Goal: Information Seeking & Learning: Find specific fact

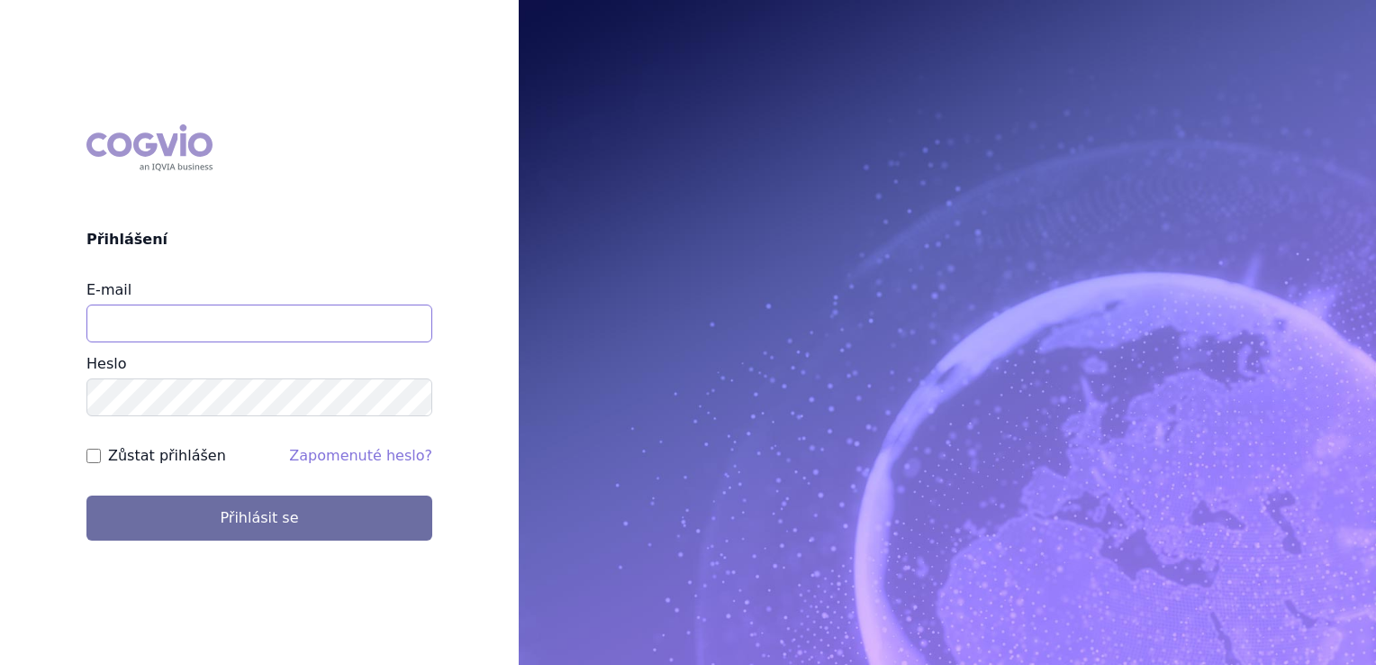
type input "j.vydrova@chiesi.com"
click at [94, 459] on input "Zůstat přihlášen" at bounding box center [93, 456] width 14 height 14
checkbox input "true"
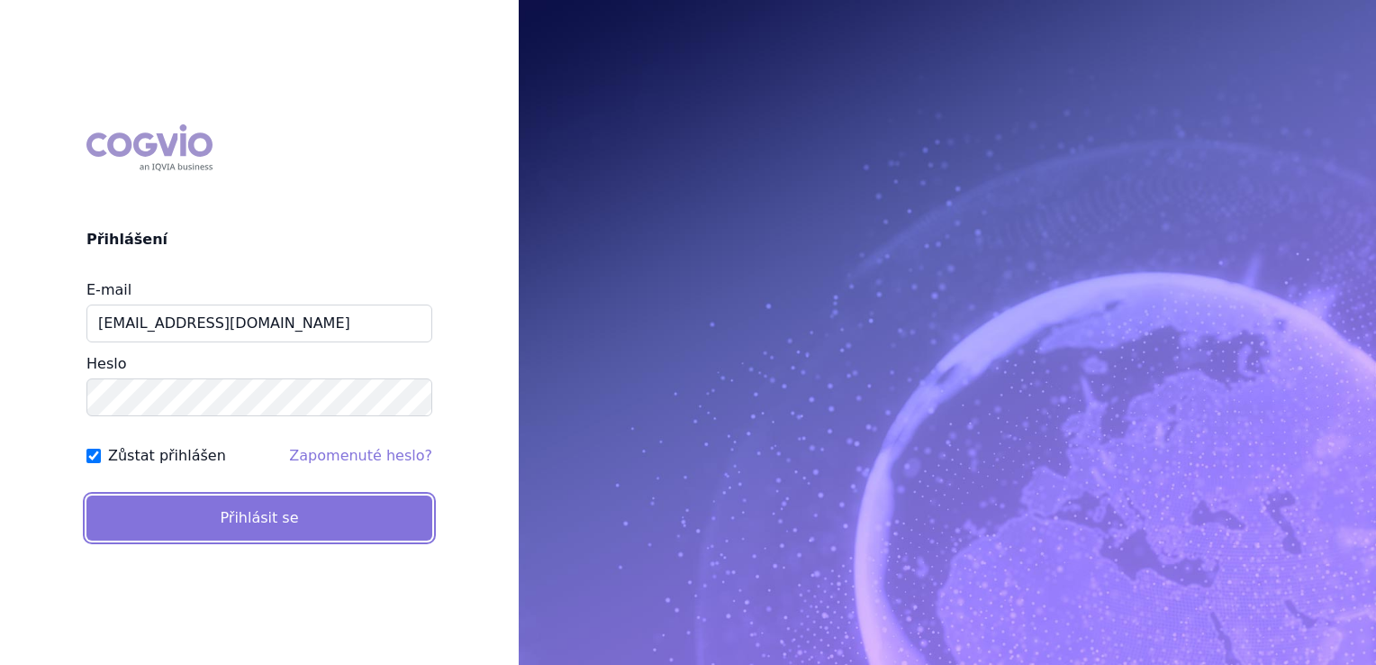
click at [323, 516] on button "Přihlásit se" at bounding box center [259, 517] width 346 height 45
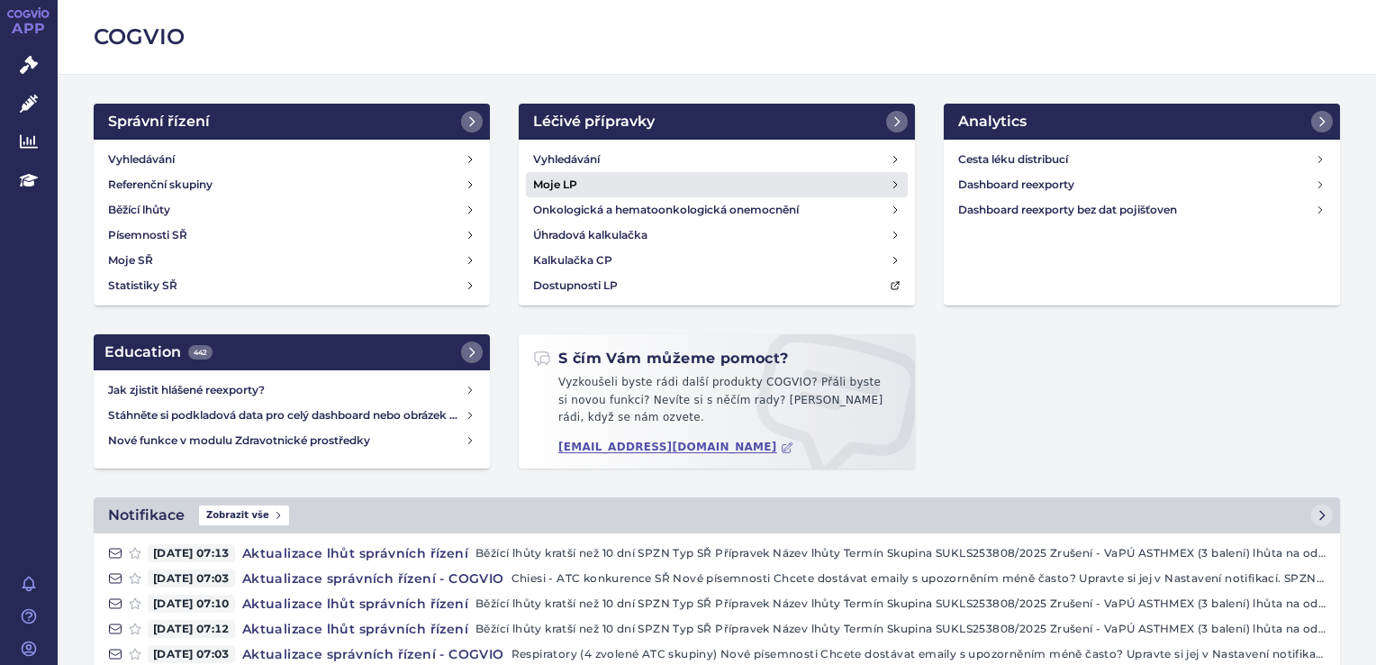
click at [547, 192] on h4 "Moje LP" at bounding box center [555, 185] width 44 height 18
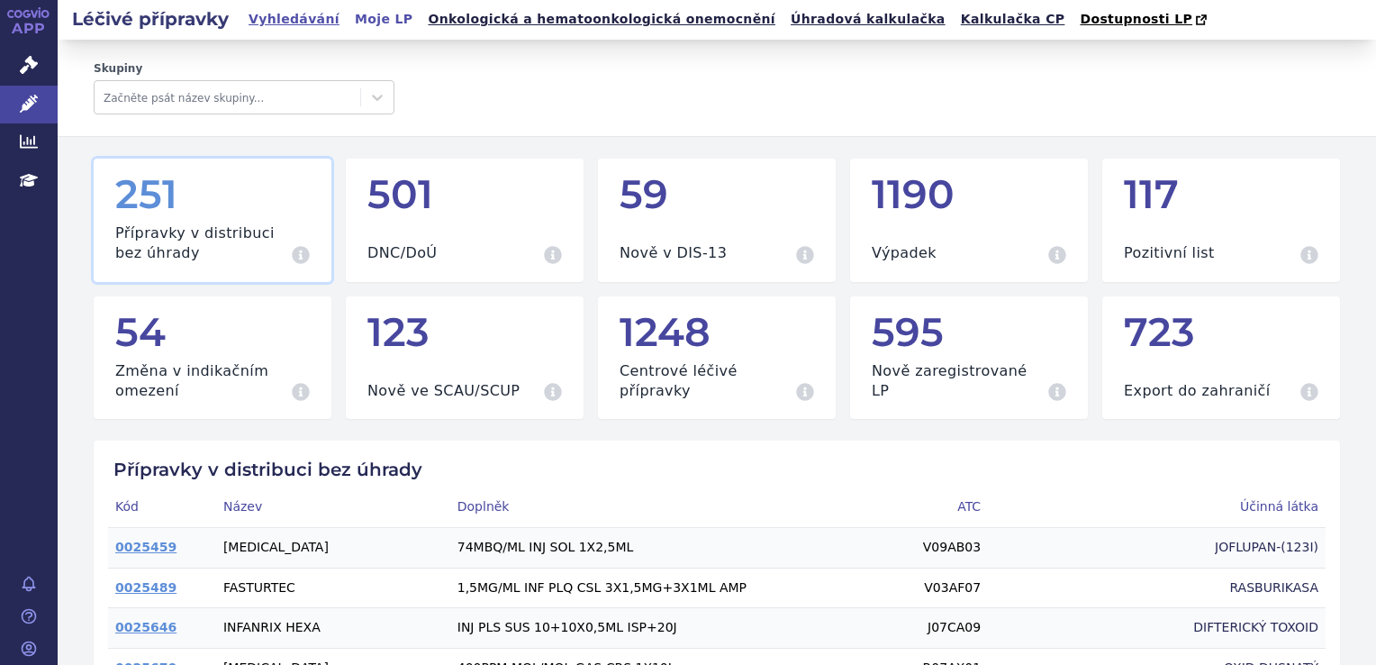
click at [277, 21] on link "Vyhledávání" at bounding box center [294, 19] width 102 height 24
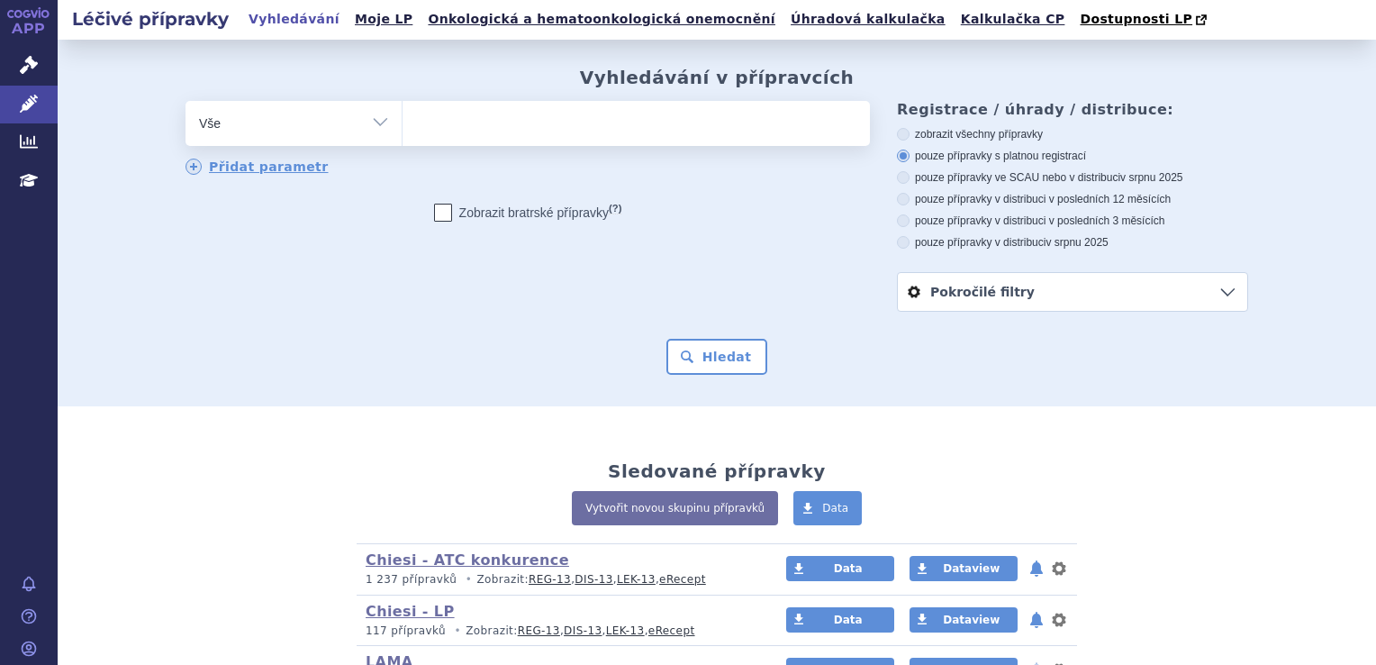
click at [440, 117] on ul at bounding box center [636, 120] width 467 height 38
click at [403, 117] on select at bounding box center [402, 122] width 1 height 45
click at [403, 618] on link "Chiesi - LP" at bounding box center [410, 611] width 89 height 17
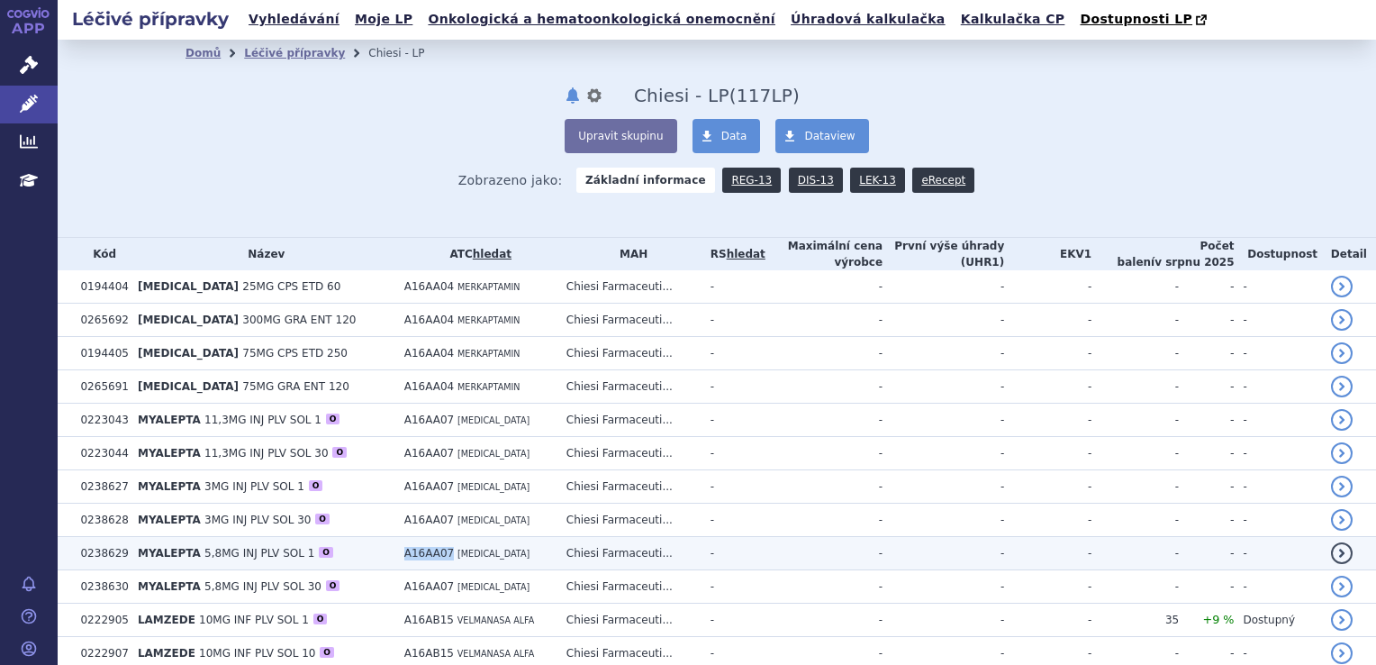
drag, startPoint x: 429, startPoint y: 552, endPoint x: 468, endPoint y: 562, distance: 40.9
click at [468, 562] on td "A16AA07 METRELEPTIN" at bounding box center [476, 553] width 162 height 33
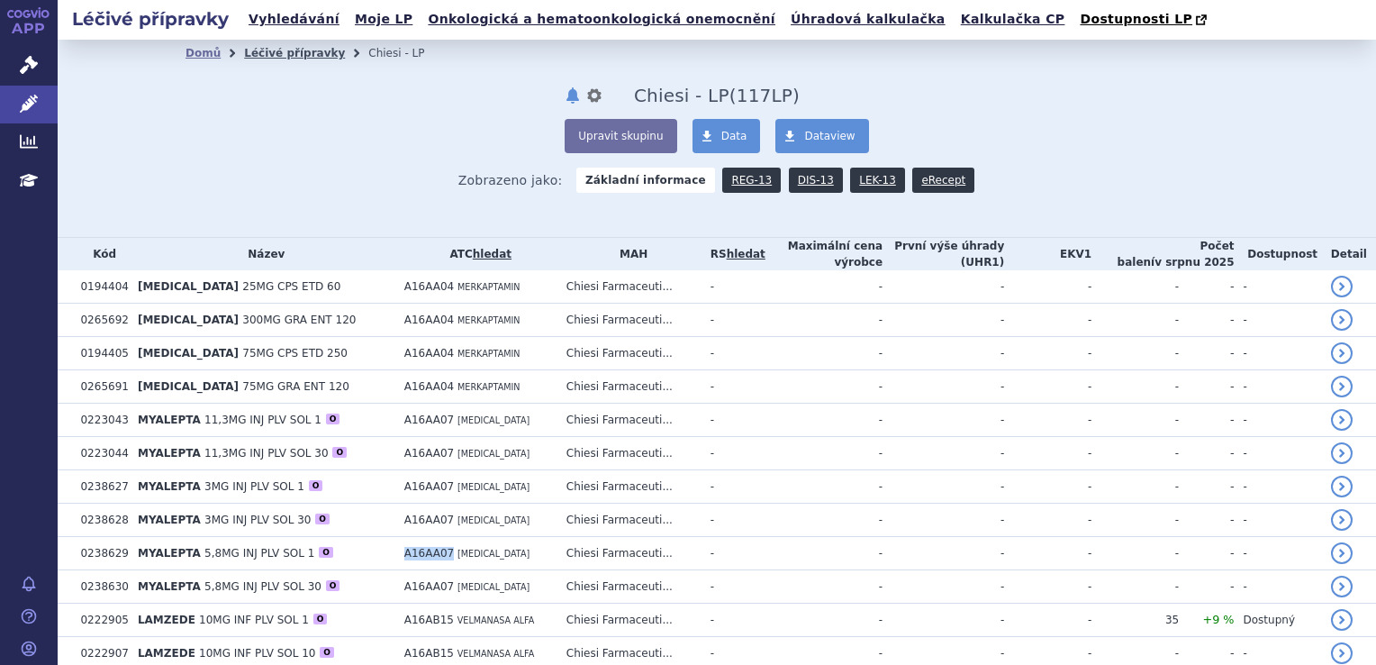
click at [253, 55] on link "Léčivé přípravky" at bounding box center [294, 53] width 101 height 13
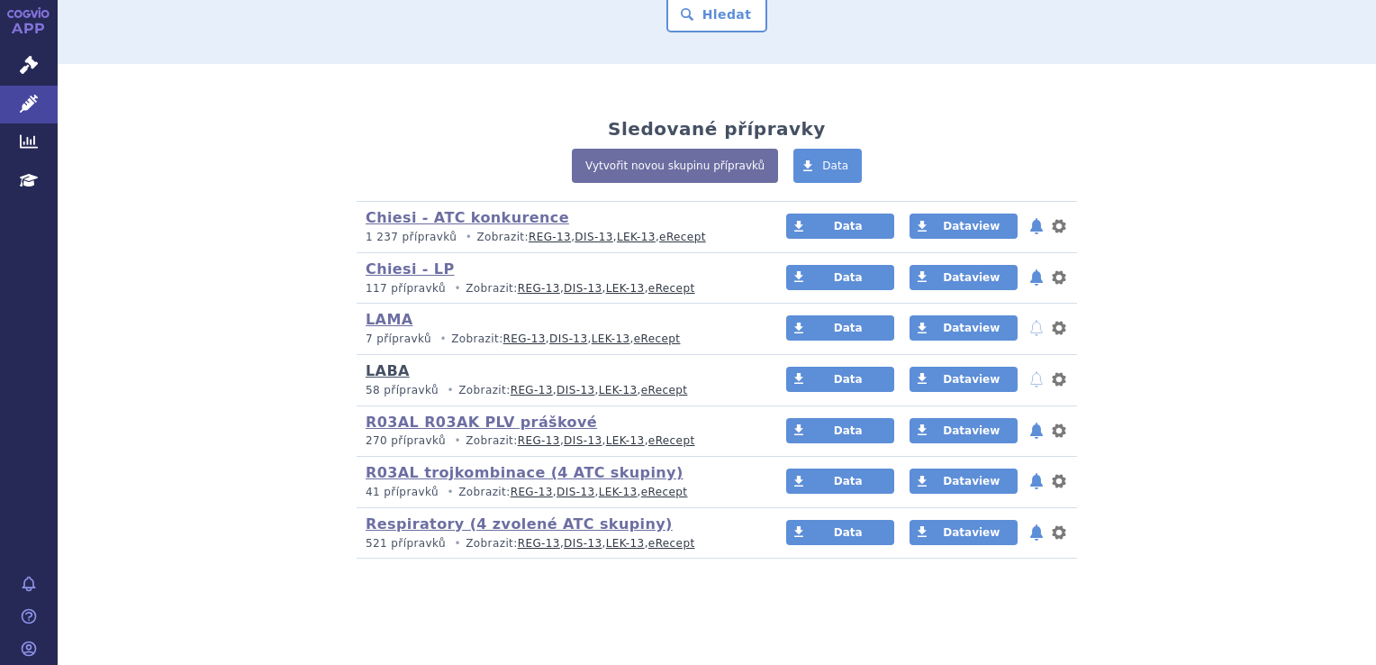
scroll to position [343, 0]
click at [390, 529] on link "Respiratory (4 zvolené ATC skupiny)" at bounding box center [519, 522] width 307 height 17
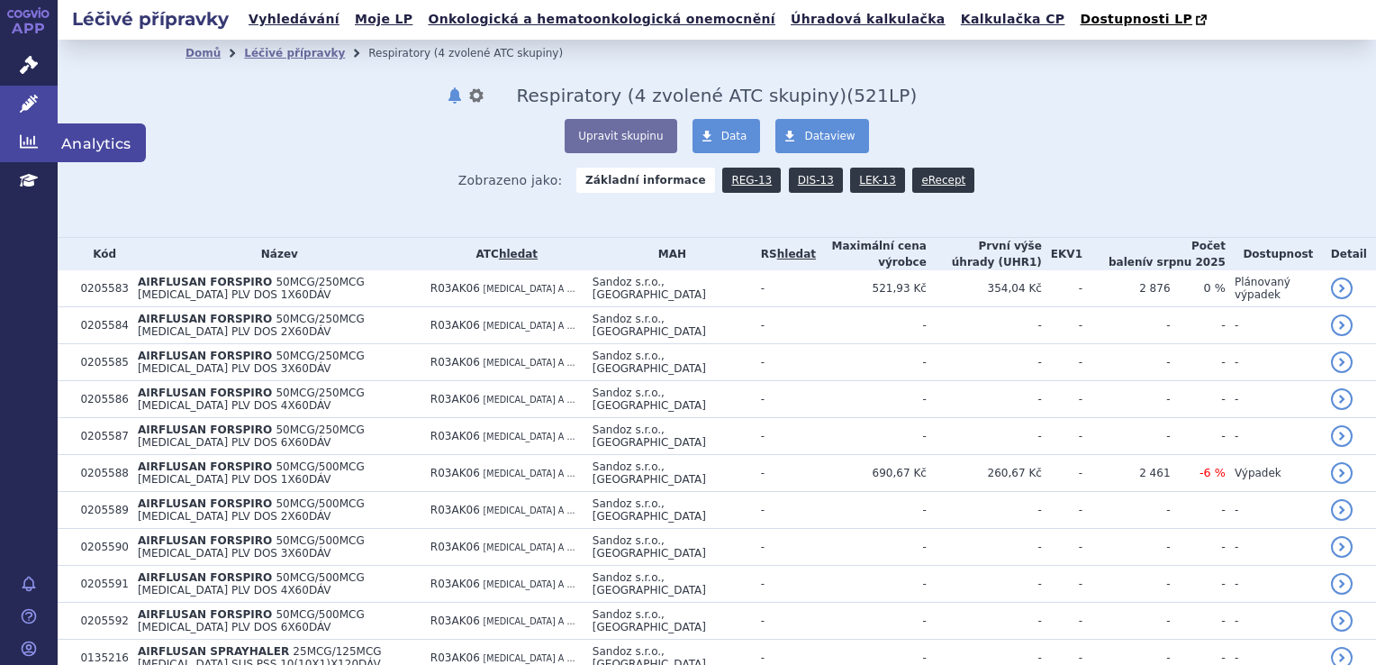
click at [22, 144] on icon at bounding box center [29, 141] width 18 height 18
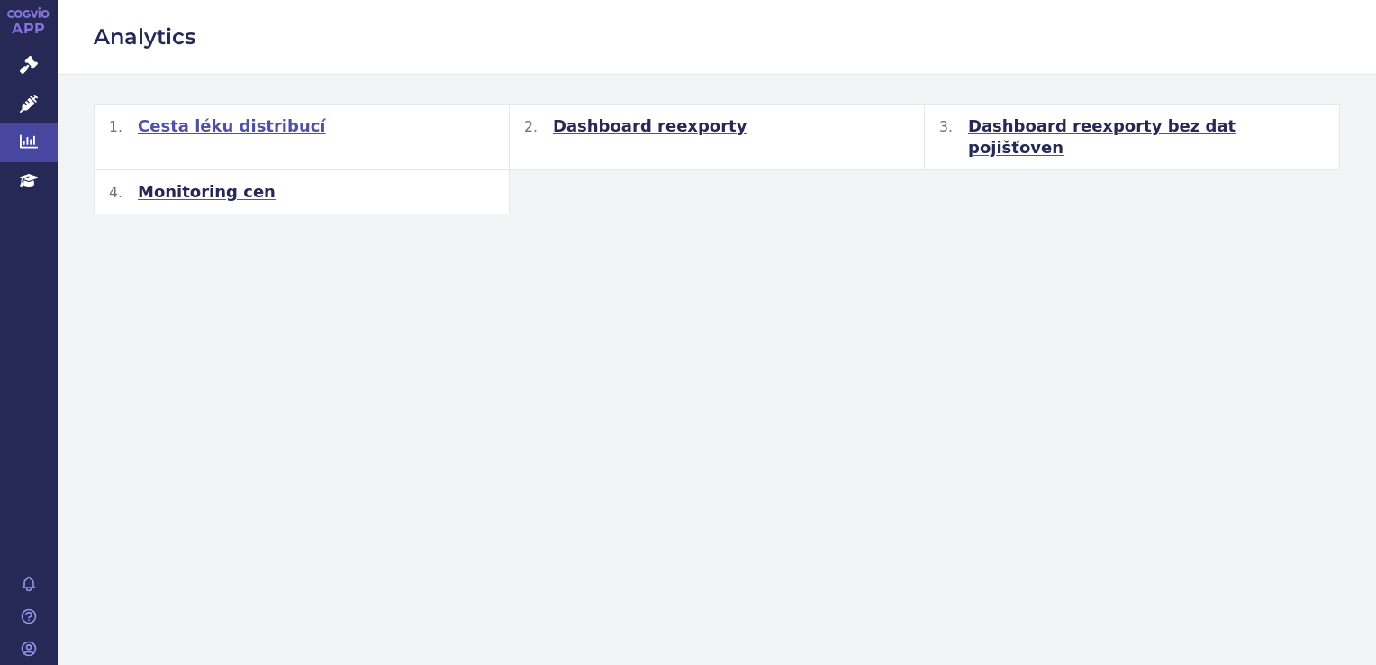
click at [252, 124] on span "Cesta léku distribucí" at bounding box center [232, 126] width 188 height 22
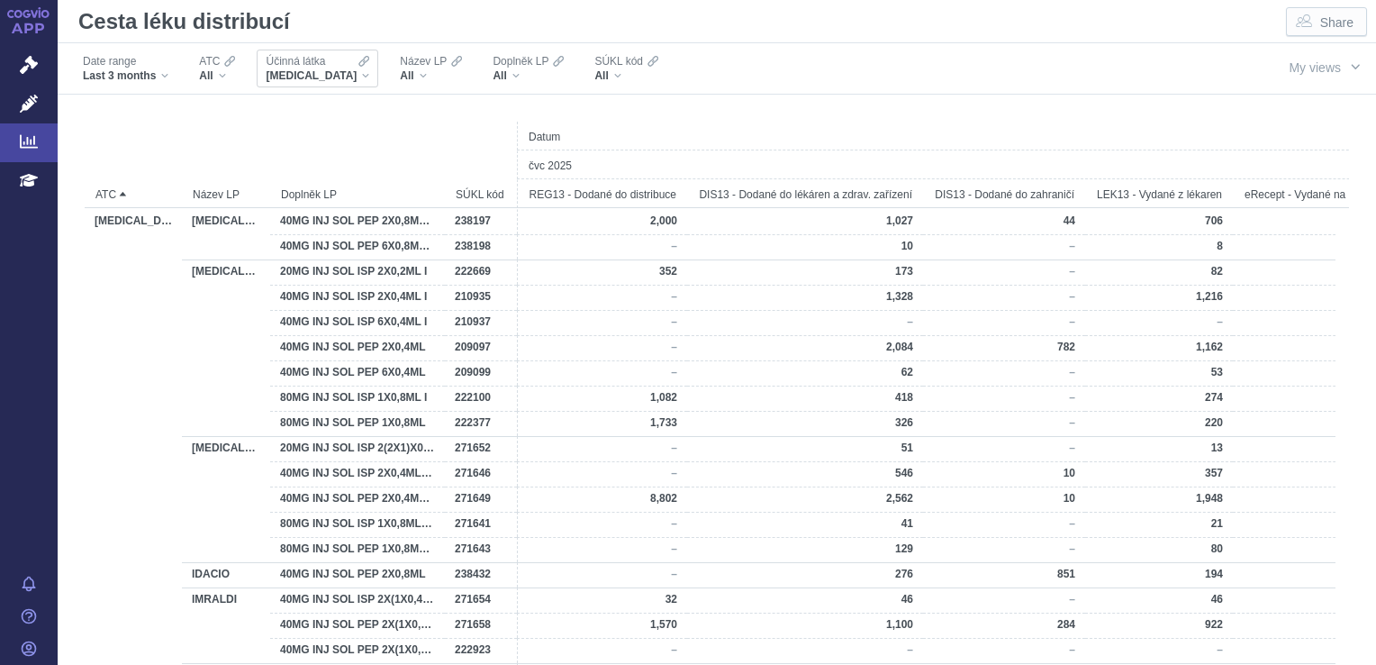
click at [348, 77] on div "ADALIMUMAB" at bounding box center [318, 75] width 104 height 14
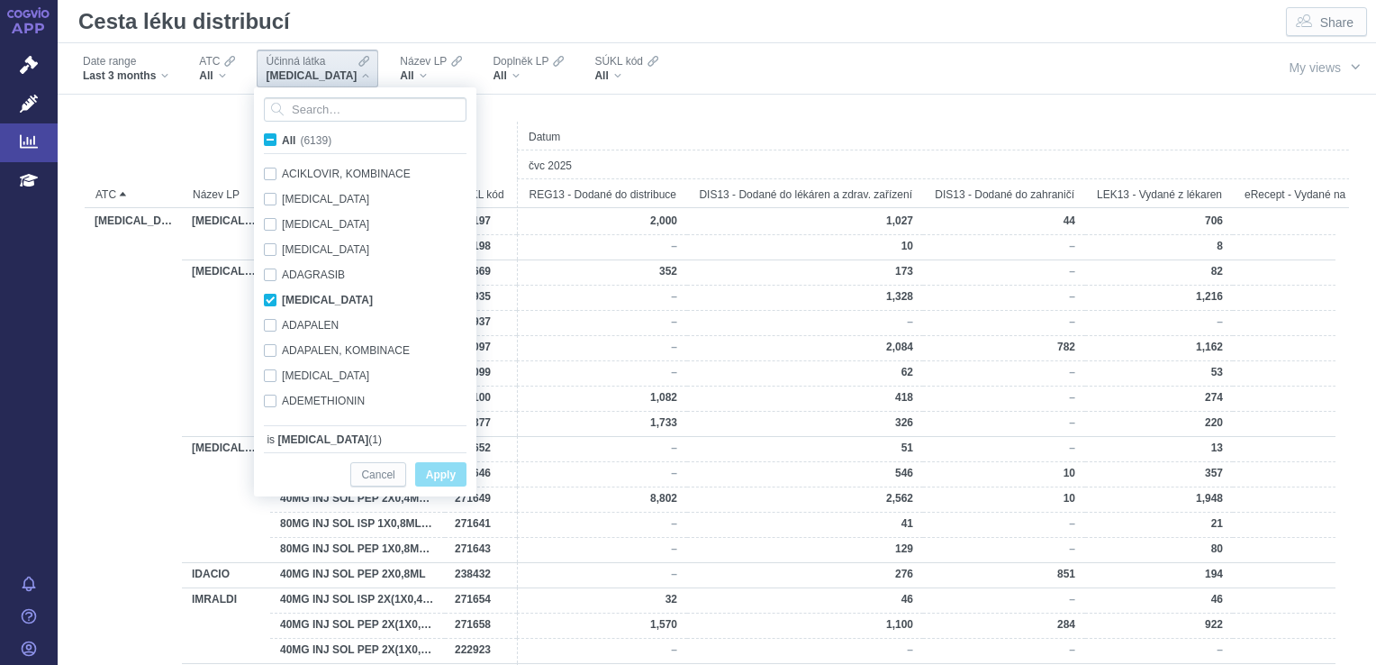
scroll to position [1198, 0]
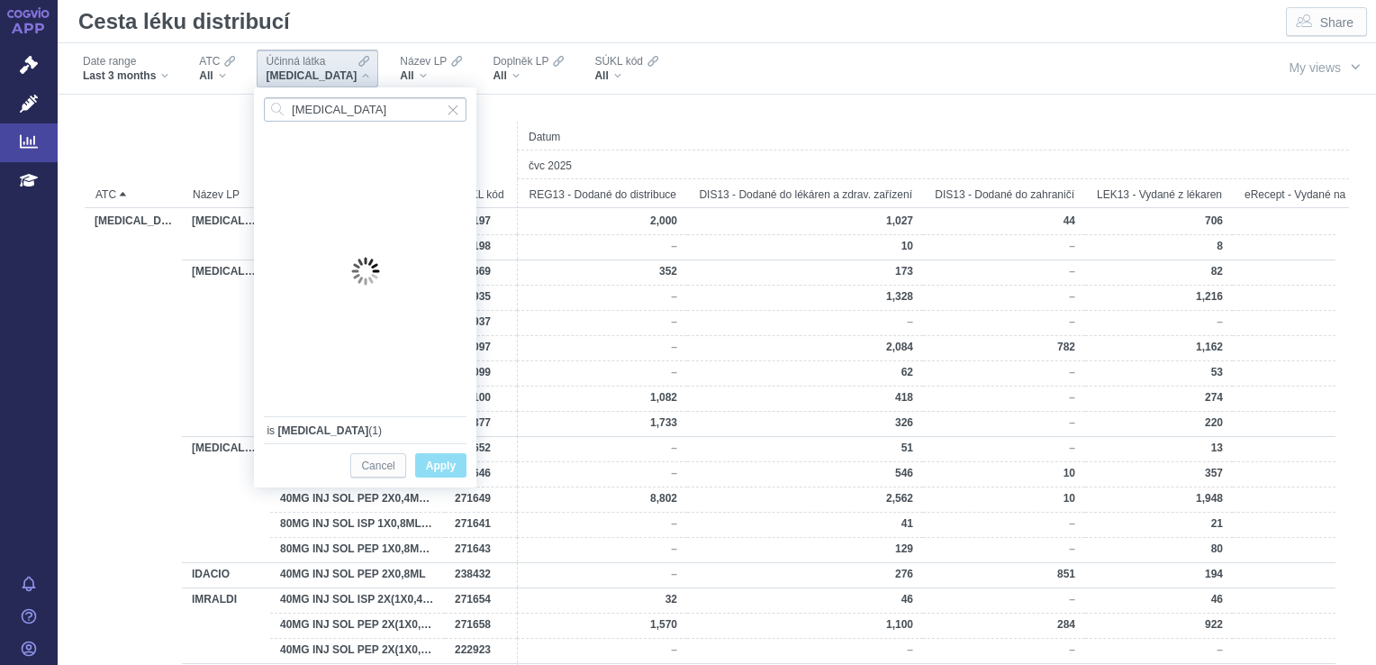
type input "tobramycin"
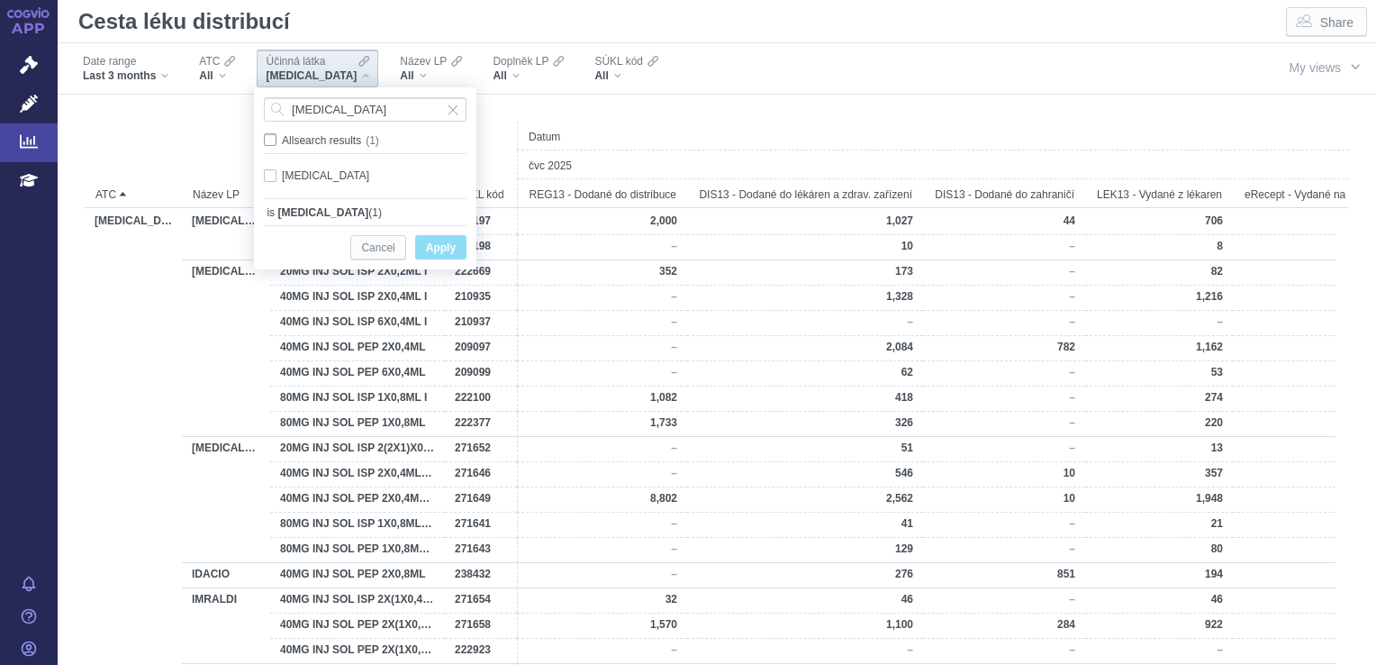
drag, startPoint x: 267, startPoint y: 134, endPoint x: 277, endPoint y: 135, distance: 10.8
click at [282, 134] on span "All search results (1)" at bounding box center [330, 140] width 97 height 13
click at [282, 134] on input "All search results (1)" at bounding box center [288, 137] width 12 height 12
checkbox input "true"
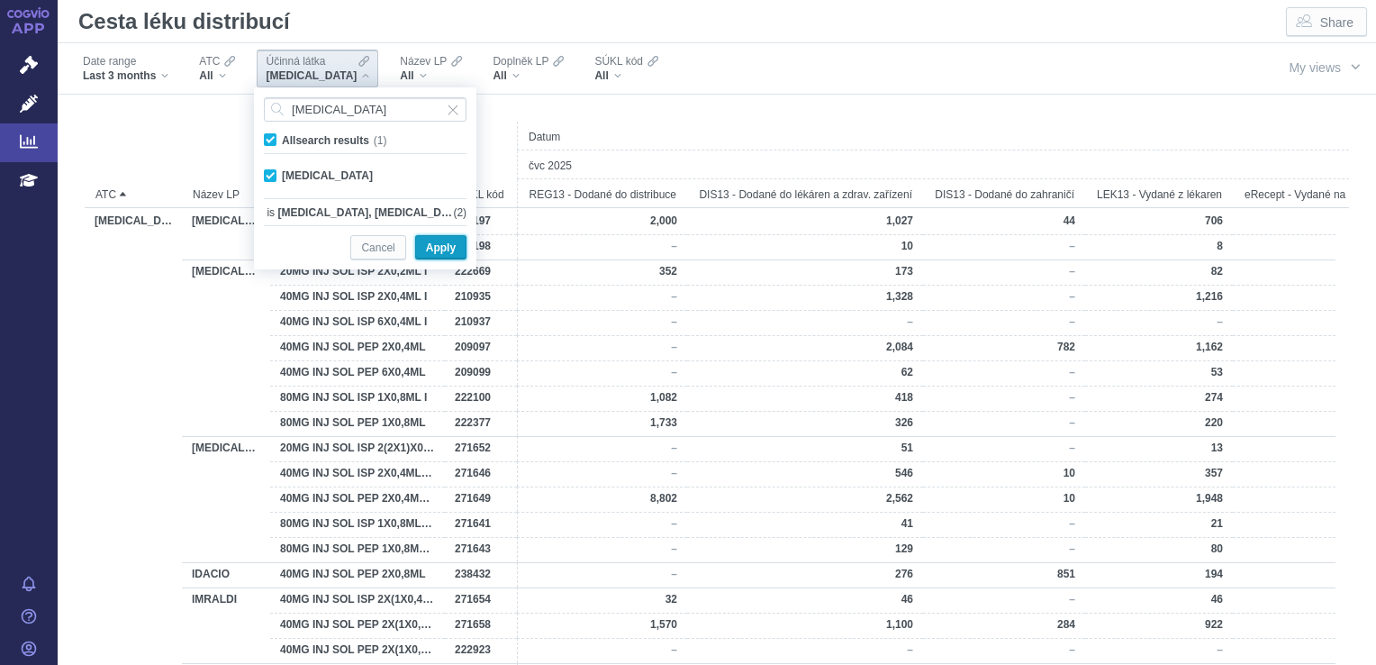
click at [443, 247] on span "Apply" at bounding box center [441, 248] width 30 height 23
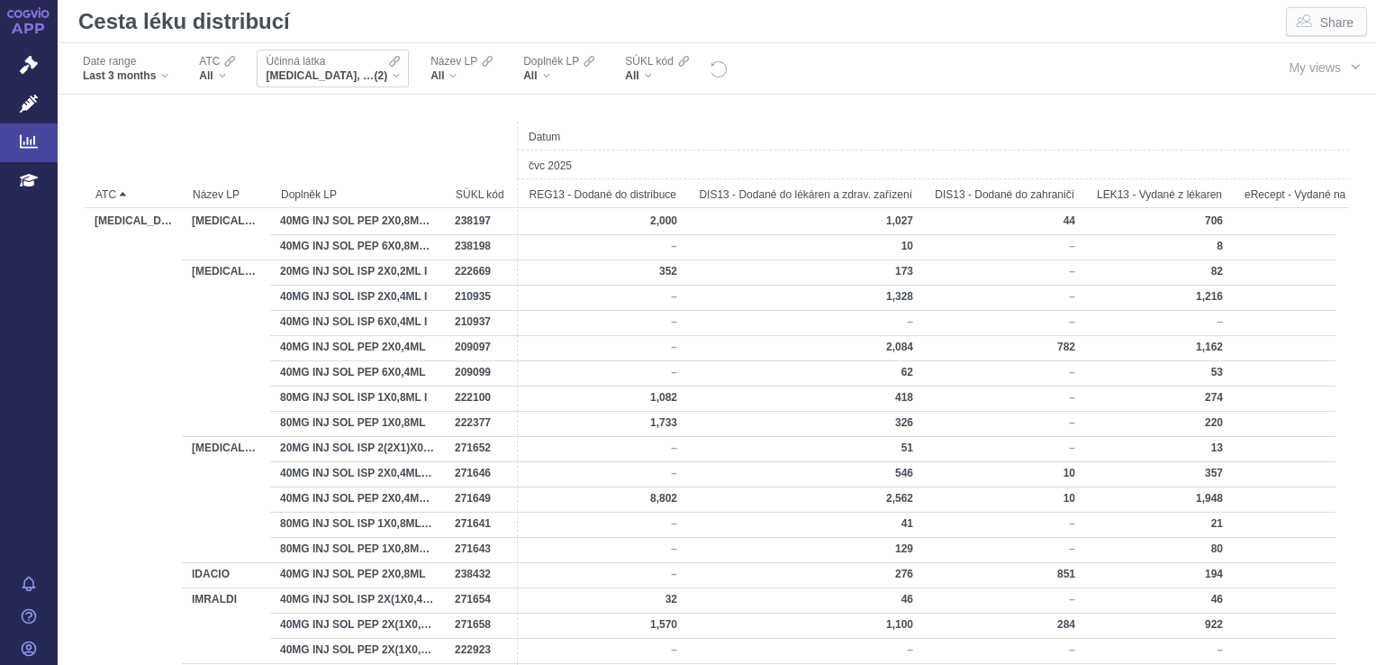
click at [397, 74] on div "ADALIMUMAB, TOBRAMYCIN (2)" at bounding box center [333, 75] width 134 height 14
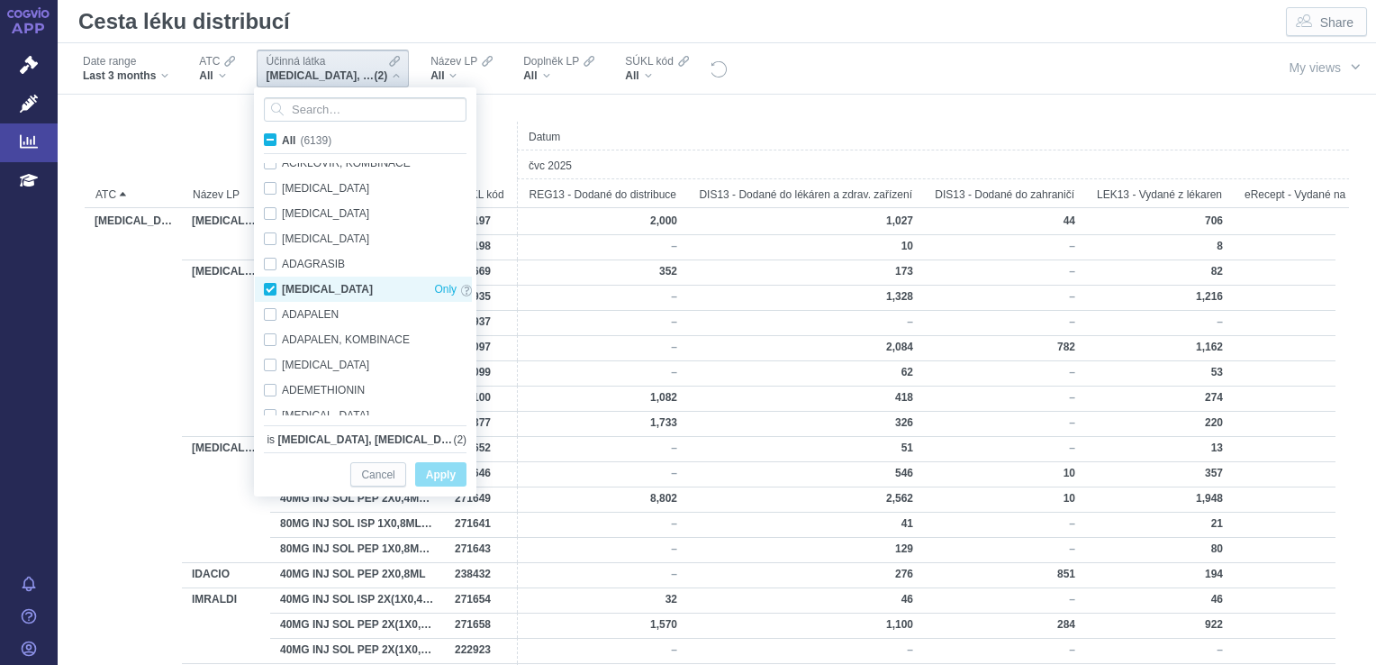
click at [270, 290] on div "ADALIMUMAB Only" at bounding box center [368, 289] width 226 height 25
checkbox input "false"
click at [440, 475] on span "Apply" at bounding box center [441, 475] width 30 height 23
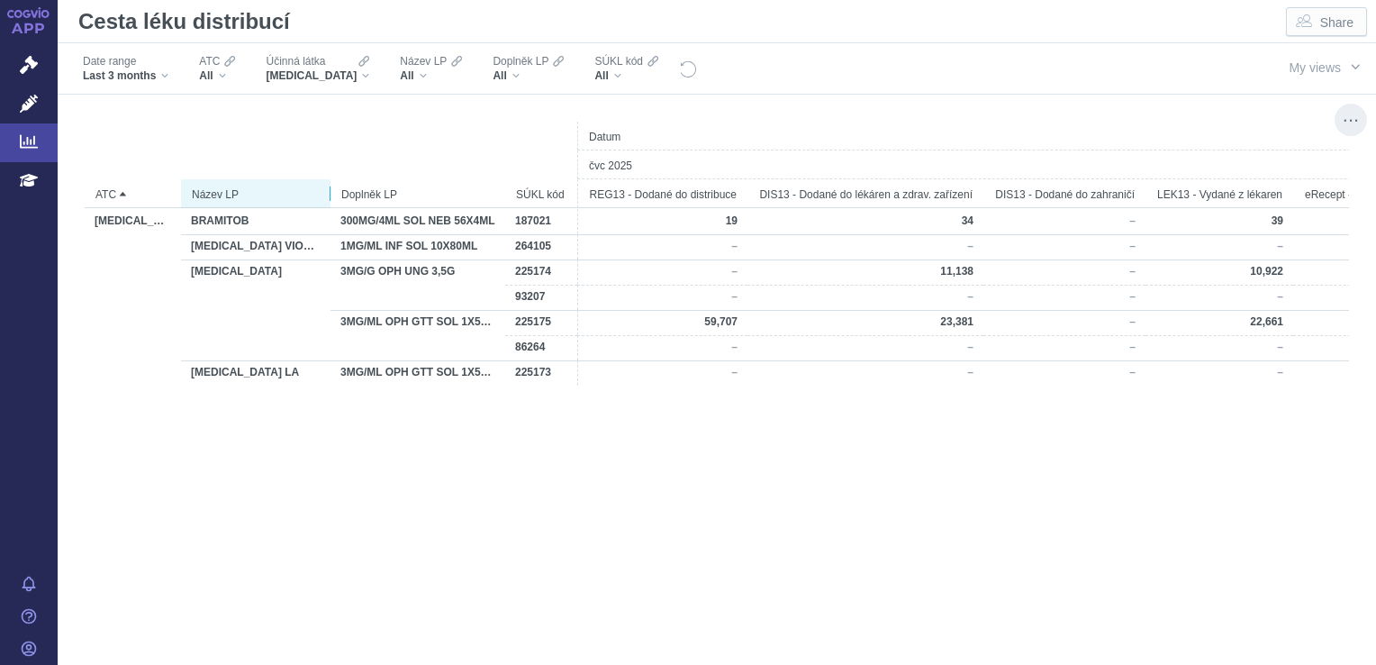
drag, startPoint x: 273, startPoint y: 203, endPoint x: 334, endPoint y: 200, distance: 61.3
click at [334, 200] on div at bounding box center [331, 193] width 18 height 27
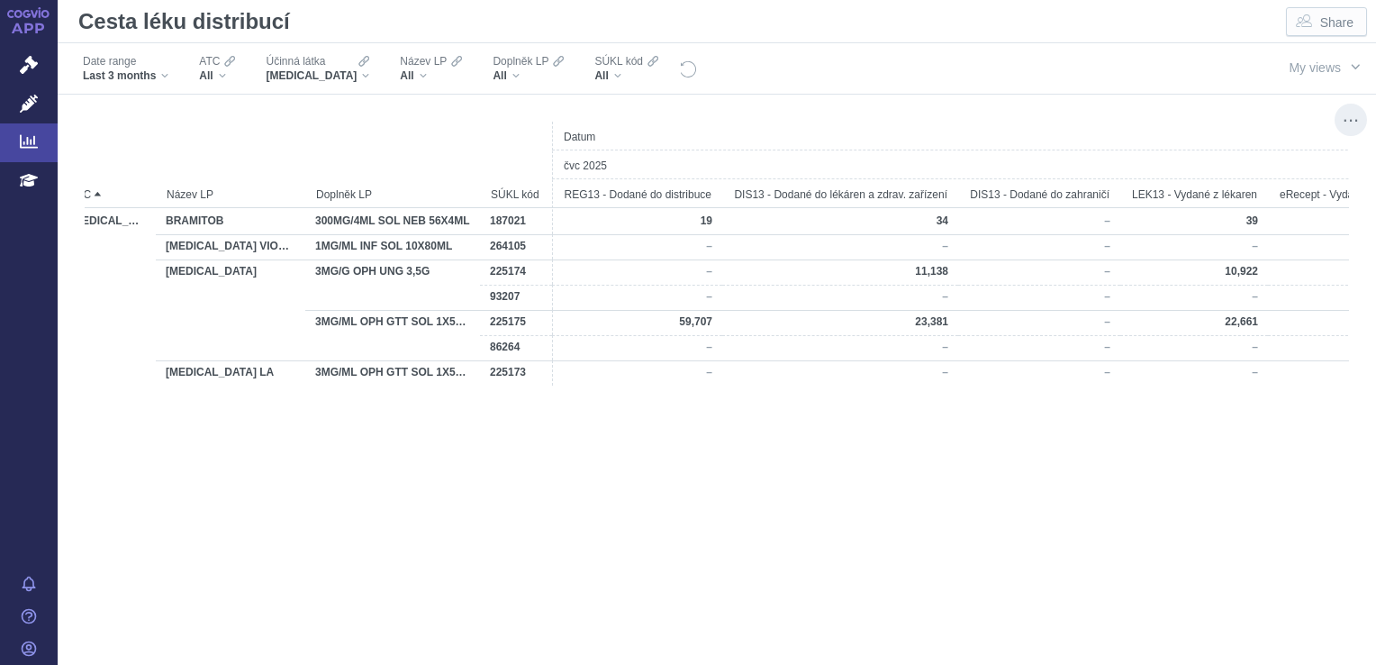
scroll to position [0, 0]
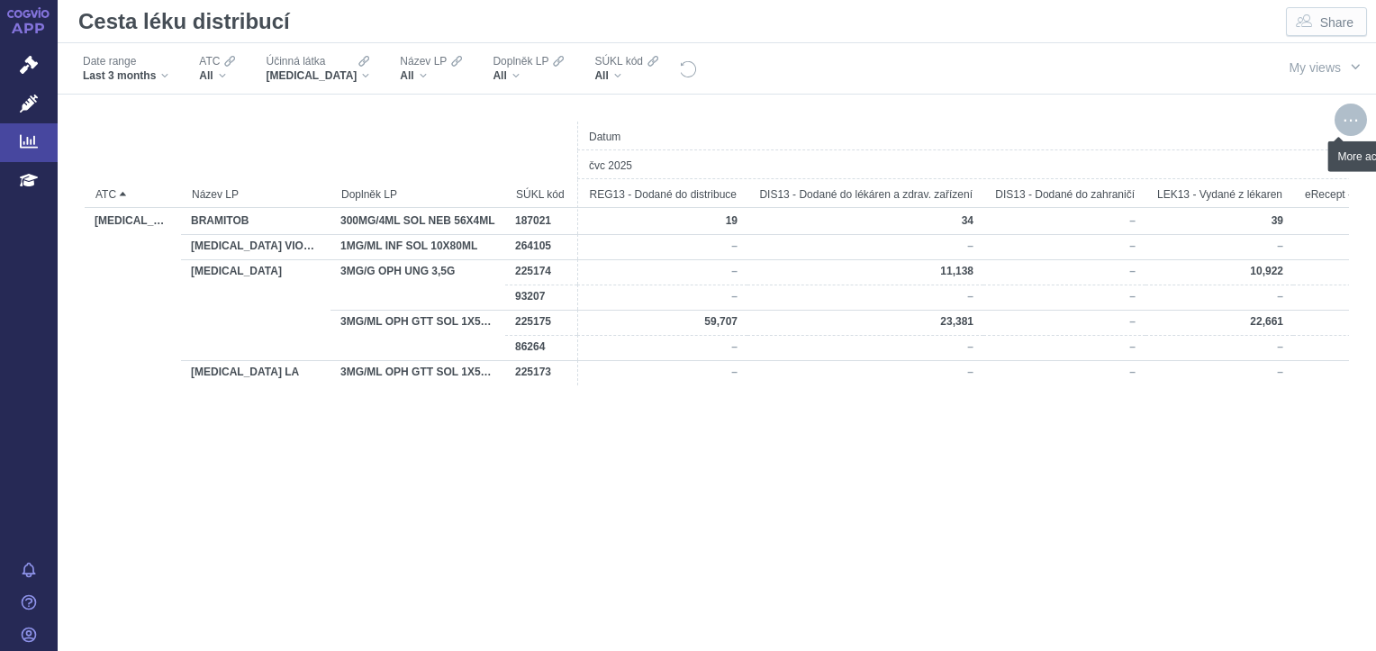
click at [1346, 114] on div "More actions" at bounding box center [1351, 120] width 32 height 32
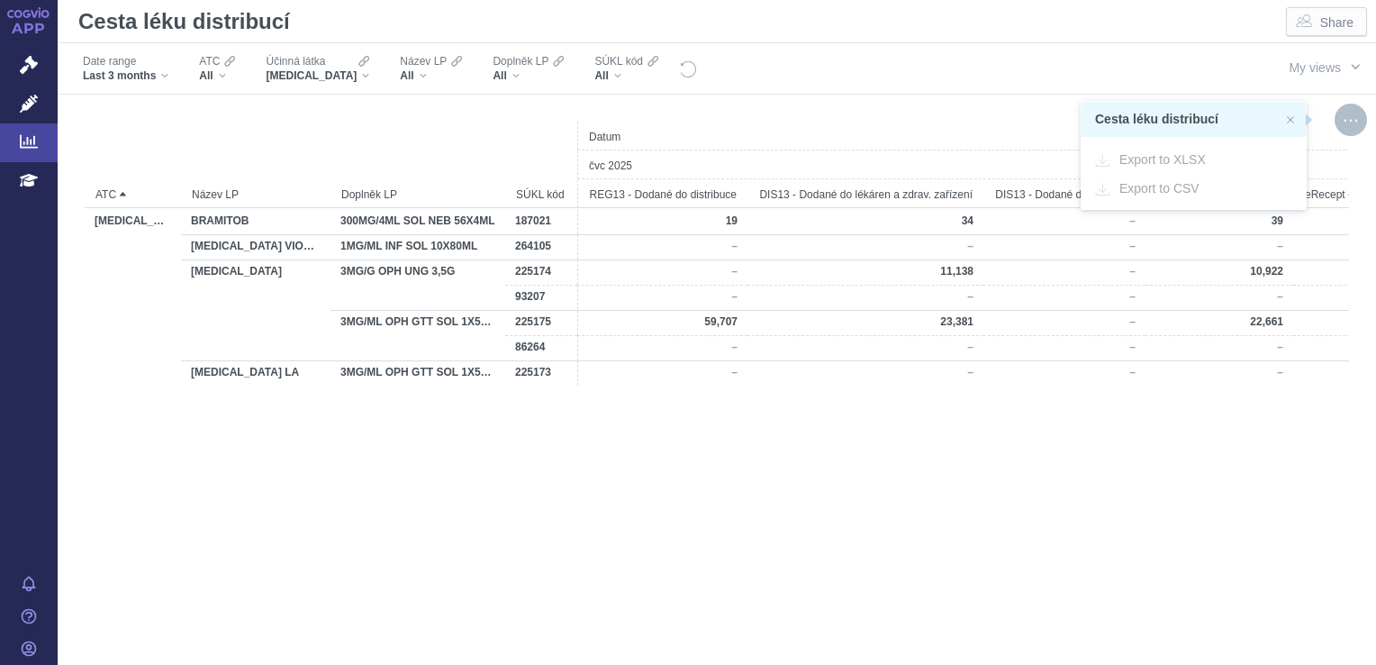
click at [660, 560] on div "Datum čvc 2025 LEK13 - Vydané z lékaren eRecept - Vydané na předpis eRecept - P…" at bounding box center [717, 424] width 1265 height 604
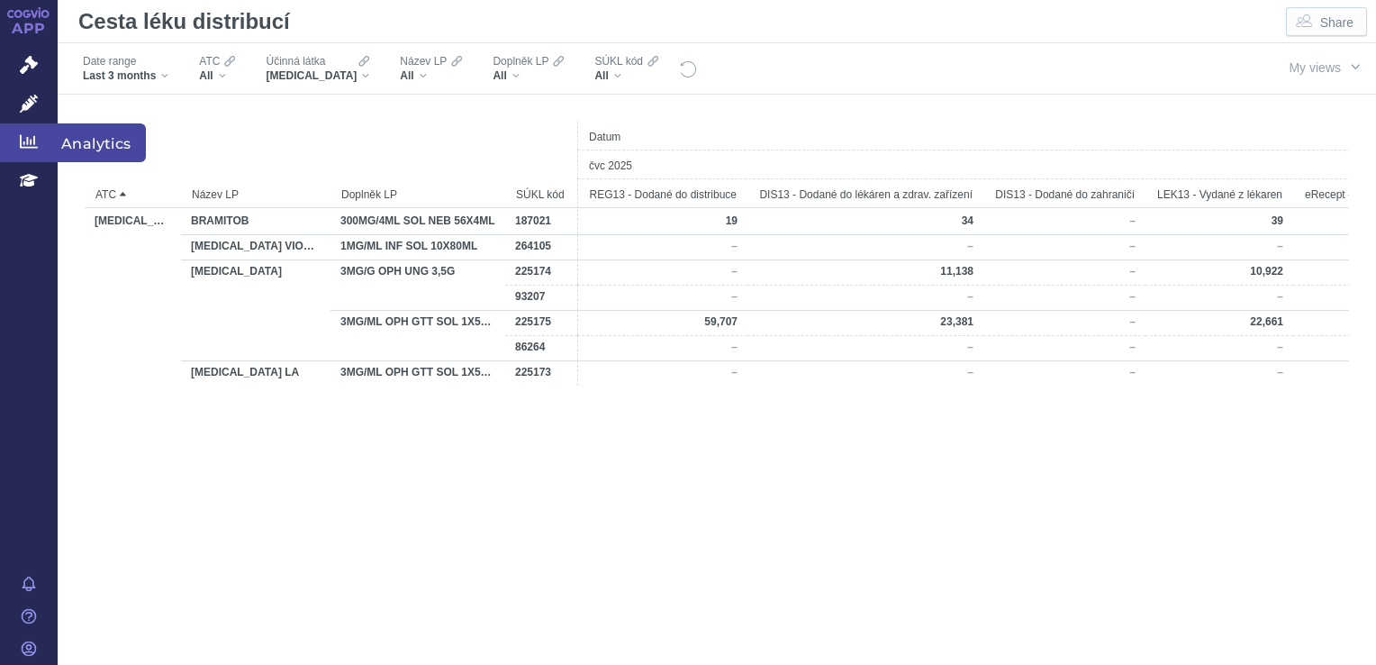
click at [27, 142] on icon at bounding box center [29, 142] width 18 height 14
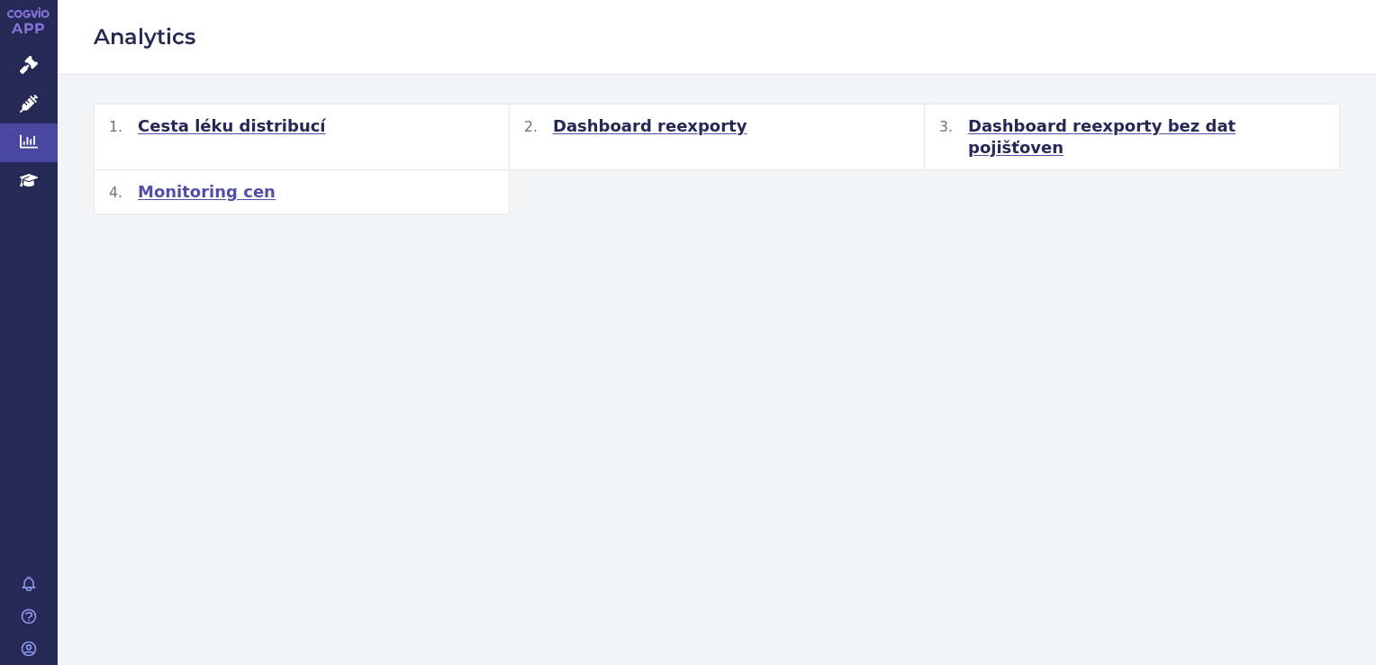
click at [213, 181] on span "Monitoring cen" at bounding box center [207, 192] width 138 height 22
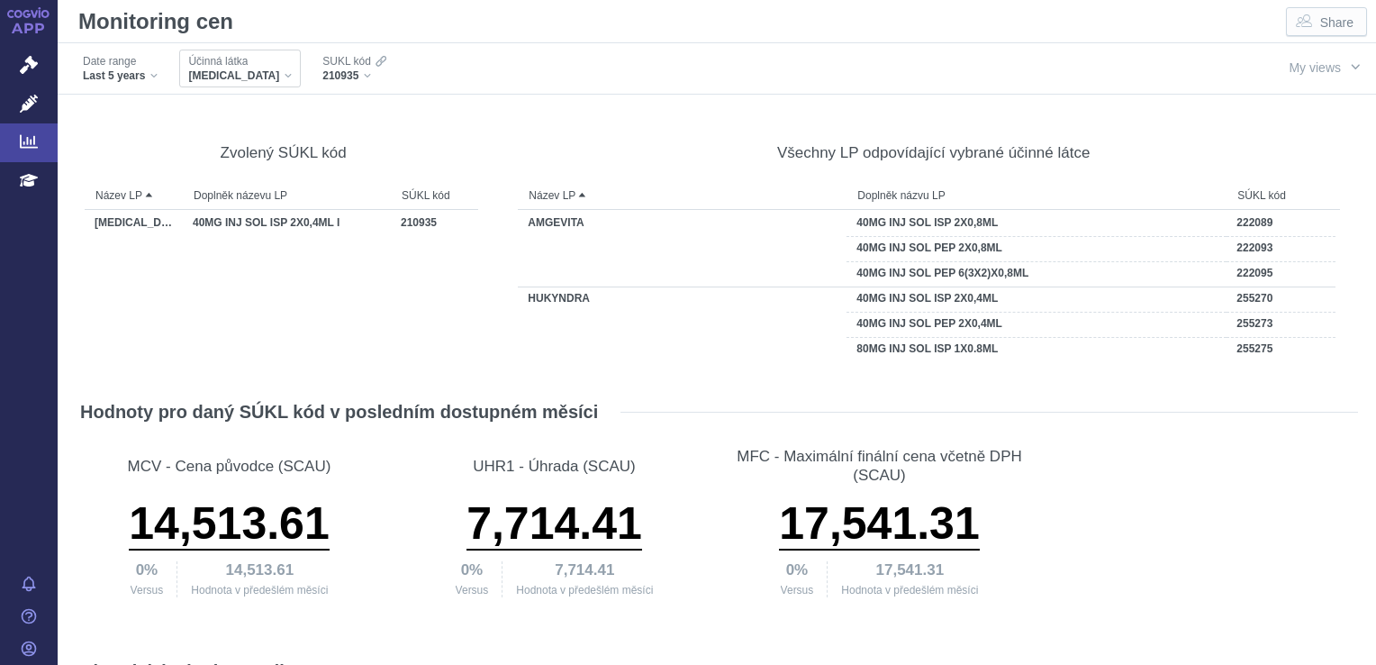
click at [276, 75] on div "Účinná látka ADALIMUMAB" at bounding box center [240, 69] width 122 height 38
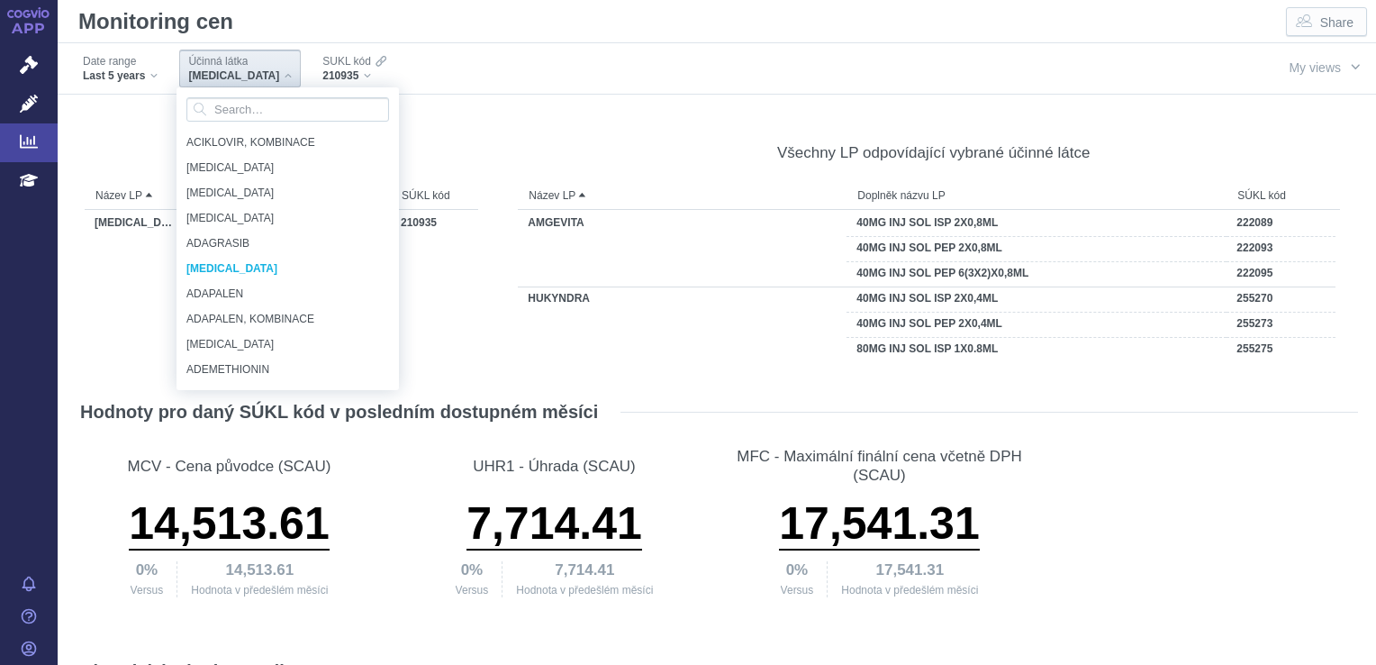
scroll to position [1198, 0]
click at [223, 109] on input "Search attribute values" at bounding box center [287, 109] width 203 height 24
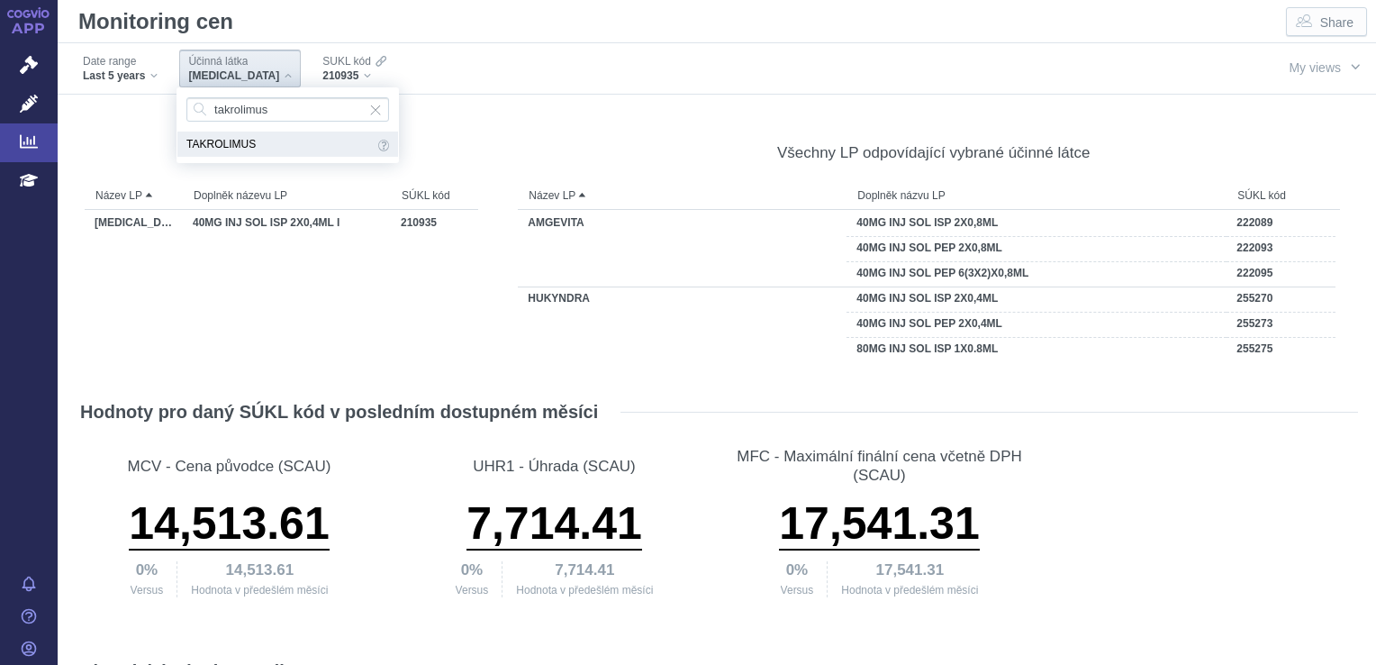
type input "takrolimus"
click at [217, 136] on span "TAKROLIMUS" at bounding box center [279, 144] width 187 height 20
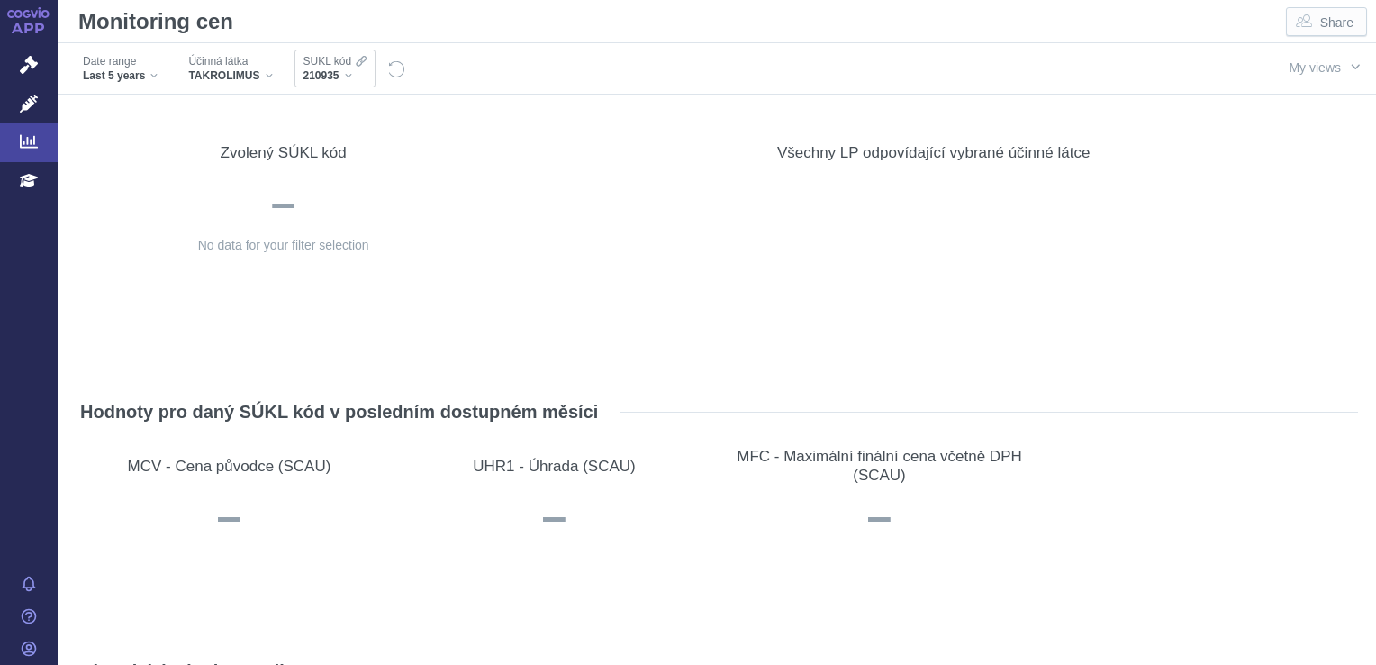
click at [353, 74] on div "210935" at bounding box center [336, 75] width 64 height 14
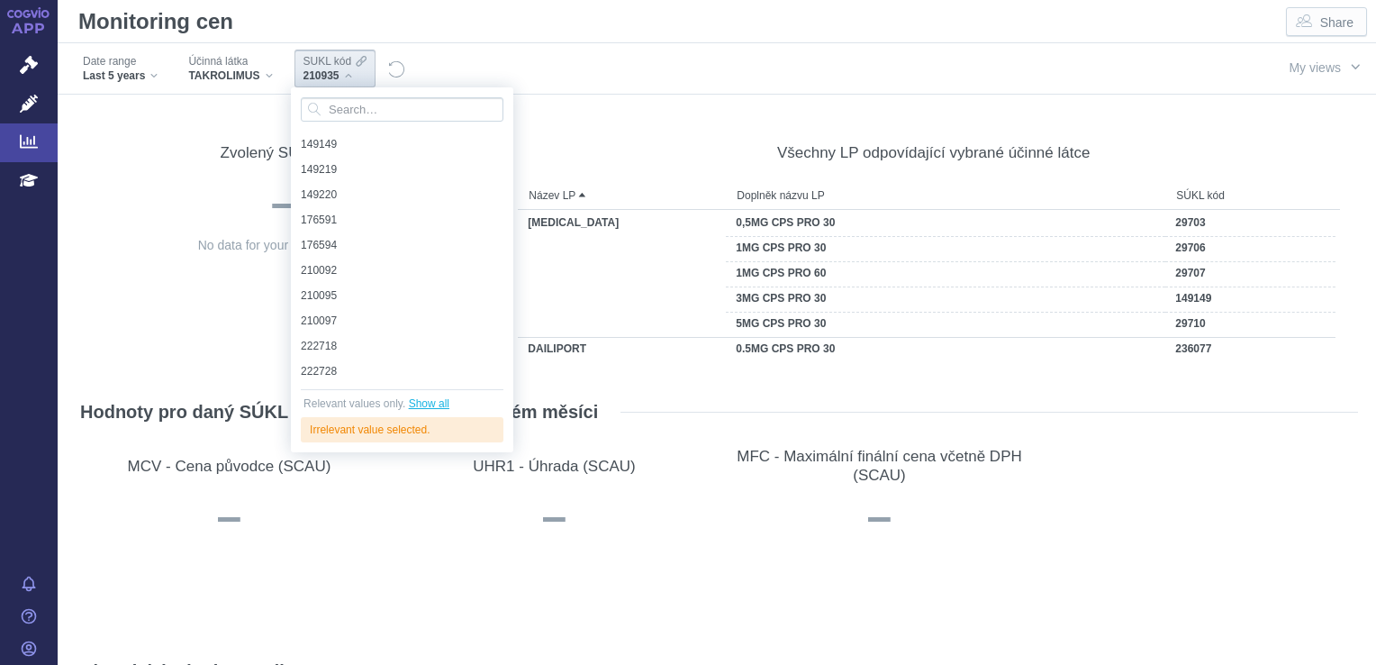
click at [432, 398] on button "Show all" at bounding box center [429, 404] width 41 height 18
click at [330, 77] on span "210935" at bounding box center [322, 75] width 36 height 14
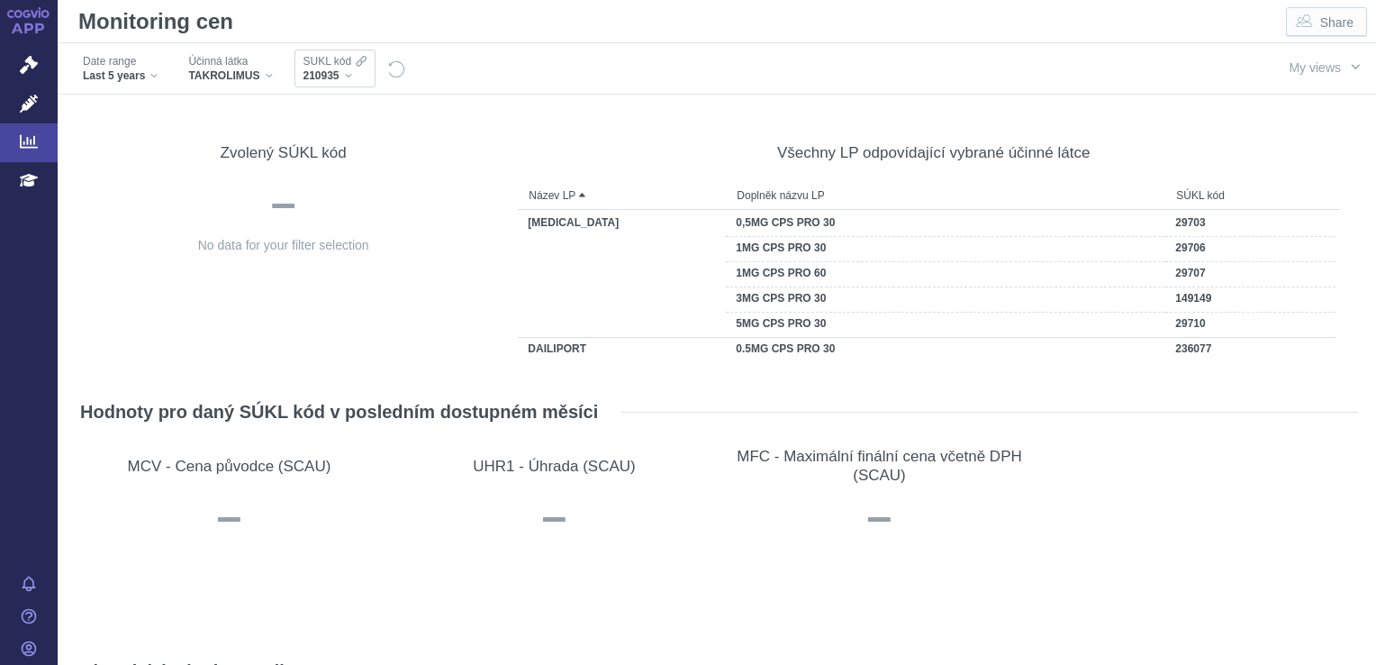
click at [344, 74] on div "210935" at bounding box center [336, 75] width 64 height 14
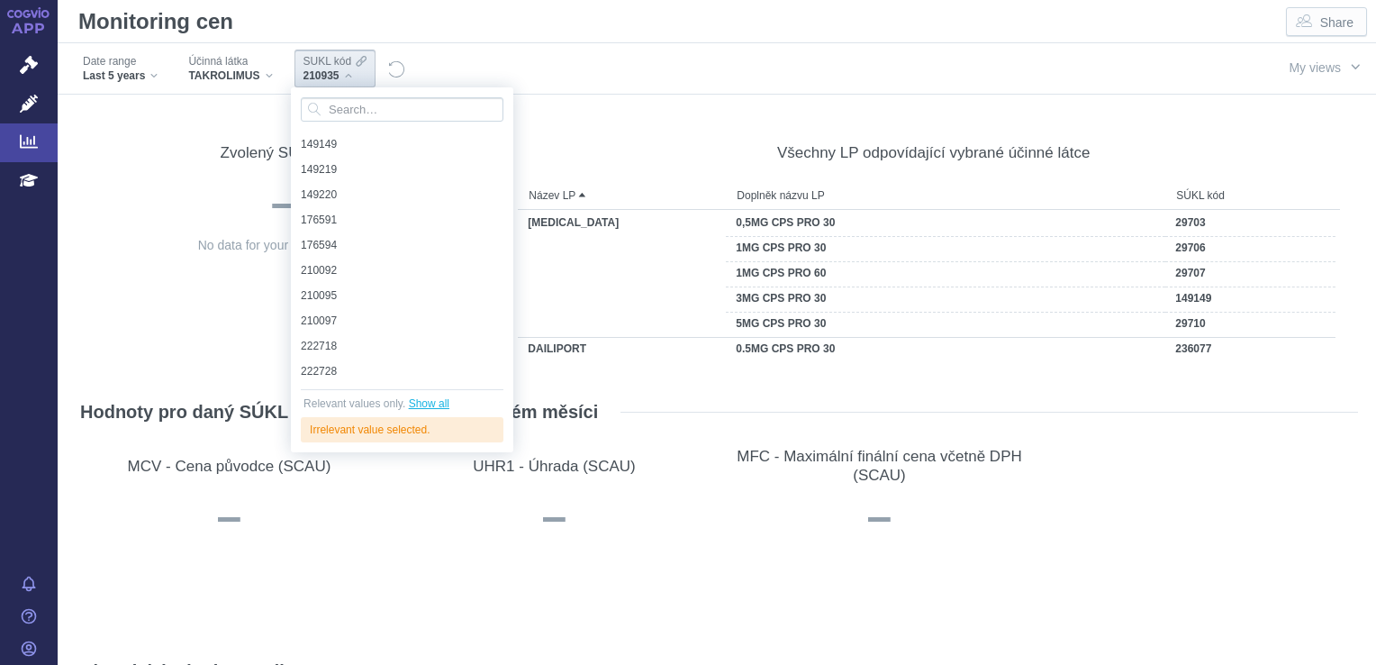
click at [440, 405] on button "Show all" at bounding box center [429, 404] width 41 height 18
click at [343, 139] on span "100013" at bounding box center [405, 144] width 208 height 20
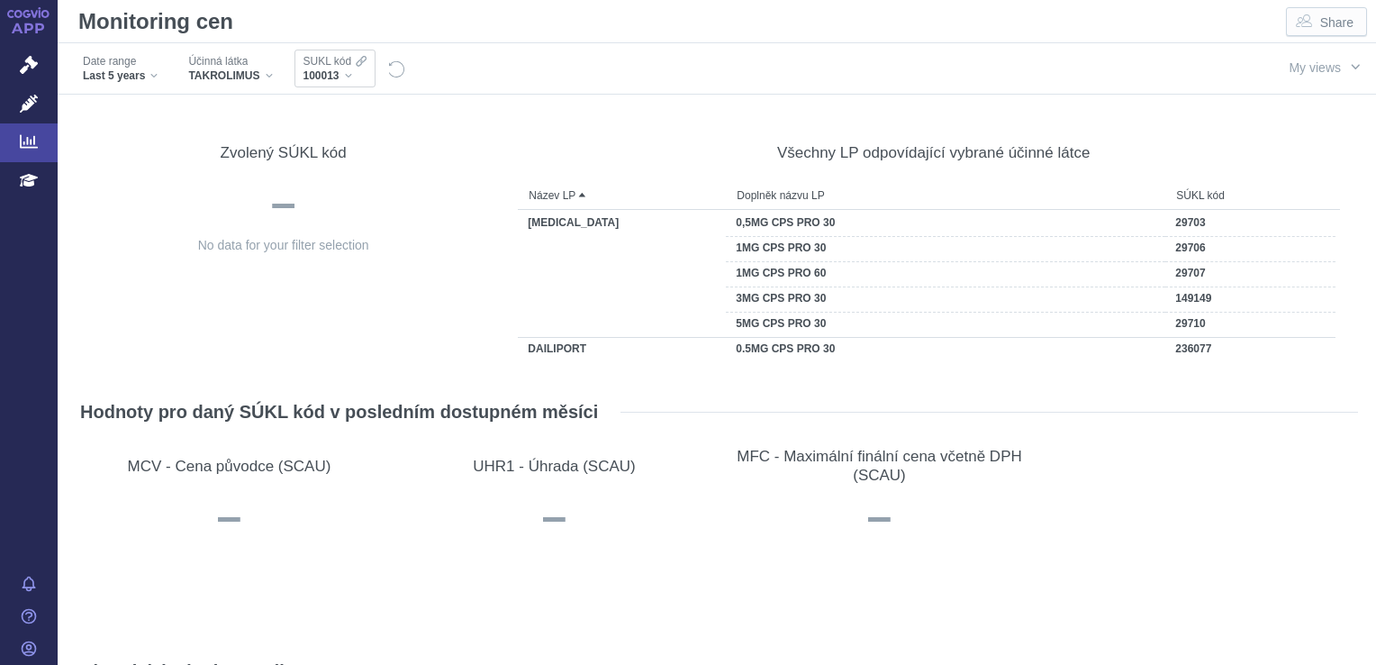
click at [344, 69] on div "100013" at bounding box center [336, 75] width 64 height 14
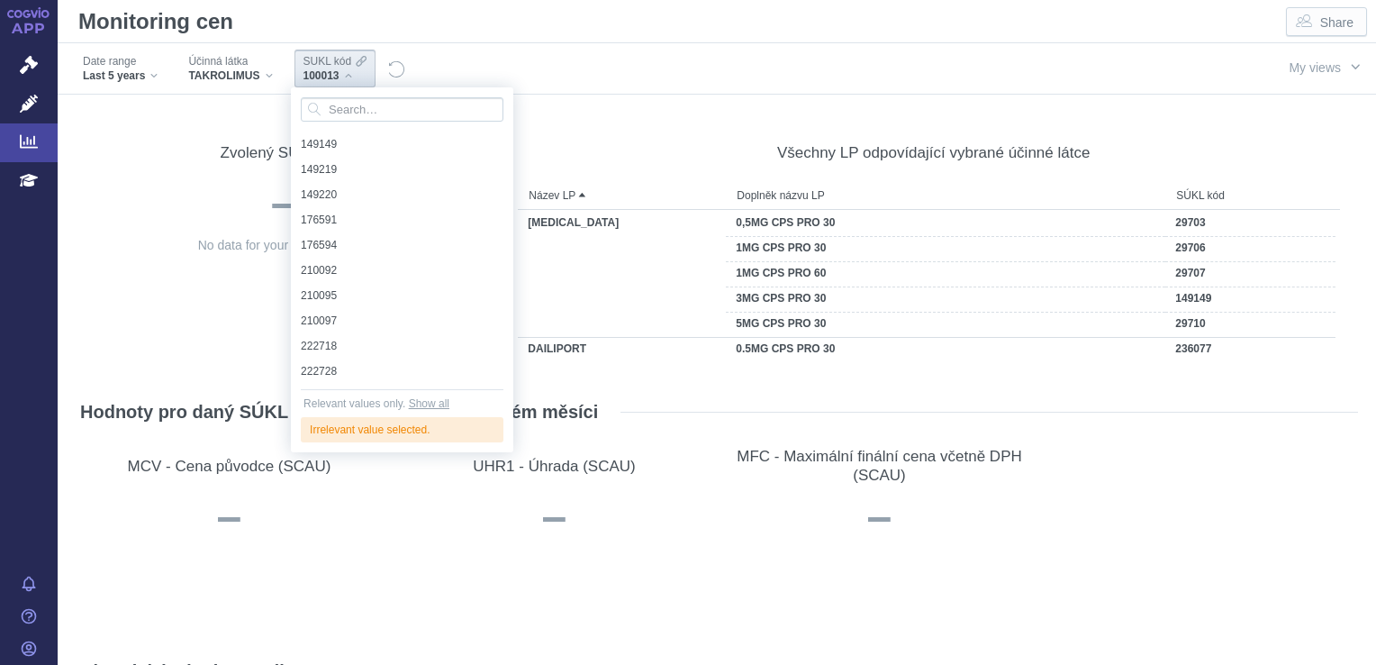
click at [113, 137] on div "Zvolený SÚKL kód" at bounding box center [283, 151] width 397 height 41
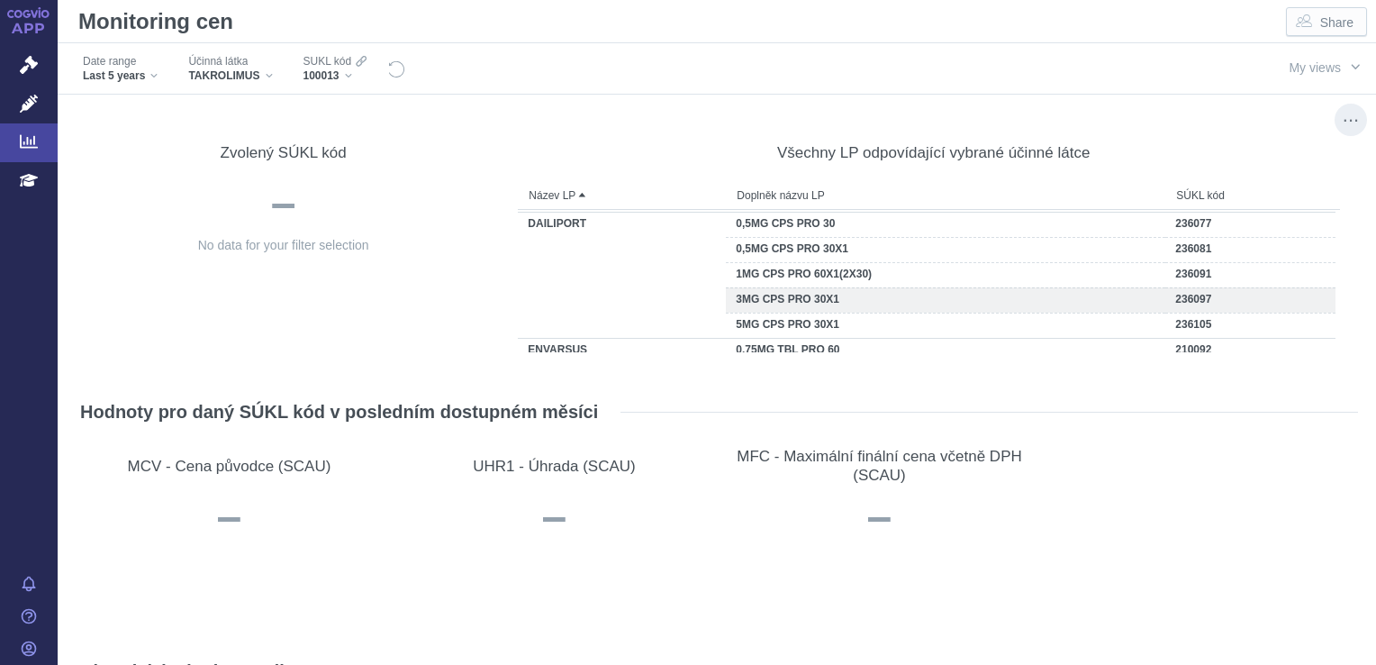
scroll to position [215, 0]
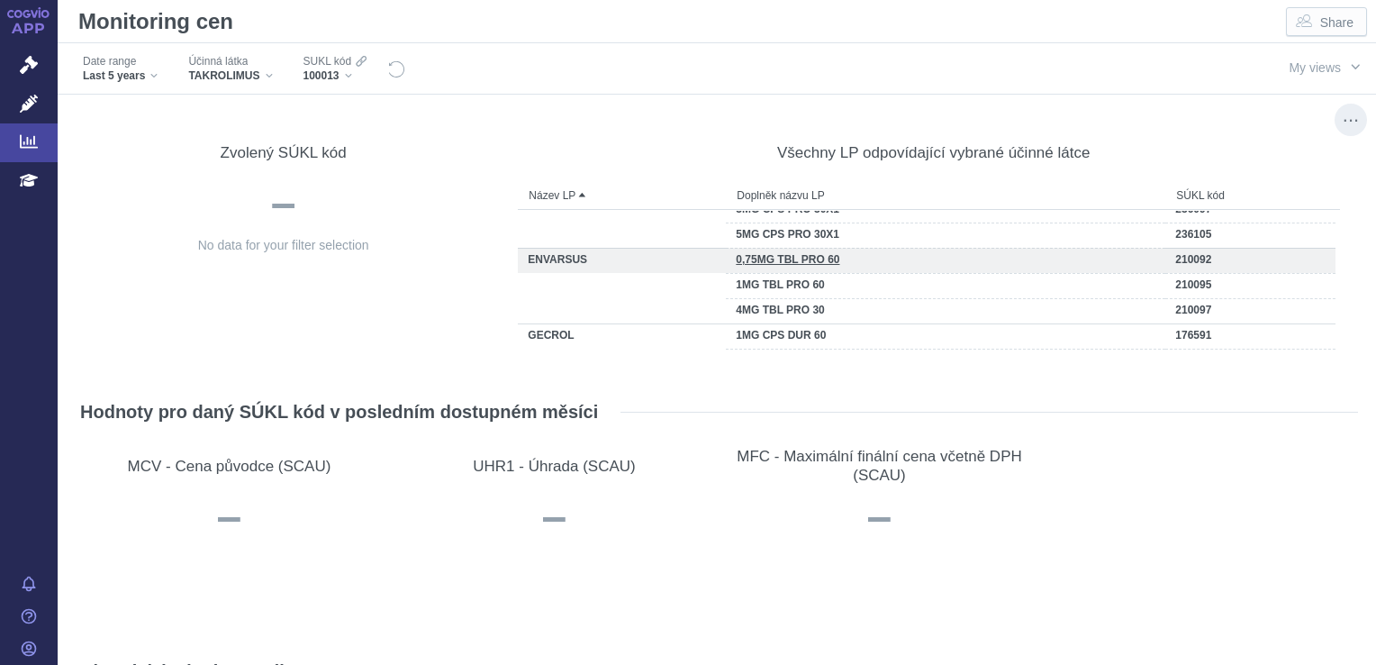
click at [793, 260] on span "0,75MG TBL PRO 60" at bounding box center [788, 259] width 104 height 13
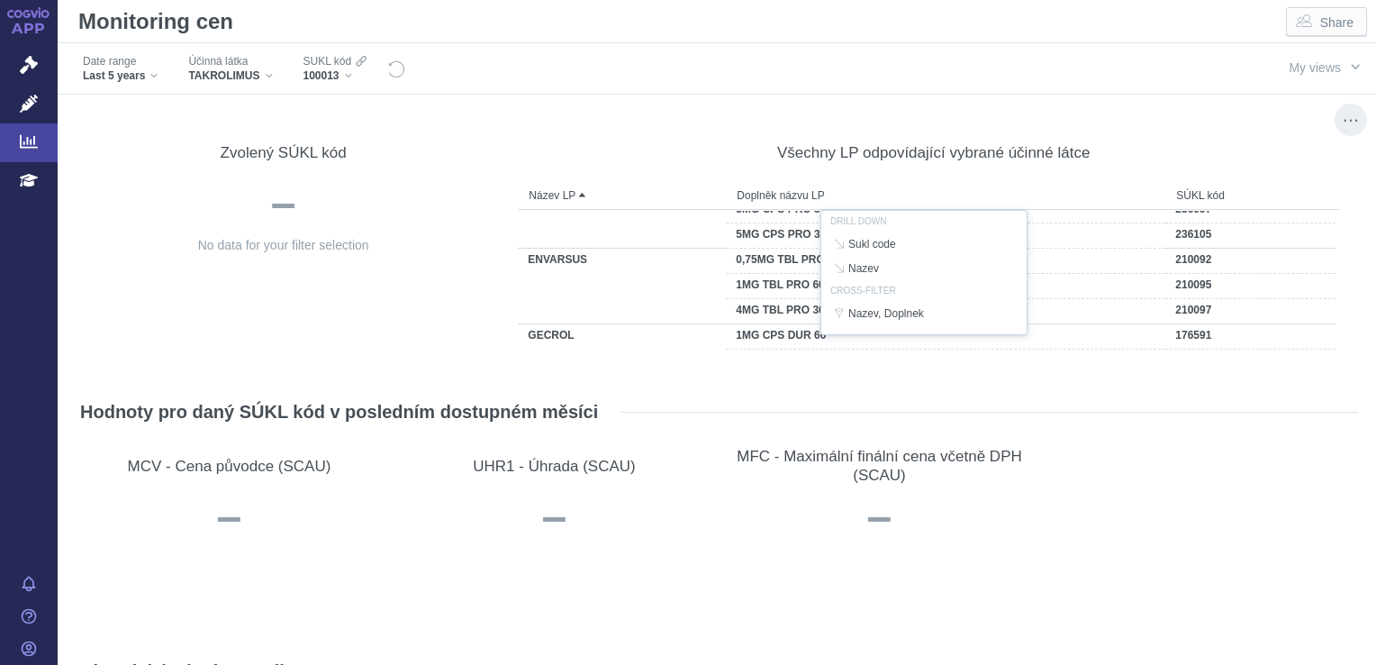
click at [638, 268] on div at bounding box center [933, 273] width 831 height 184
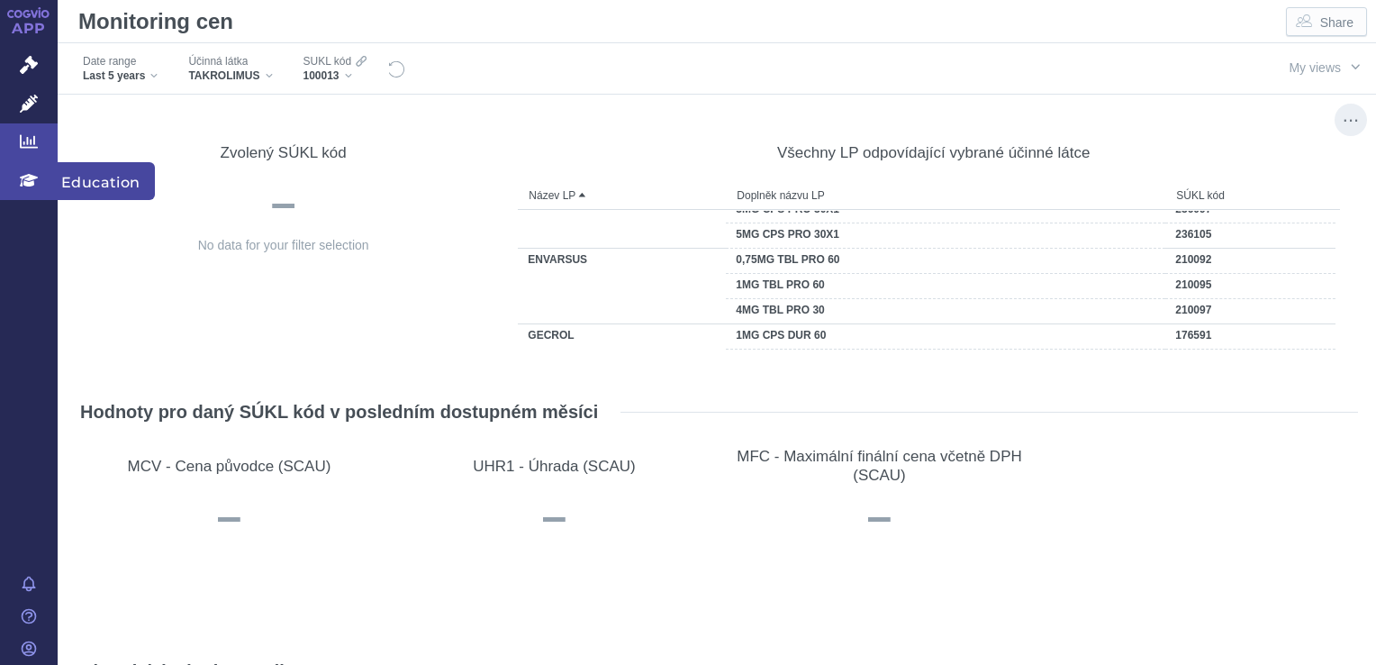
click at [27, 183] on icon at bounding box center [29, 180] width 18 height 13
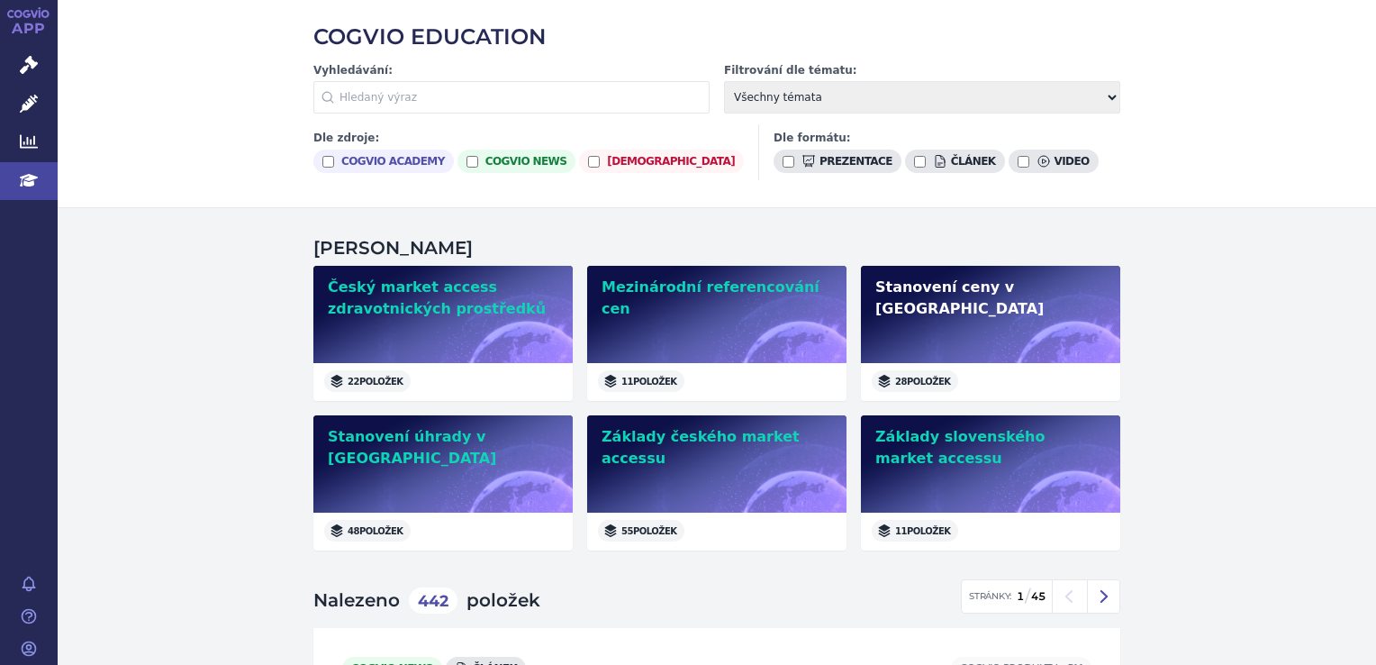
click at [988, 290] on h2 "Stanovení ceny v ČR" at bounding box center [991, 298] width 231 height 43
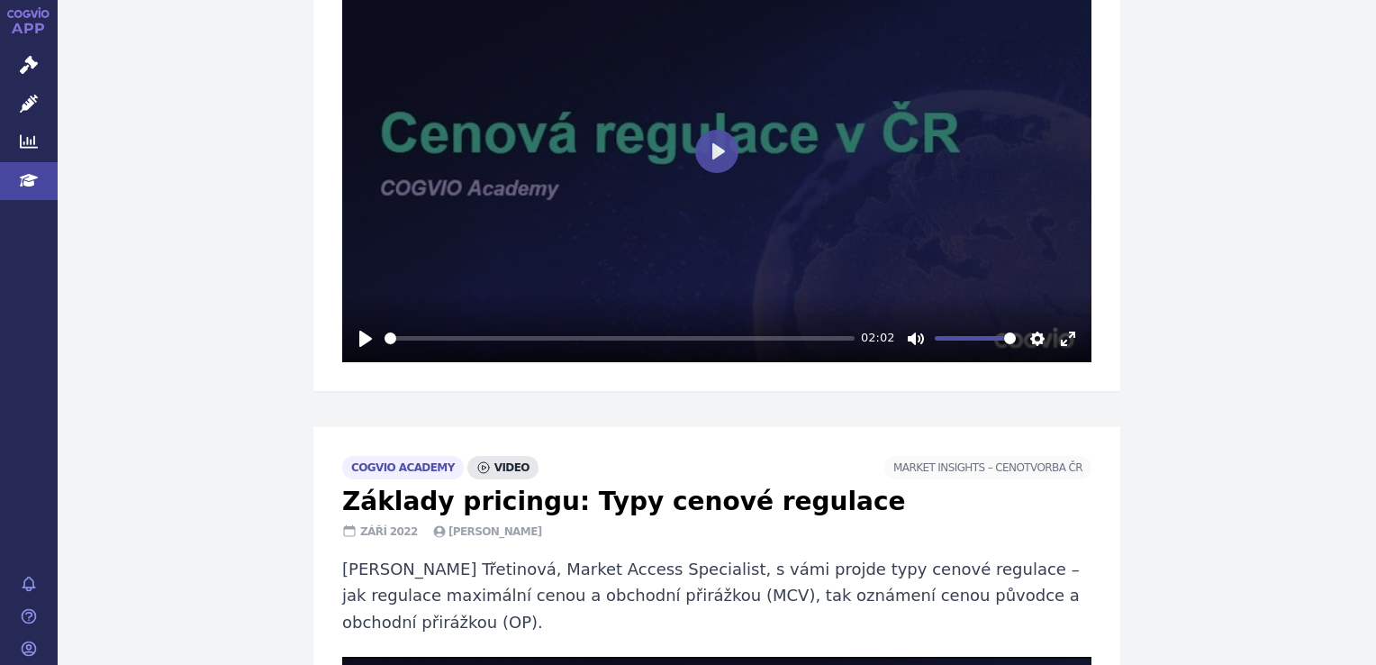
scroll to position [5224, 0]
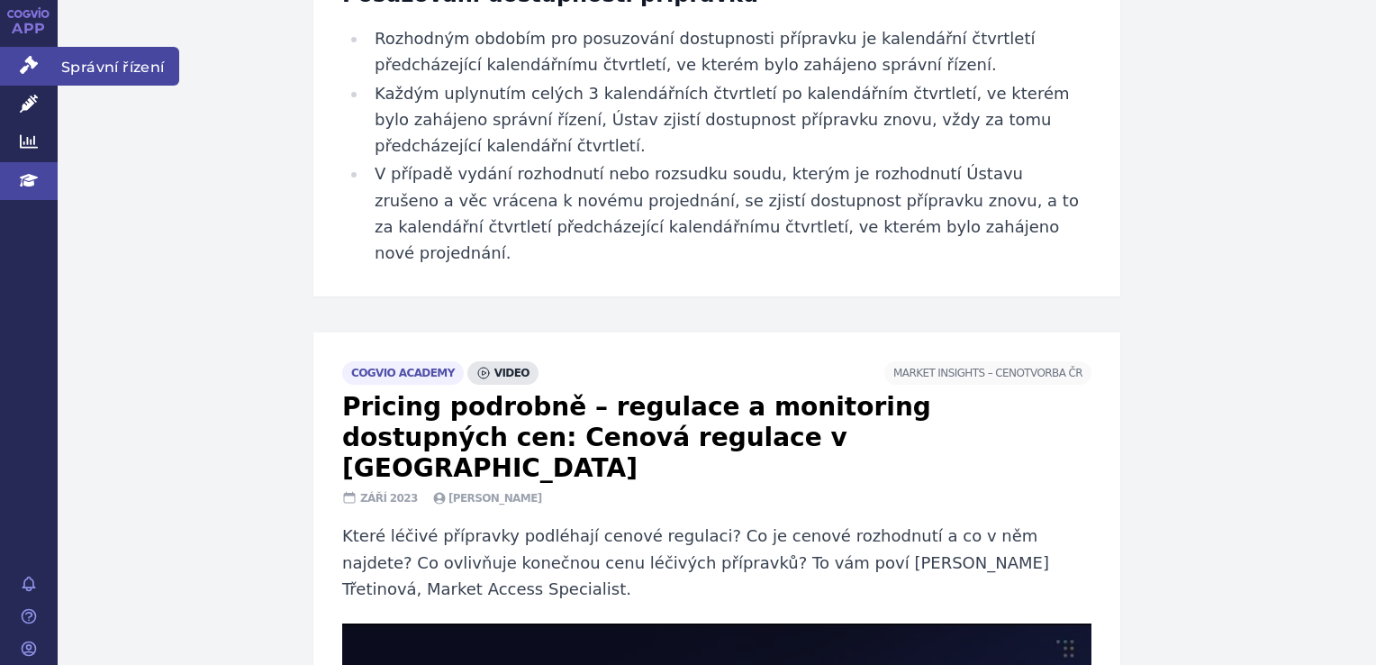
click at [36, 59] on icon at bounding box center [29, 65] width 18 height 18
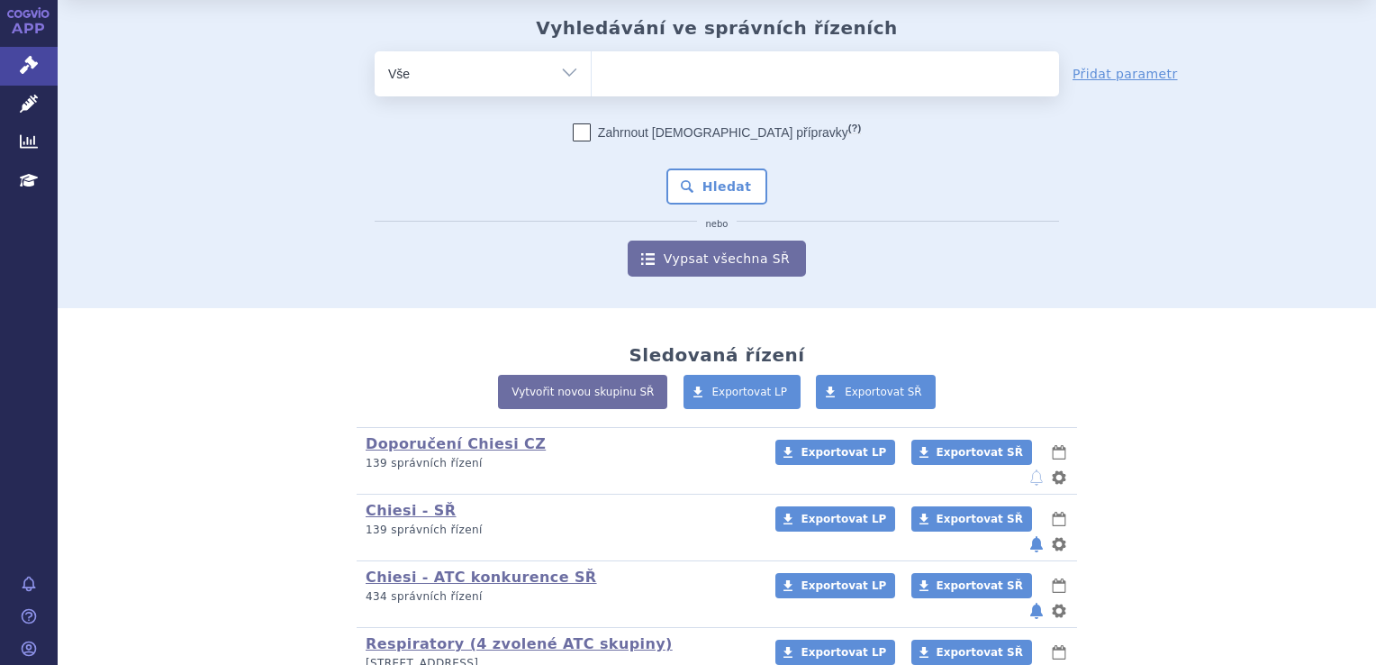
scroll to position [90, 0]
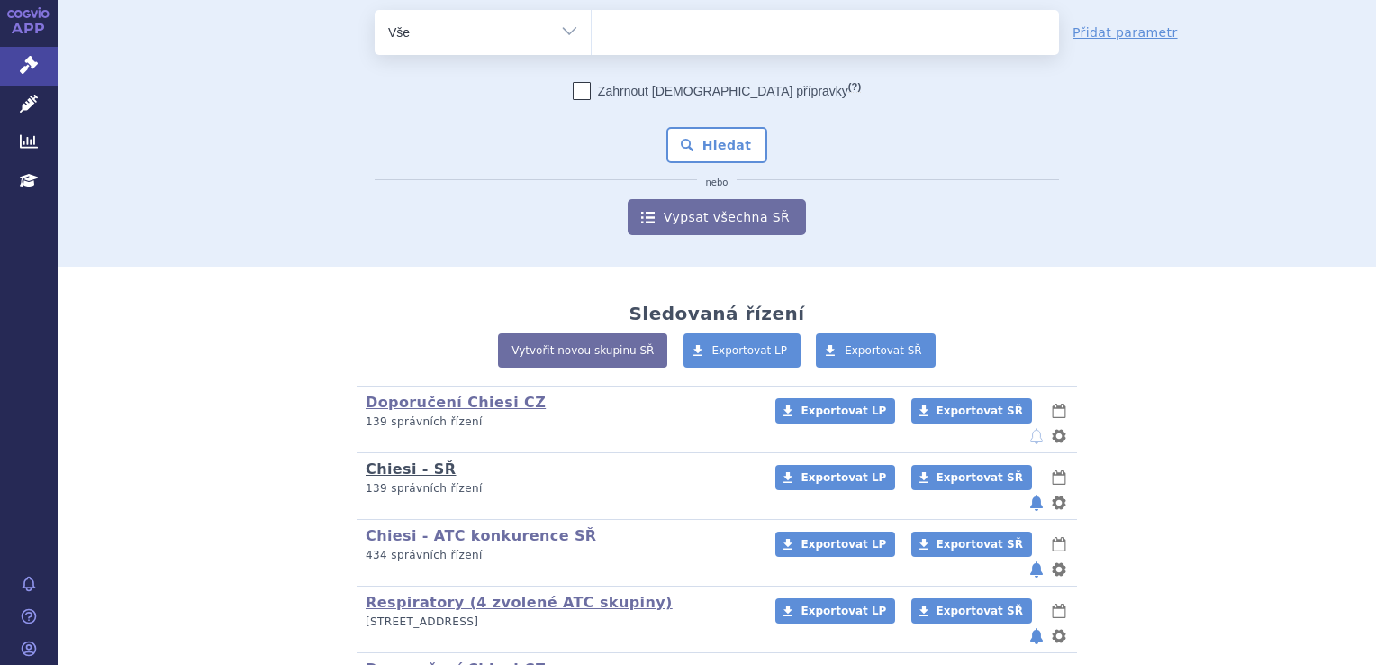
click at [384, 460] on link "Chiesi - SŘ" at bounding box center [411, 468] width 91 height 17
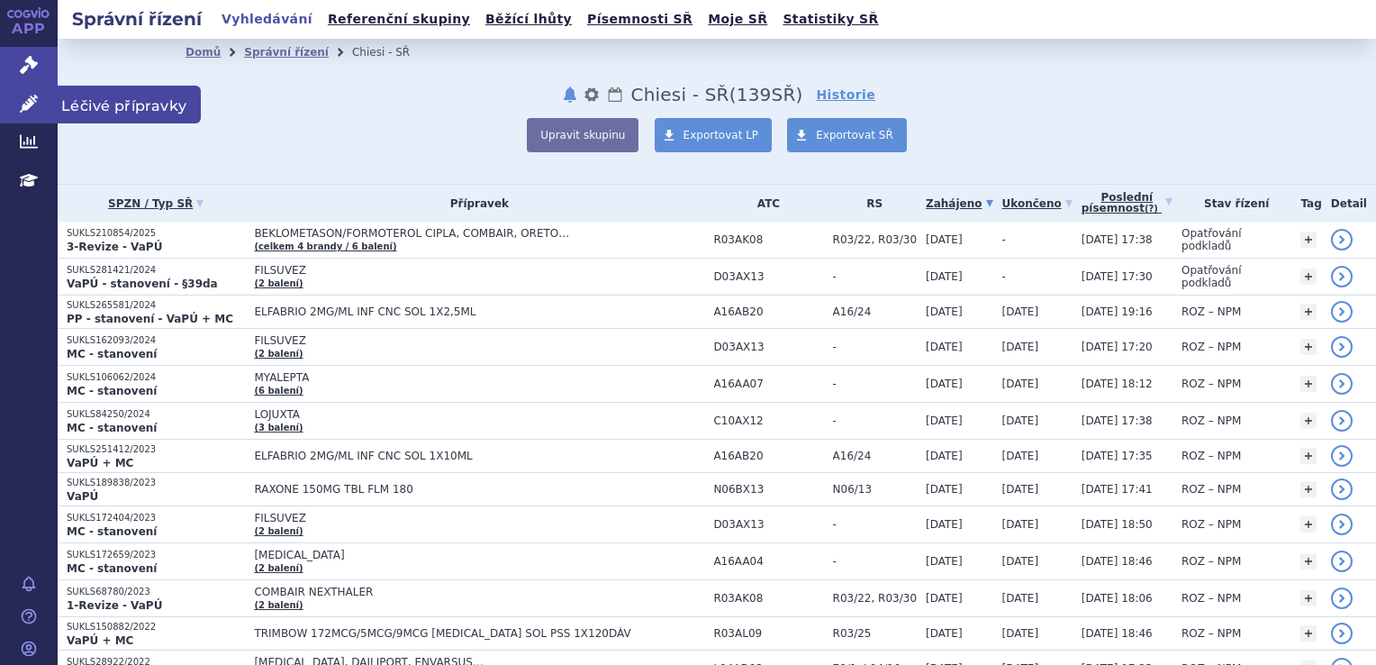
click at [24, 100] on icon at bounding box center [29, 104] width 18 height 18
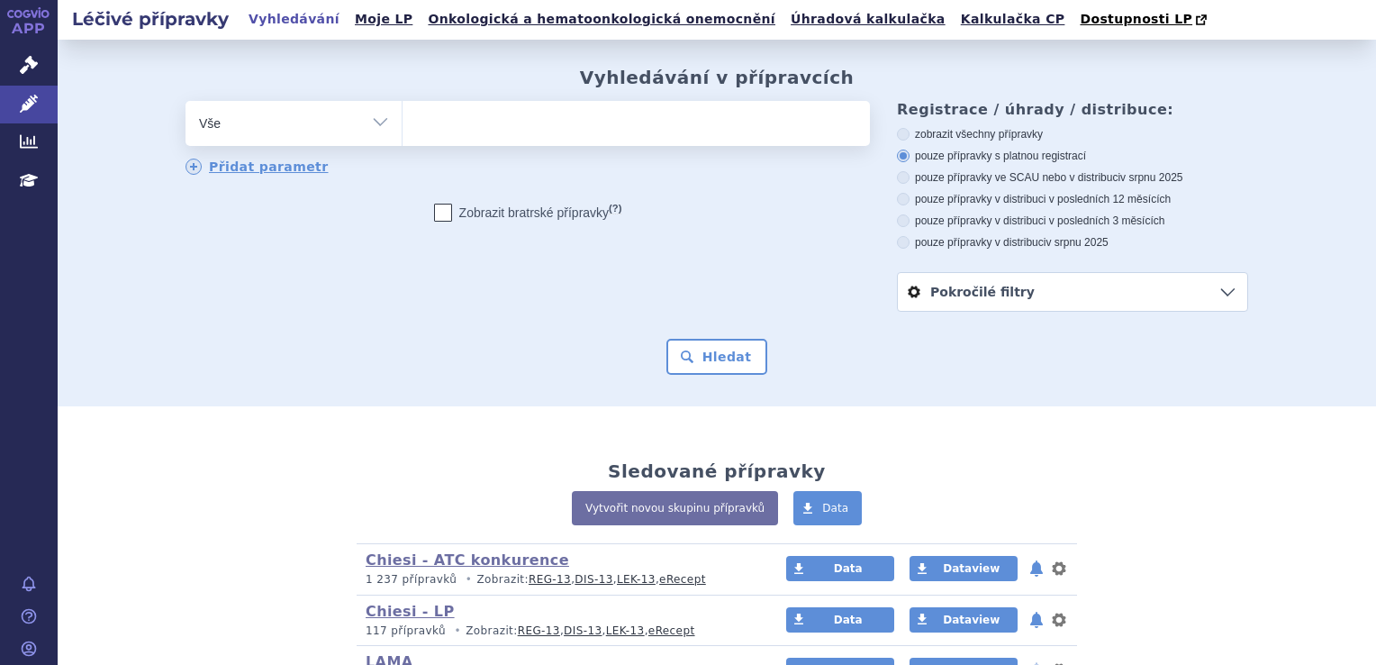
click at [432, 118] on ul at bounding box center [636, 120] width 467 height 38
click at [403, 118] on select at bounding box center [402, 122] width 1 height 45
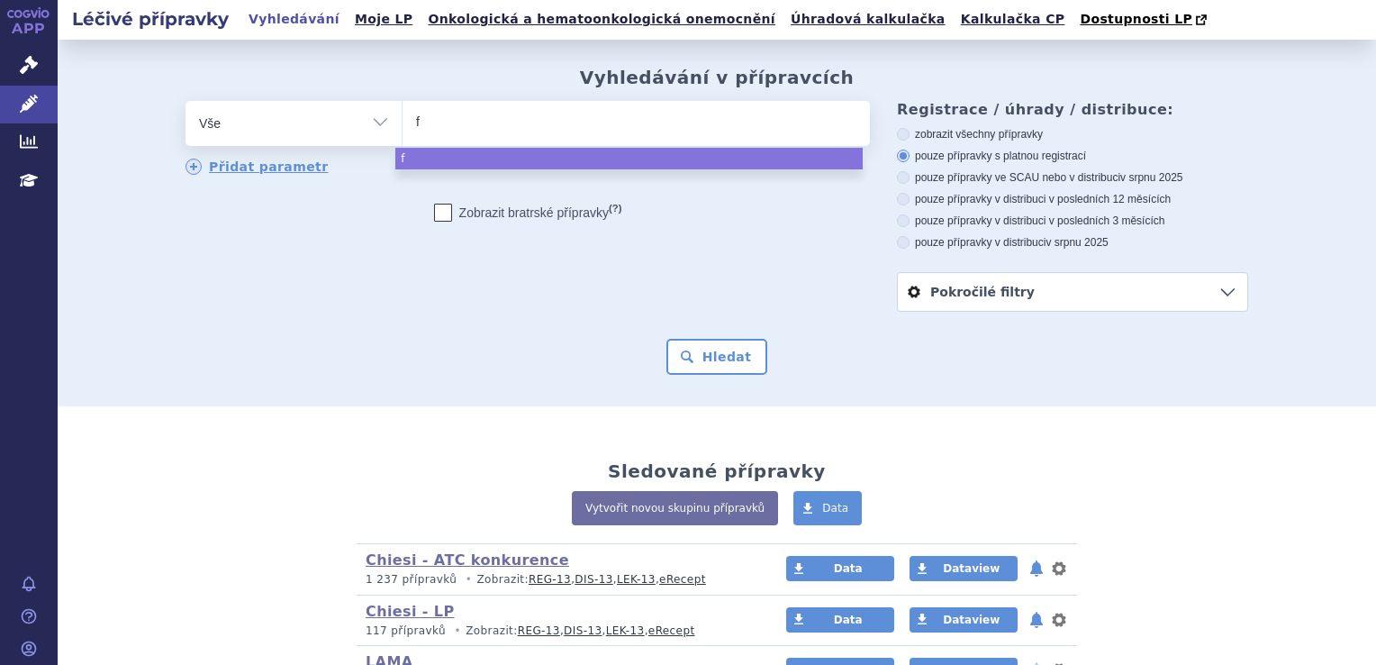
type input "fe"
type input "ferr"
type input "[PERSON_NAME]"
type input "ferrip"
type input "ferripr"
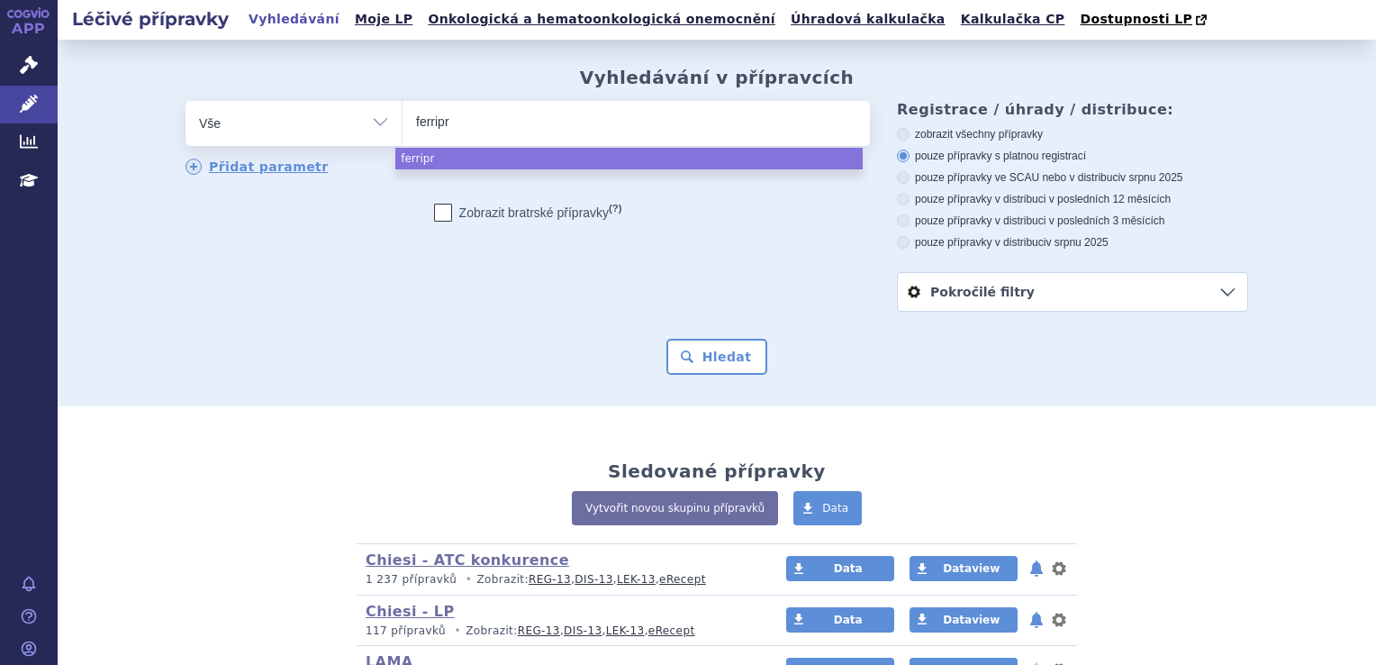
type input "ferripro"
type input "[MEDICAL_DATA]"
select select "[MEDICAL_DATA]"
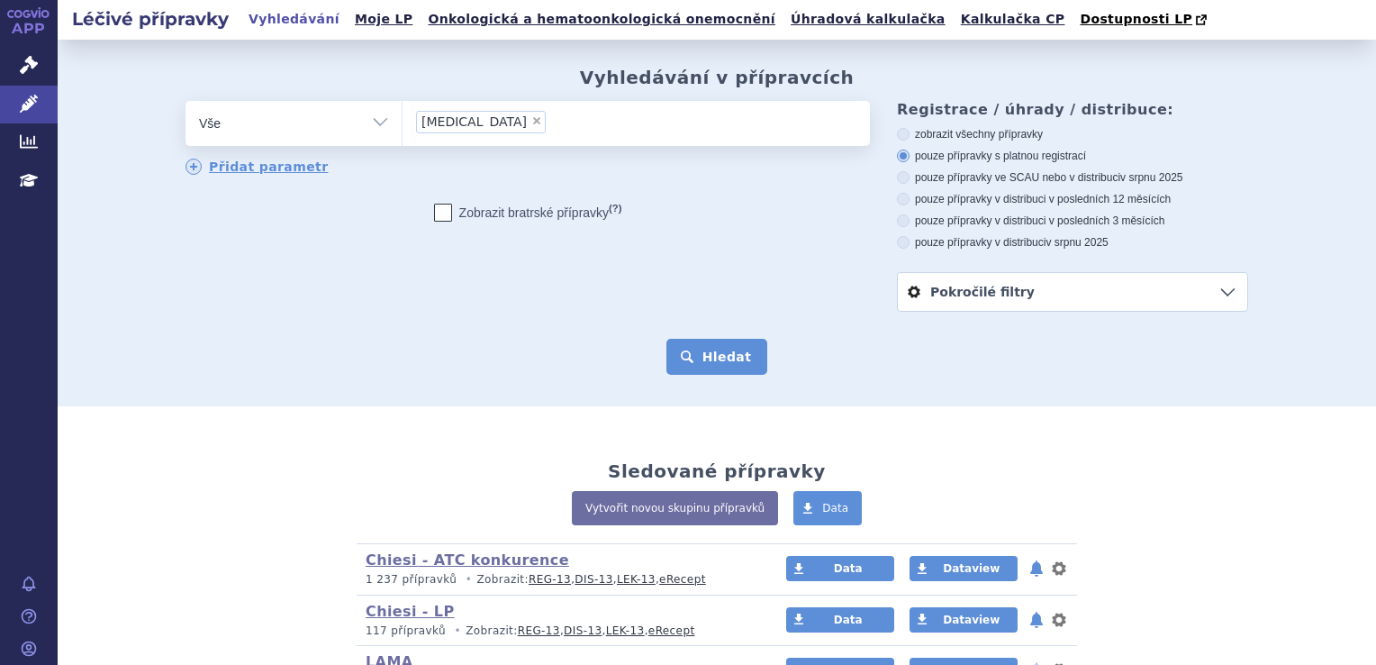
click at [700, 347] on button "Hledat" at bounding box center [718, 357] width 102 height 36
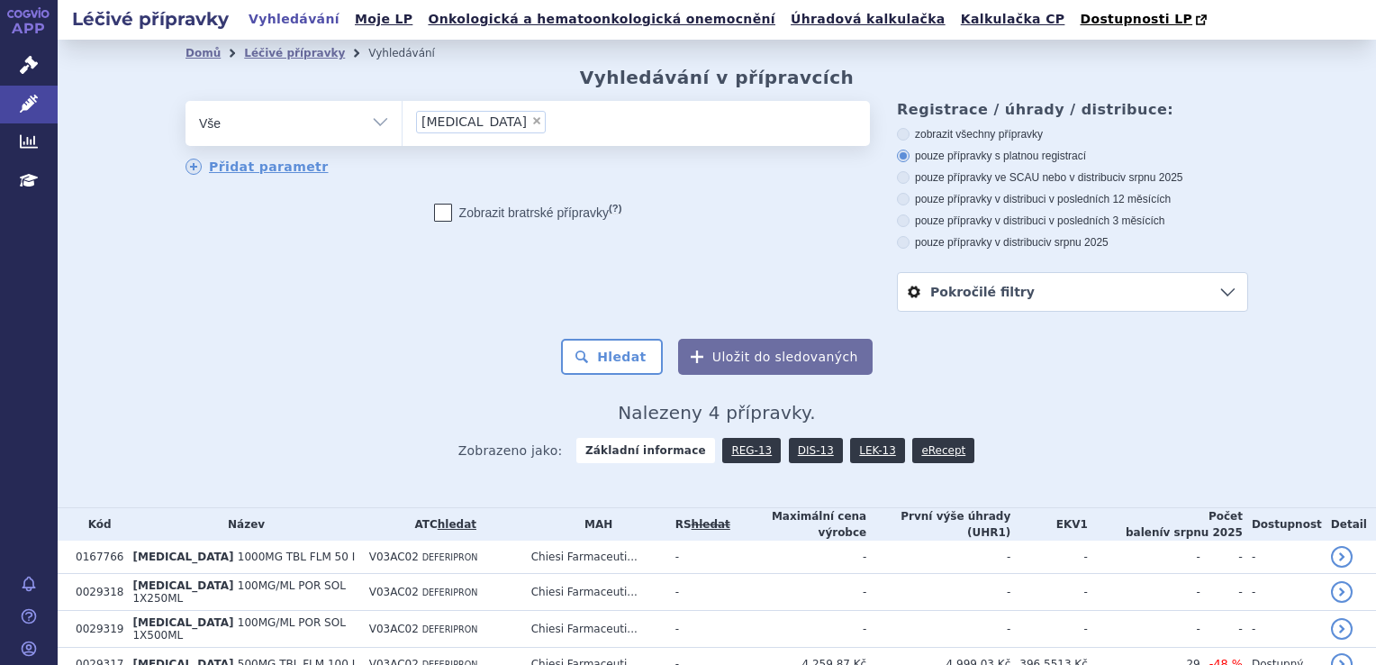
click at [531, 120] on span "×" at bounding box center [536, 120] width 11 height 11
click at [403, 120] on select "[MEDICAL_DATA]" at bounding box center [402, 122] width 1 height 45
select select
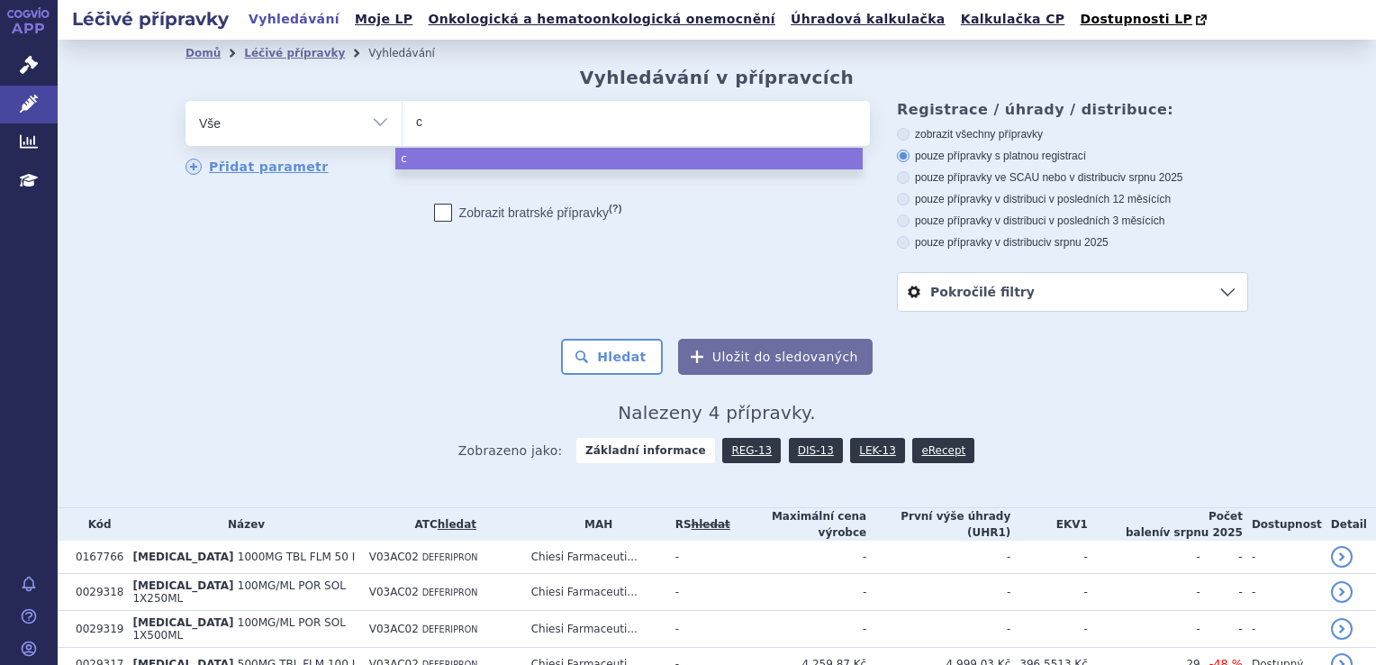
type input "cu"
type input "cur"
type input "curo"
type input "curos"
type input "curosu"
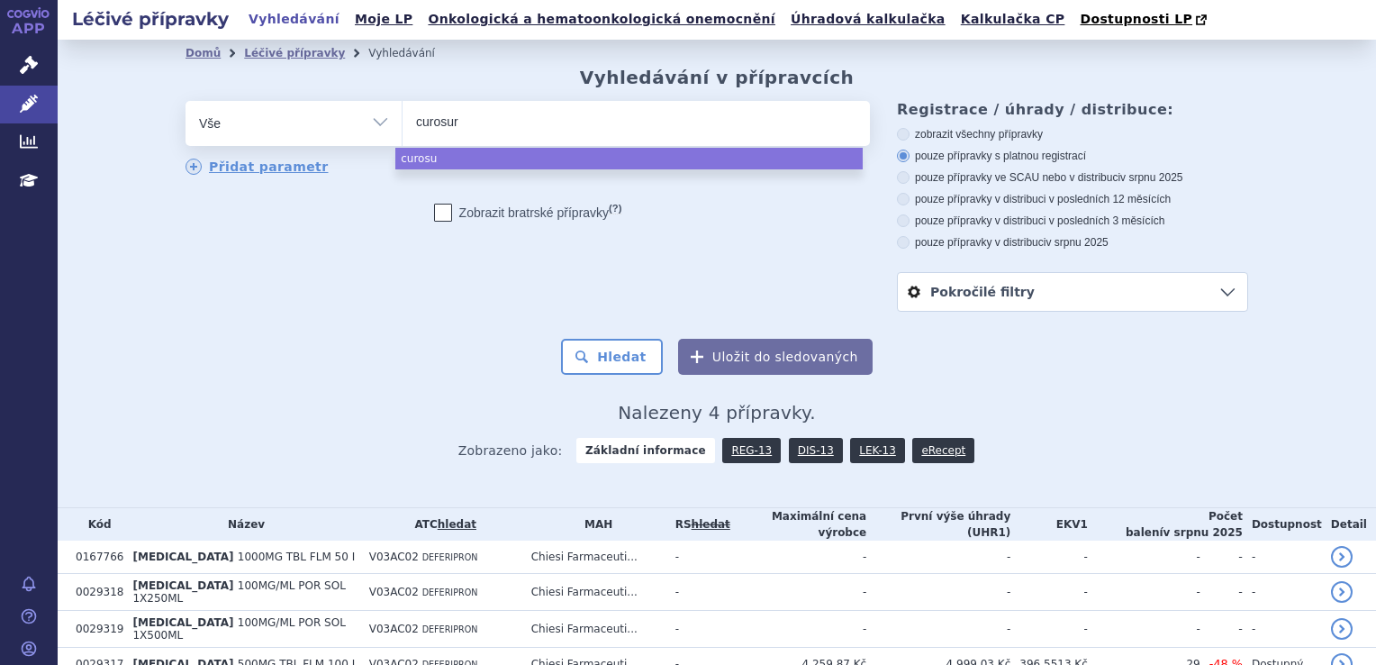
type input "[MEDICAL_DATA]"
select select "[MEDICAL_DATA]"
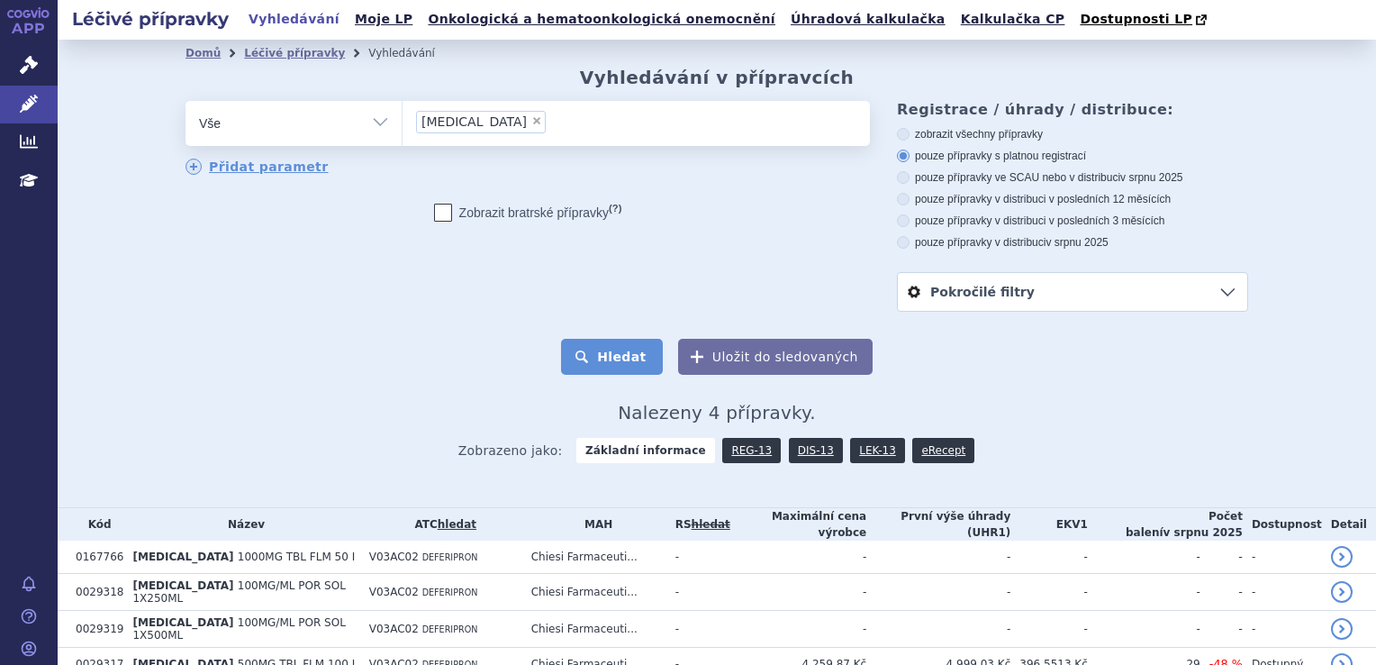
click at [605, 352] on button "Hledat" at bounding box center [612, 357] width 102 height 36
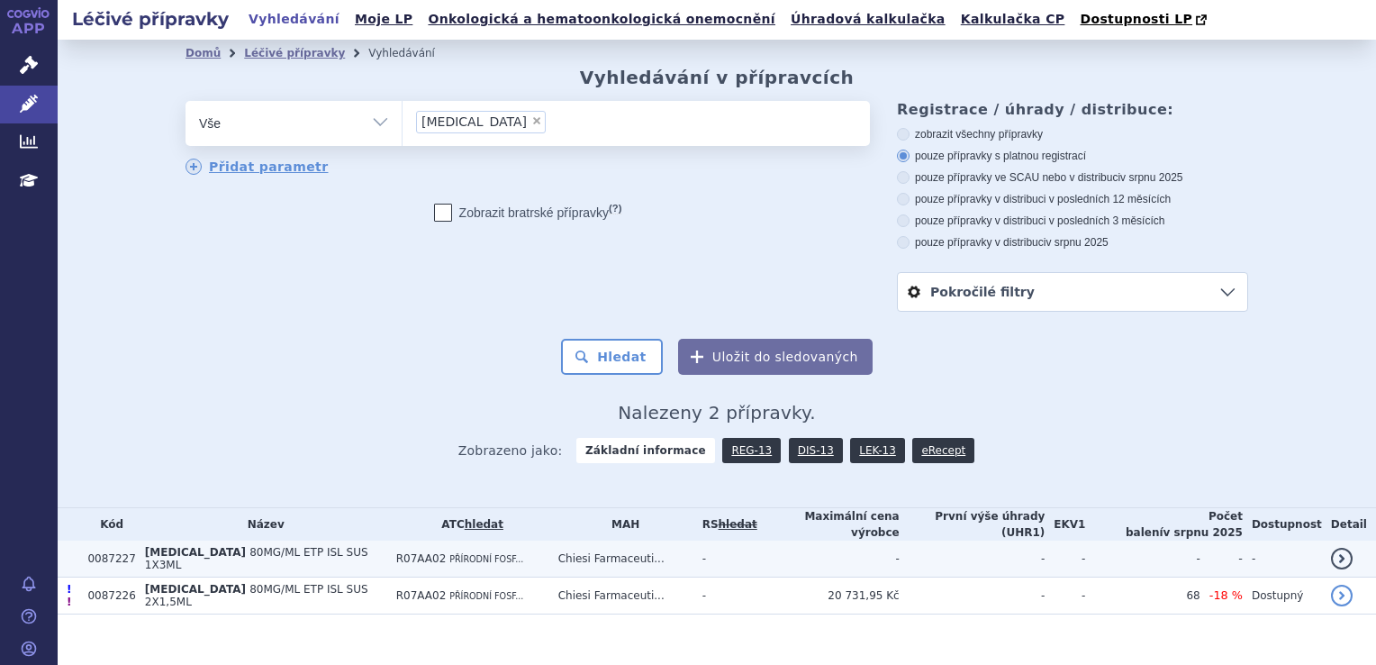
click at [473, 555] on span "PŘÍRODNÍ FOSF..." at bounding box center [486, 559] width 74 height 10
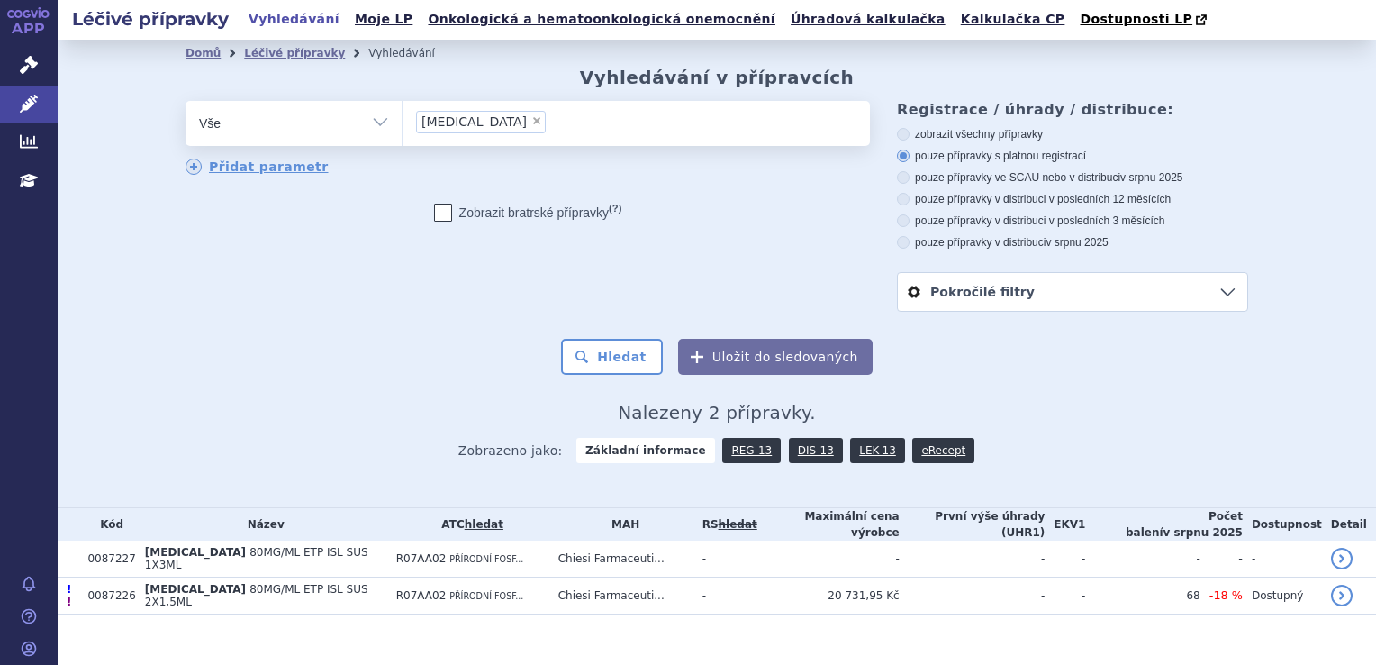
scroll to position [9, 0]
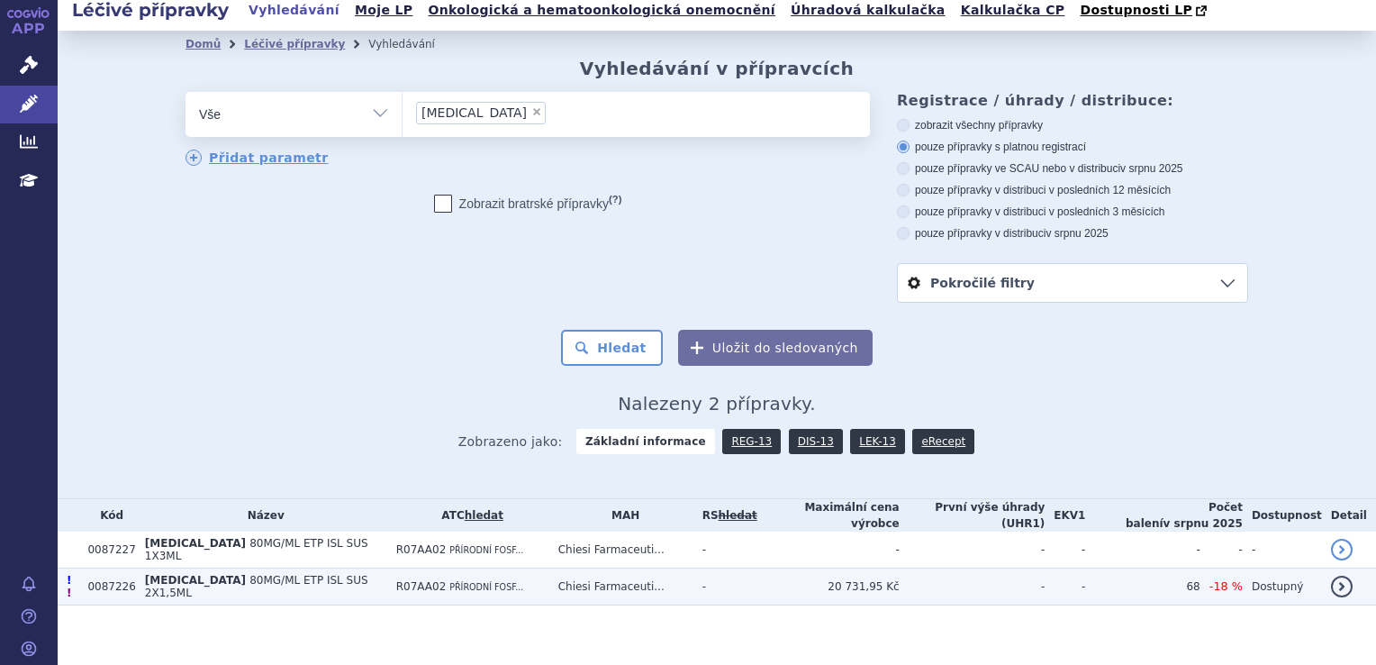
click at [1332, 576] on link "detail" at bounding box center [1342, 587] width 22 height 22
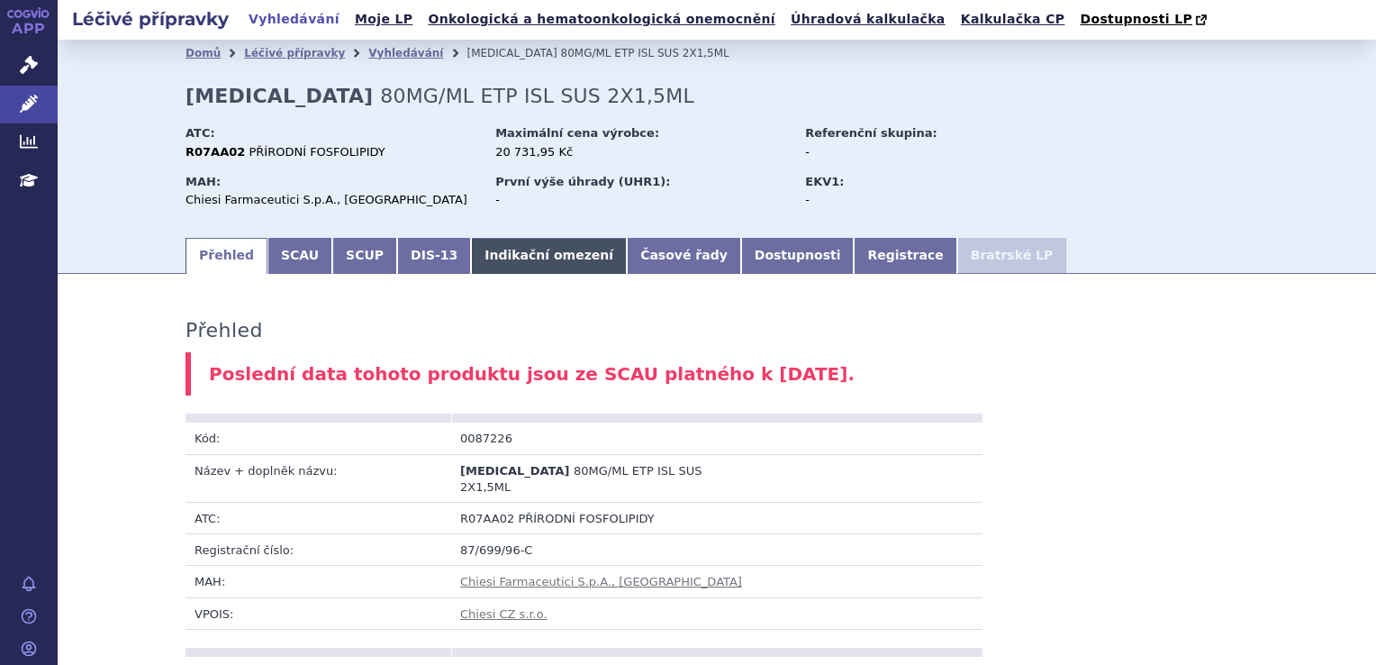
click at [498, 257] on link "Indikační omezení" at bounding box center [549, 256] width 156 height 36
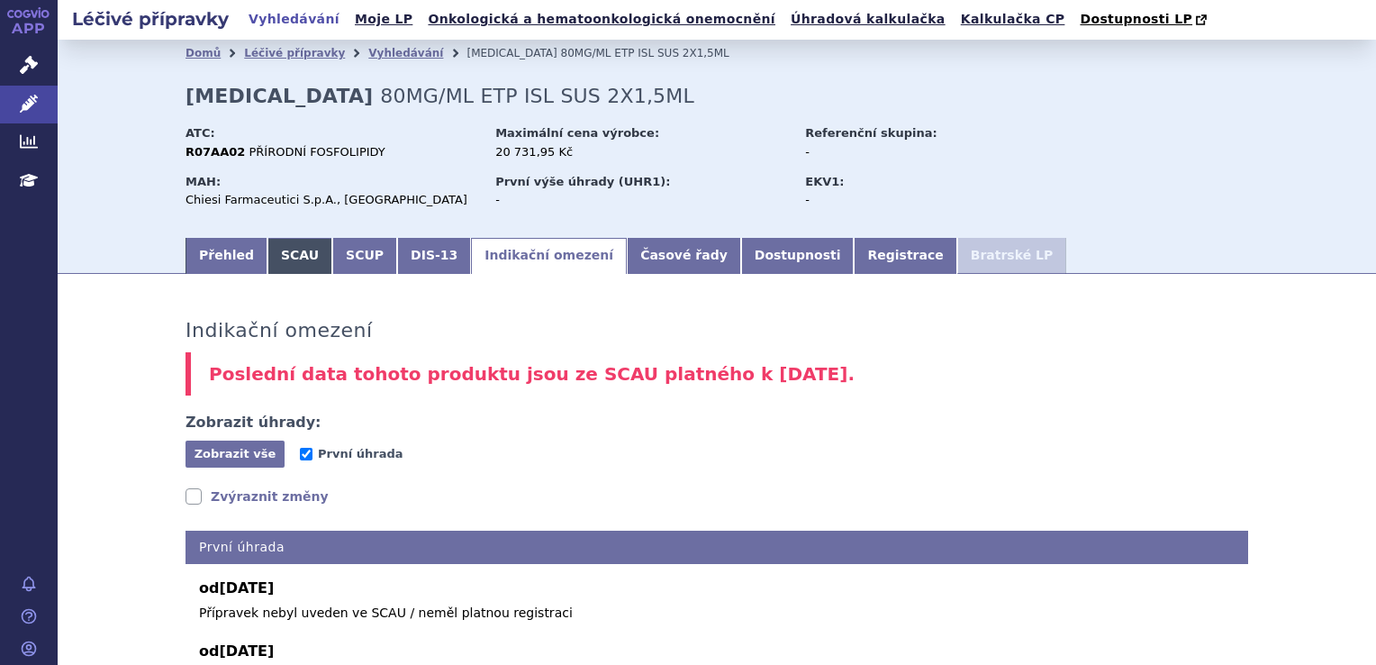
click at [277, 257] on link "SCAU" at bounding box center [300, 256] width 65 height 36
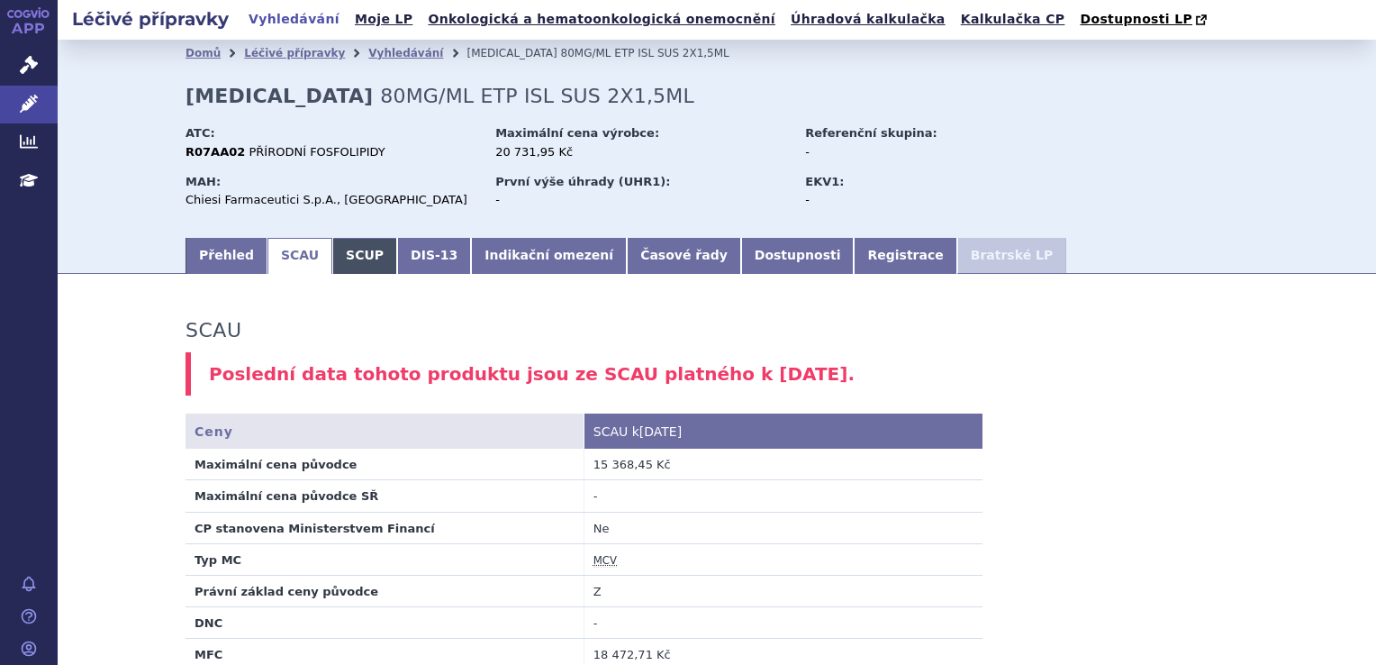
click at [358, 250] on link "SCUP" at bounding box center [364, 256] width 65 height 36
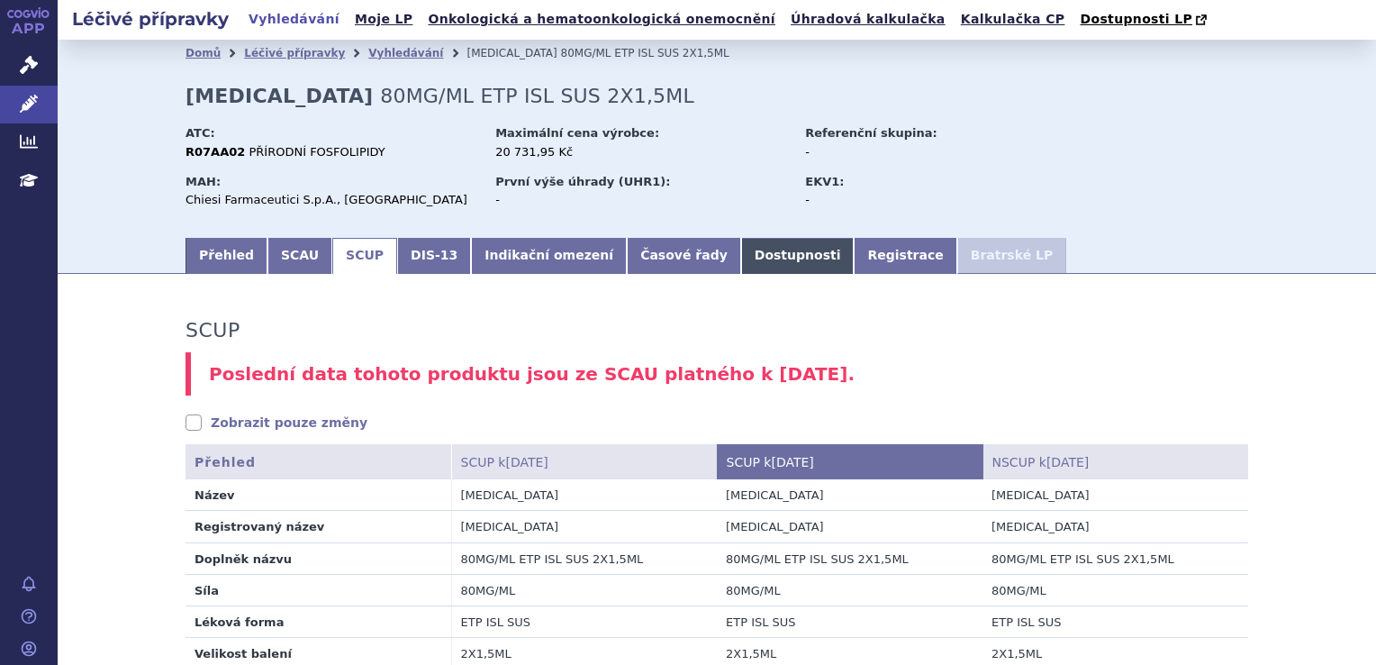
click at [741, 258] on link "Dostupnosti" at bounding box center [797, 256] width 113 height 36
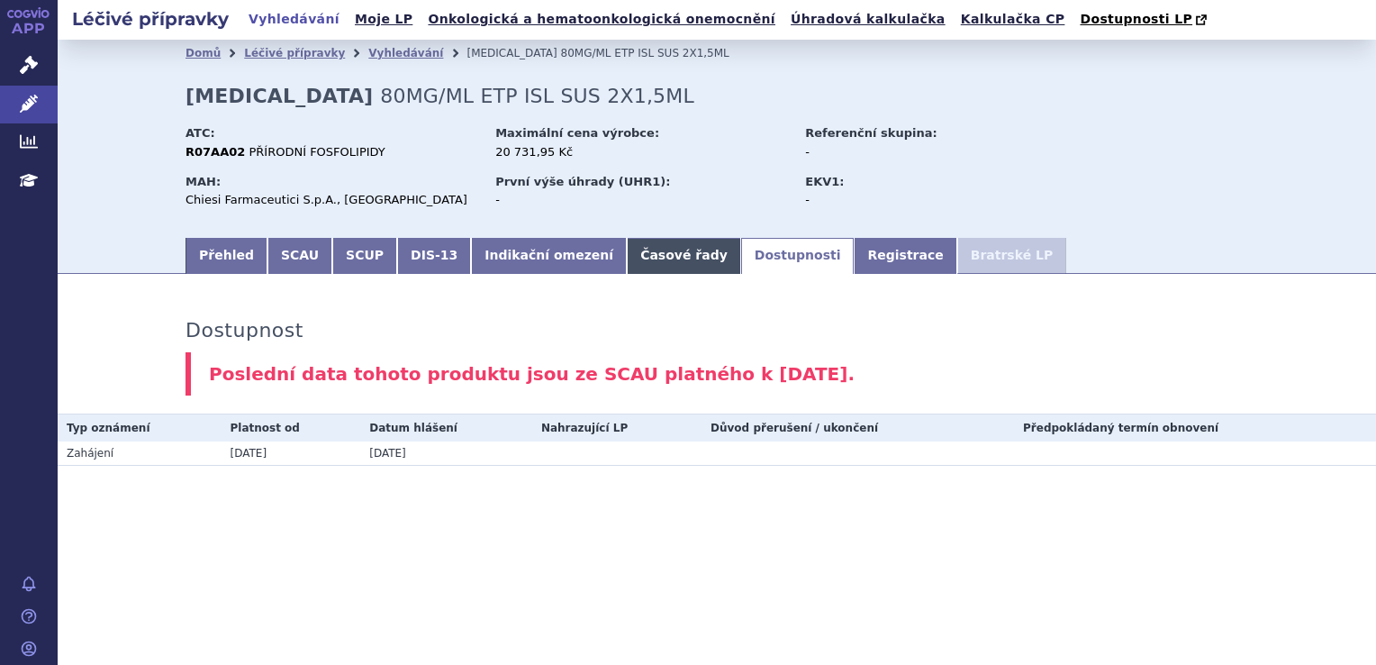
click at [639, 256] on link "Časové řady" at bounding box center [684, 256] width 114 height 36
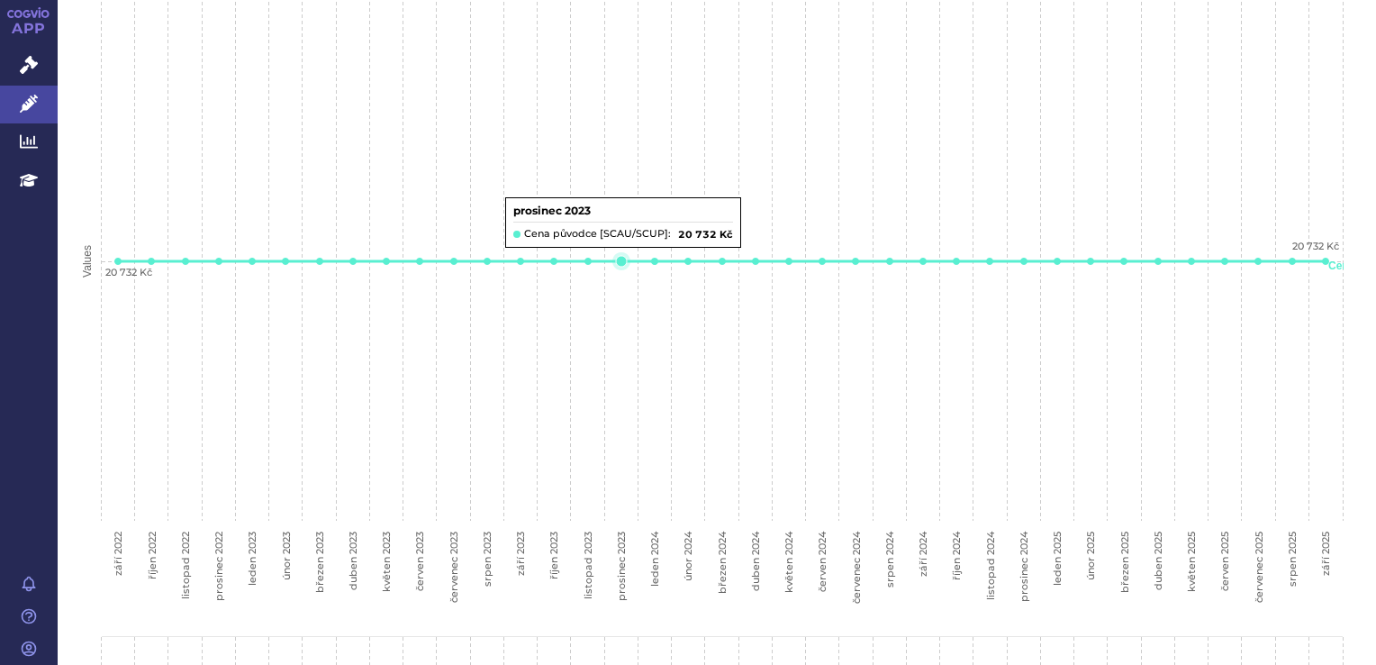
scroll to position [450, 0]
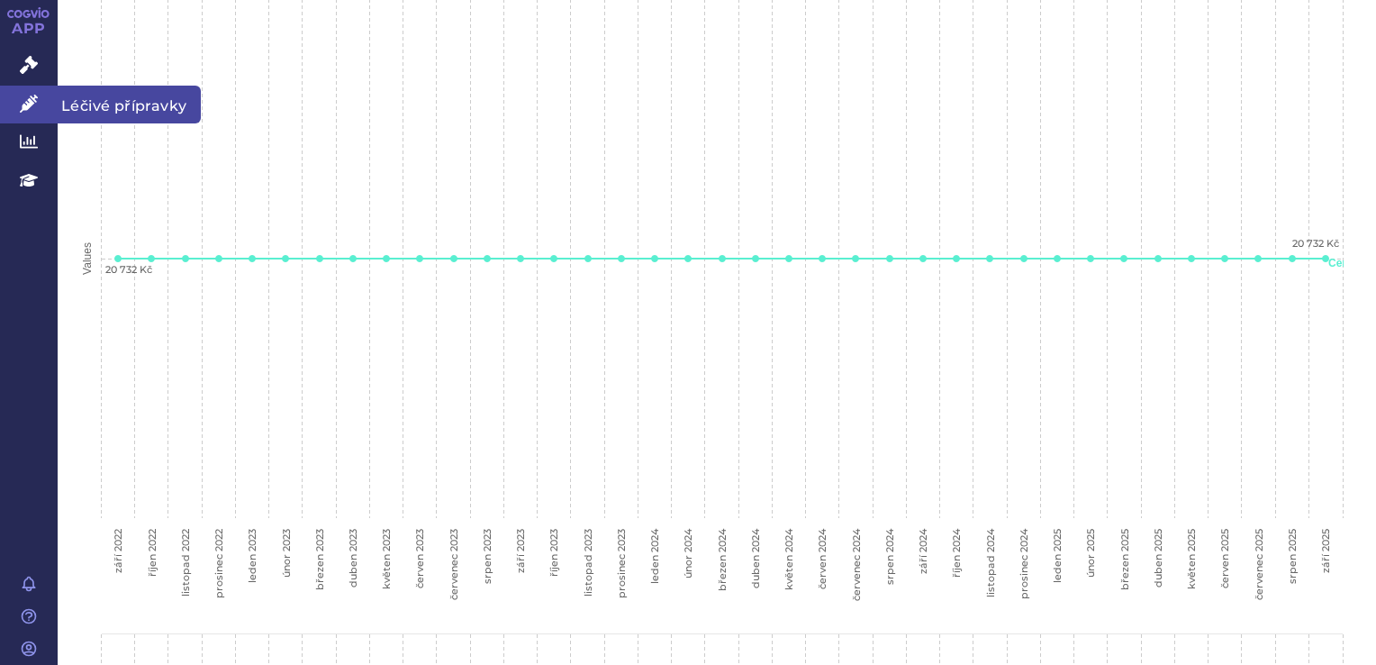
click at [22, 113] on link "Léčivé přípravky" at bounding box center [29, 105] width 58 height 38
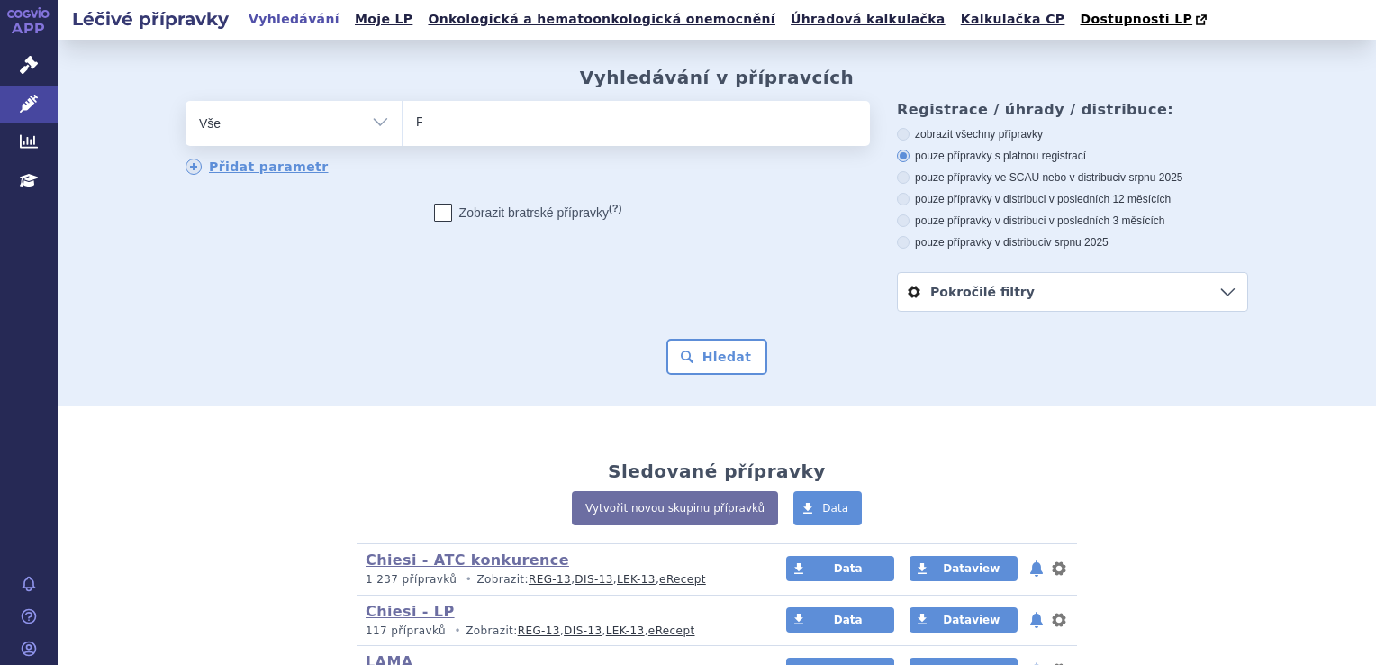
type input "FI"
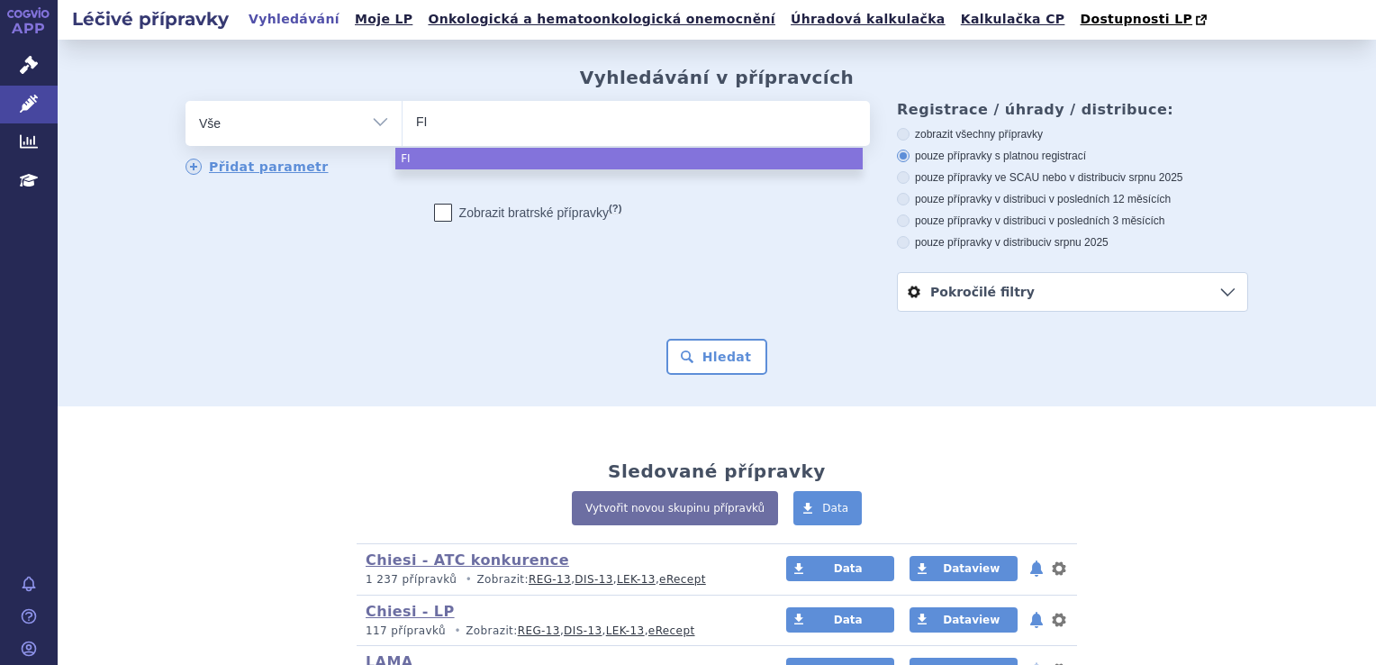
type input "FIL"
type input "FILSU"
type input "FILSUV"
type input "FILSUVE"
type input "FILSUVEZ"
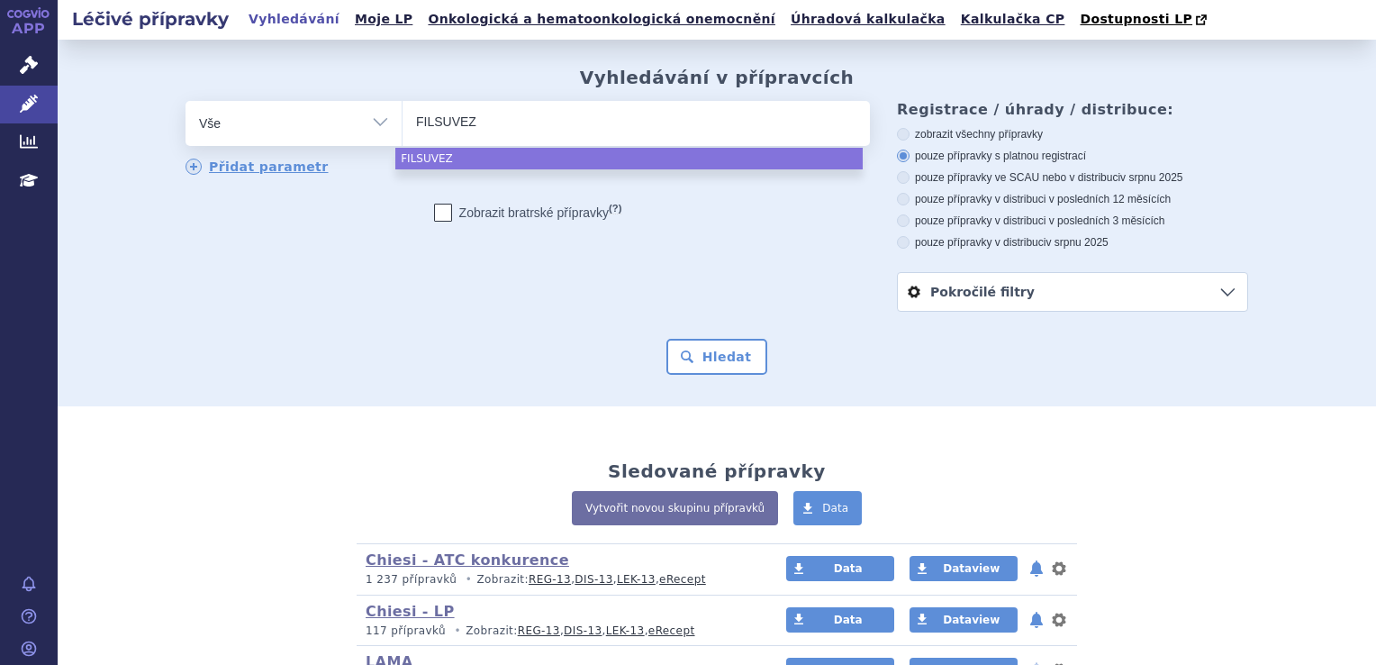
select select "FILSUVEZ"
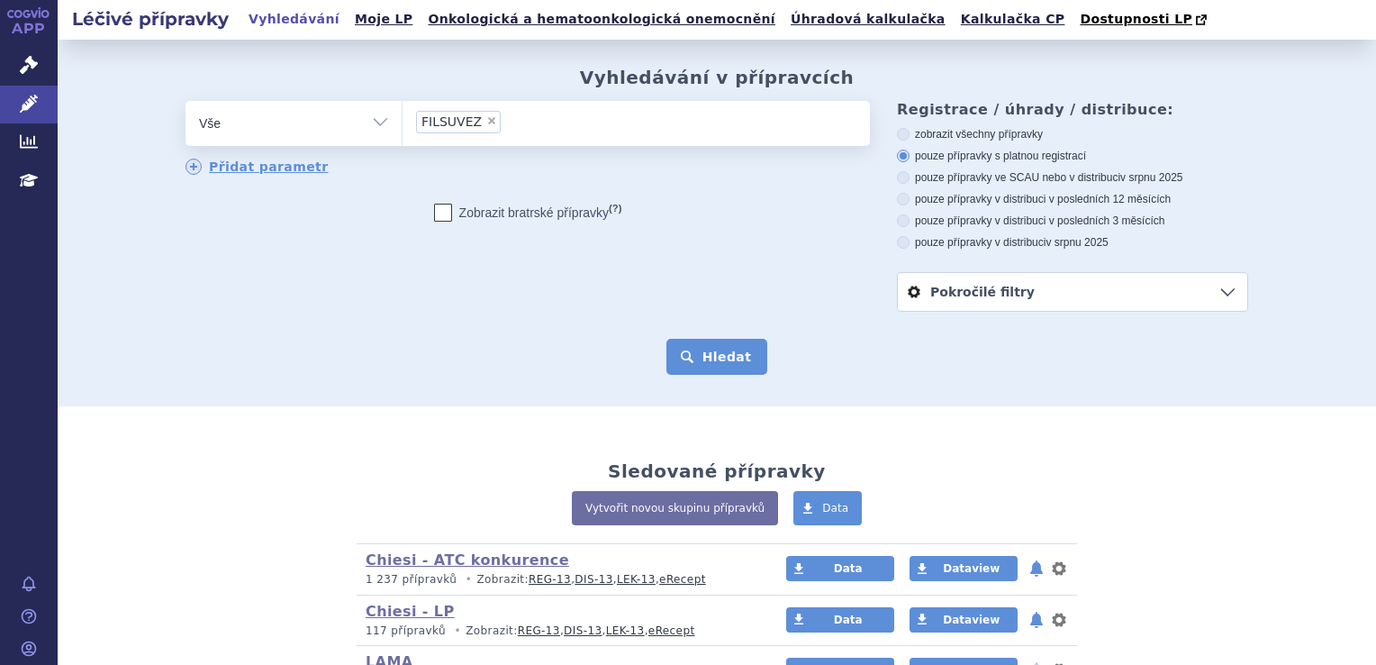
click at [700, 356] on button "Hledat" at bounding box center [718, 357] width 102 height 36
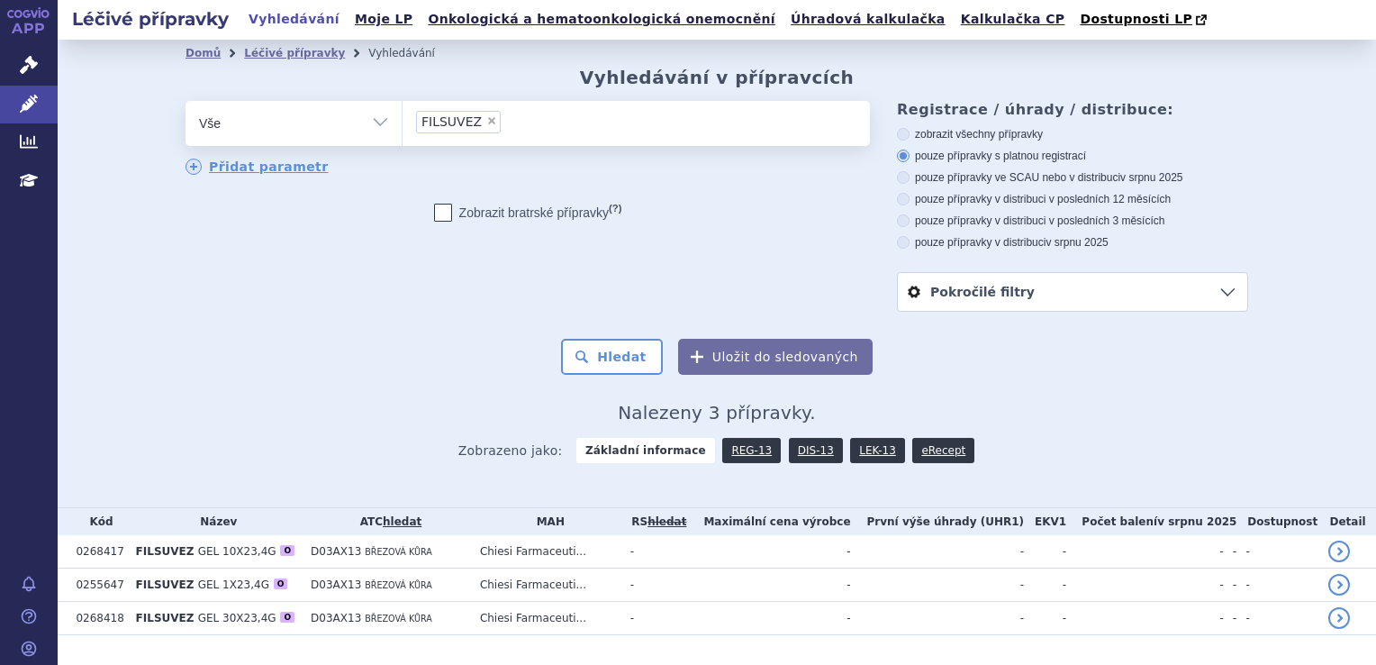
click at [486, 123] on span "×" at bounding box center [491, 120] width 11 height 11
click at [403, 123] on select "FILSUVEZ" at bounding box center [402, 122] width 1 height 45
select select
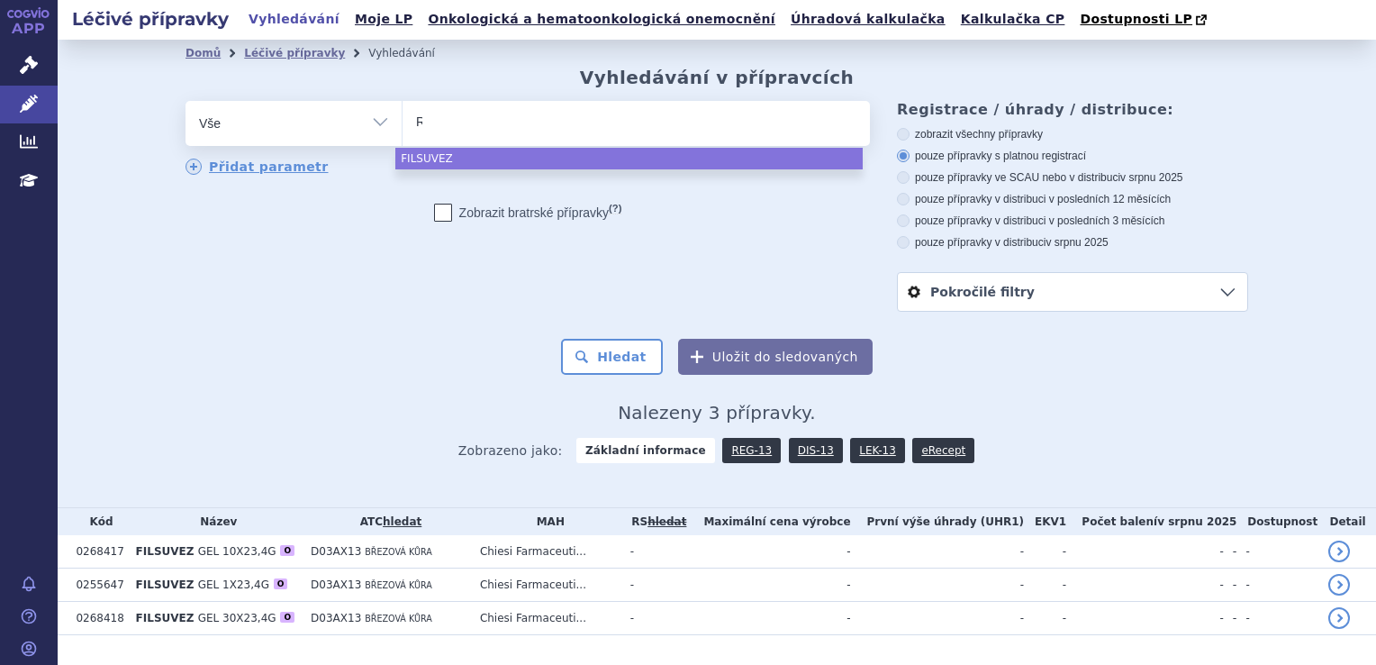
type input "RA"
type input "RAXO"
type input "RAXON"
type input "RAXONE"
select select "RAXONE"
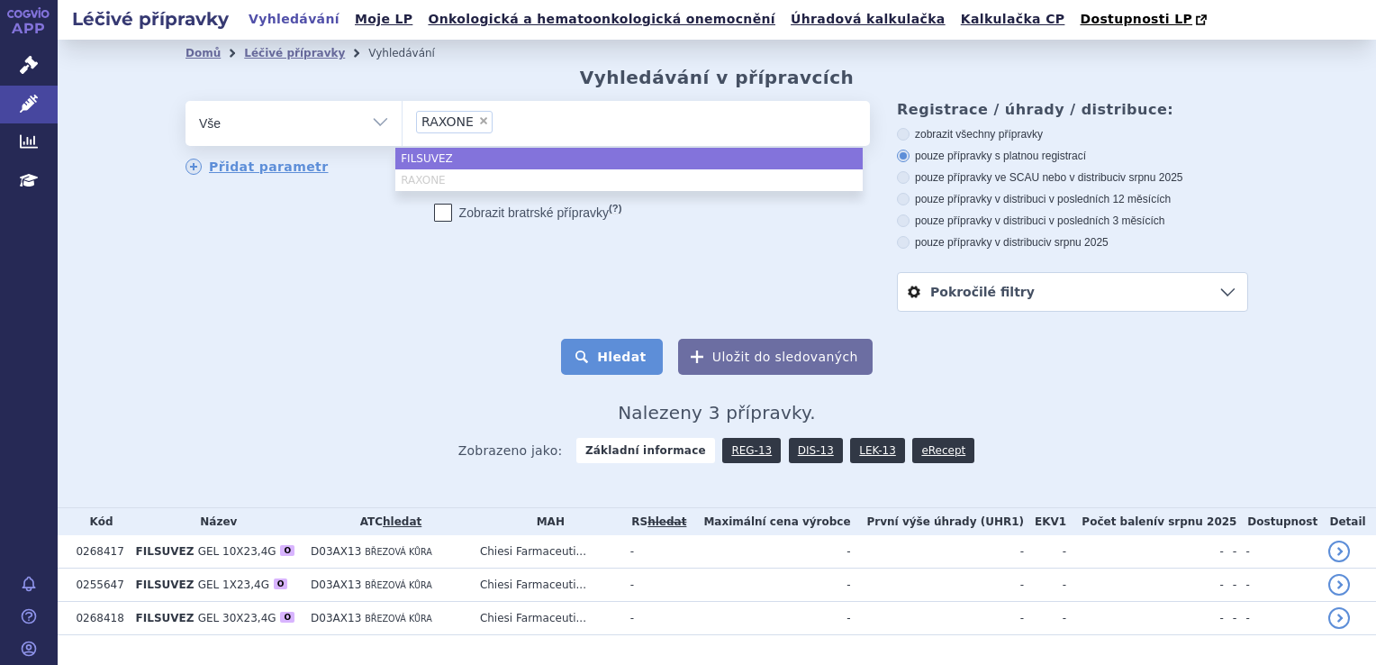
select select "FILSUVEZ"
click at [625, 364] on button "Hledat" at bounding box center [612, 357] width 102 height 36
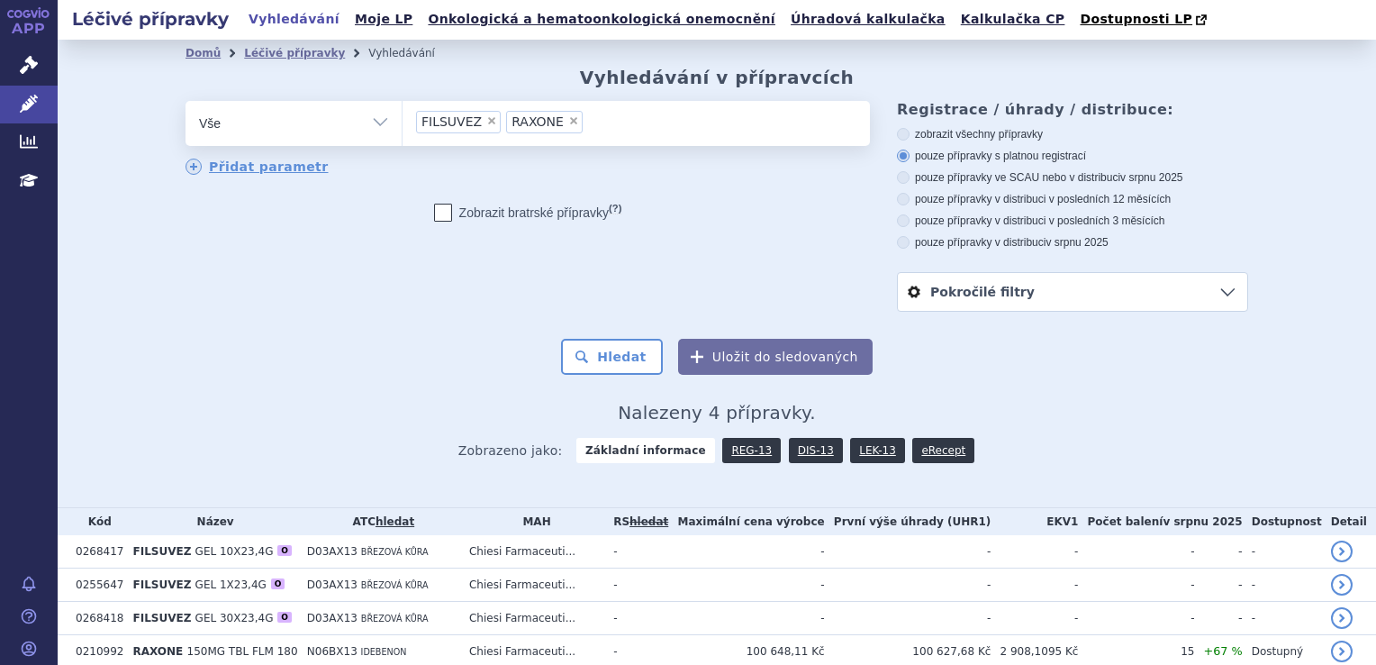
click at [486, 124] on span "×" at bounding box center [491, 120] width 11 height 11
click at [403, 124] on select "FILSUVEZ RAXONE" at bounding box center [402, 122] width 1 height 45
select select "RAXONE"
click at [478, 121] on span "×" at bounding box center [483, 120] width 11 height 11
click at [403, 121] on select "FILSUVEZ RAXONE" at bounding box center [402, 122] width 1 height 45
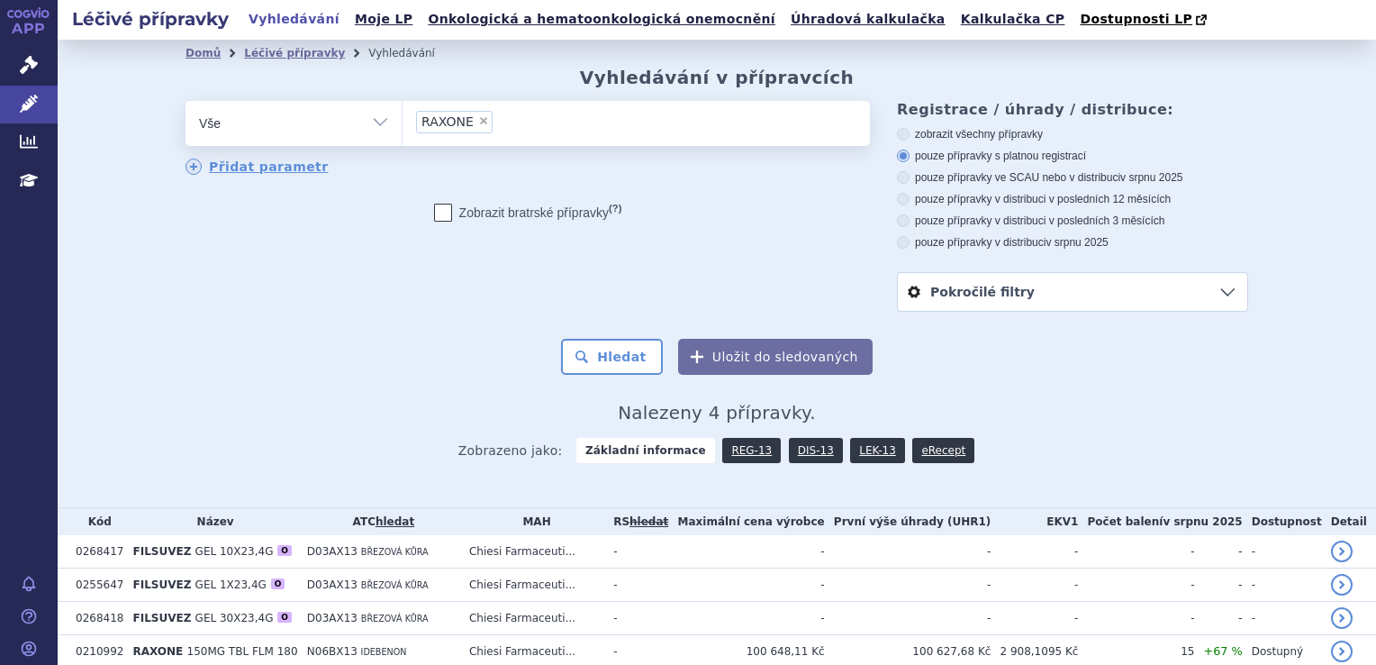
select select
click at [32, 59] on icon at bounding box center [29, 65] width 18 height 18
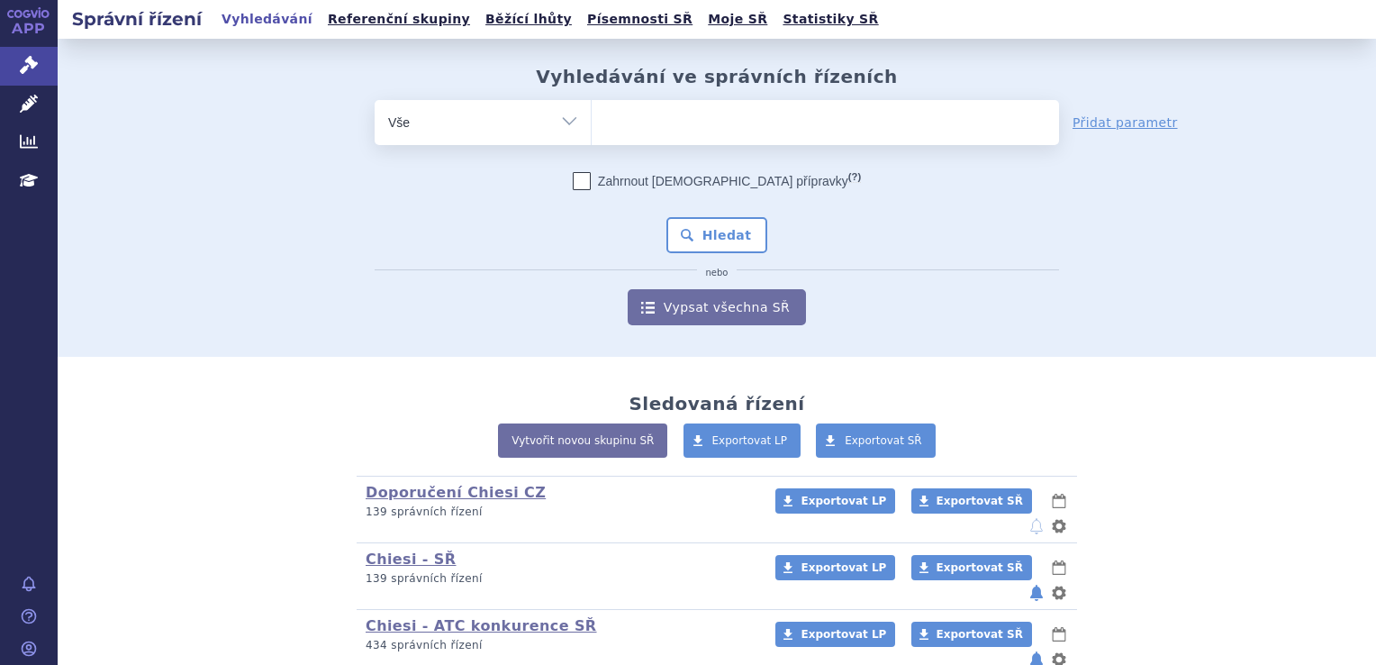
click at [631, 136] on ul at bounding box center [825, 119] width 467 height 38
click at [592, 136] on select at bounding box center [591, 121] width 1 height 45
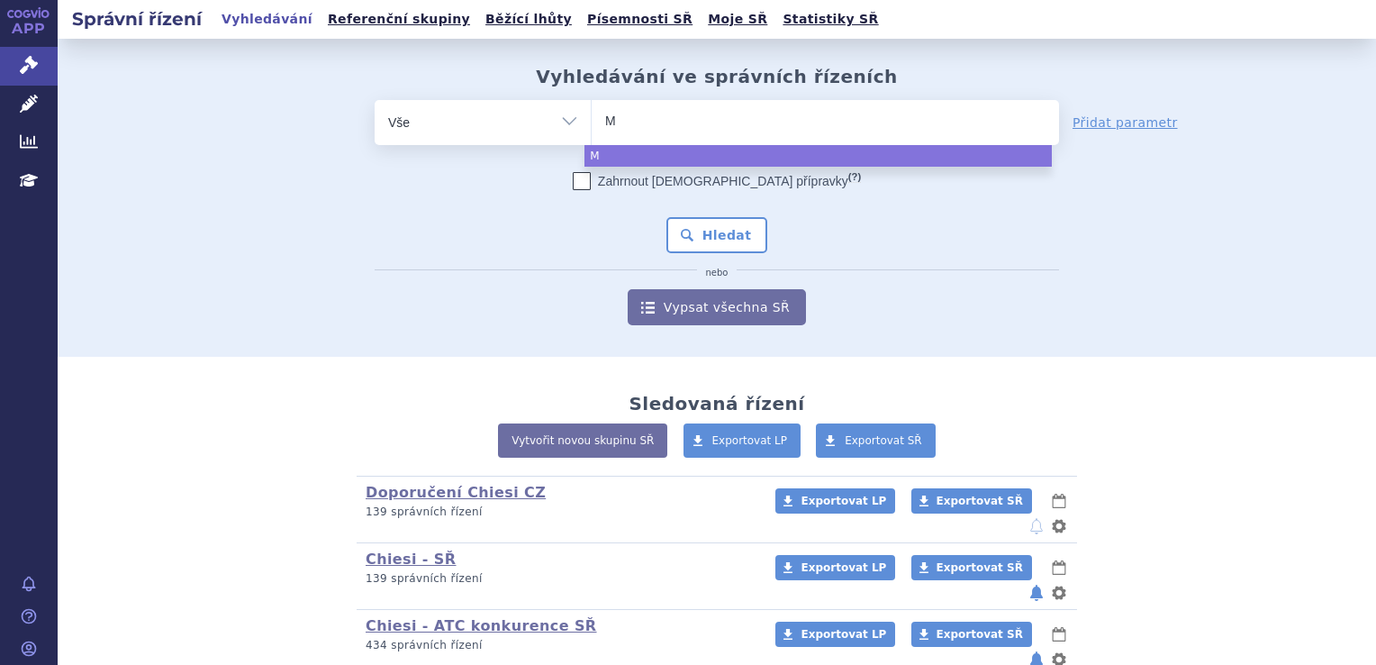
type input "MY"
type input "MYA"
type input "MYALE"
type input "MYALEP"
type input "[MEDICAL_DATA]"
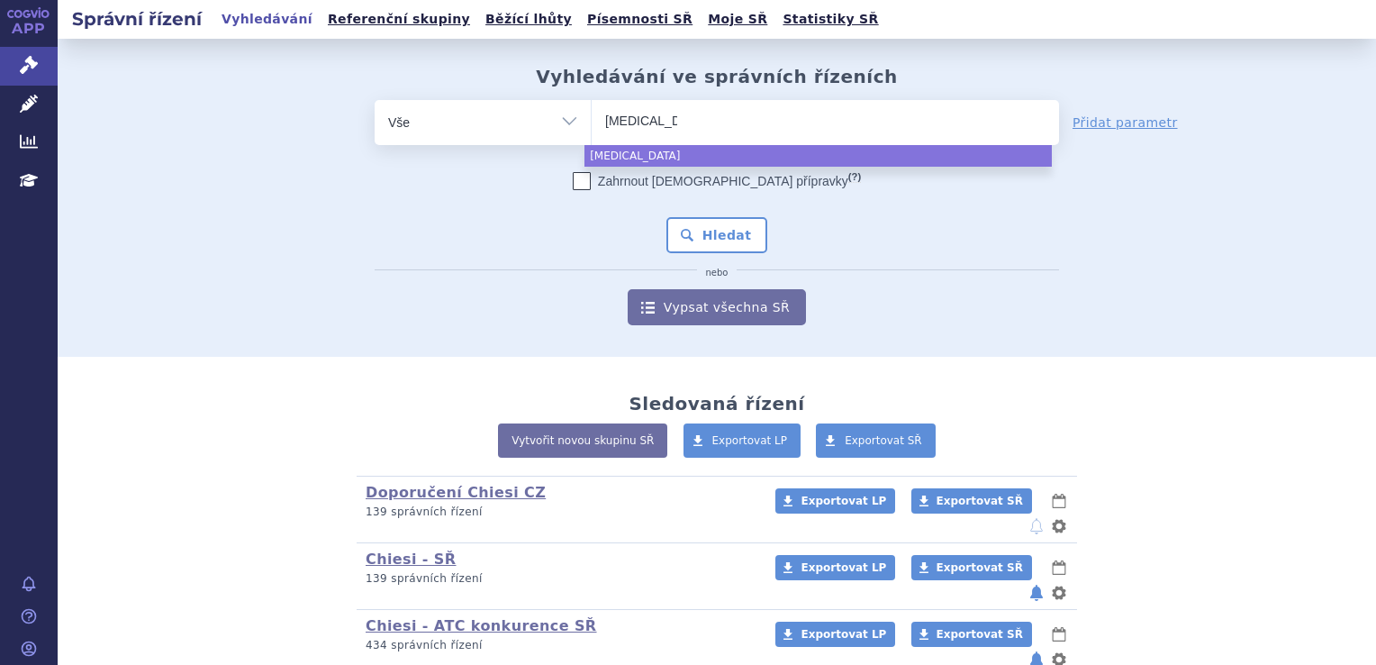
type input "MYALEPTA"
select select "MYALEPTA"
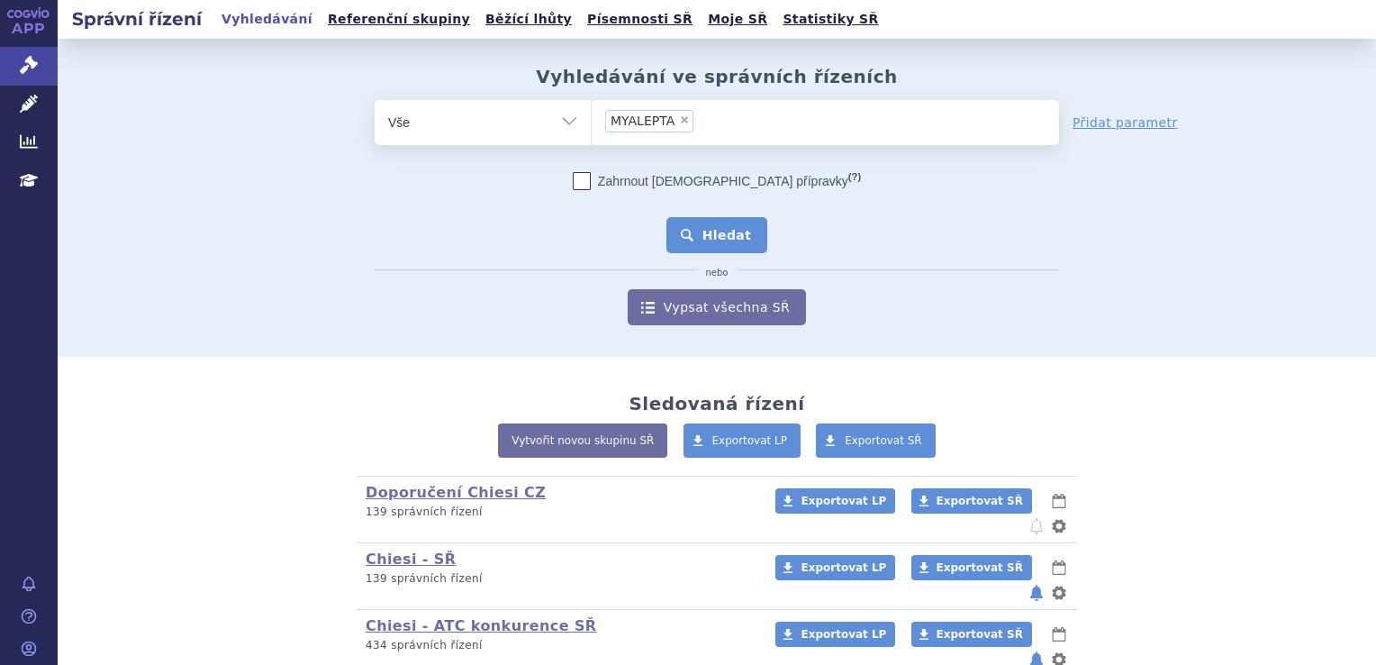
click at [703, 245] on button "Hledat" at bounding box center [718, 235] width 102 height 36
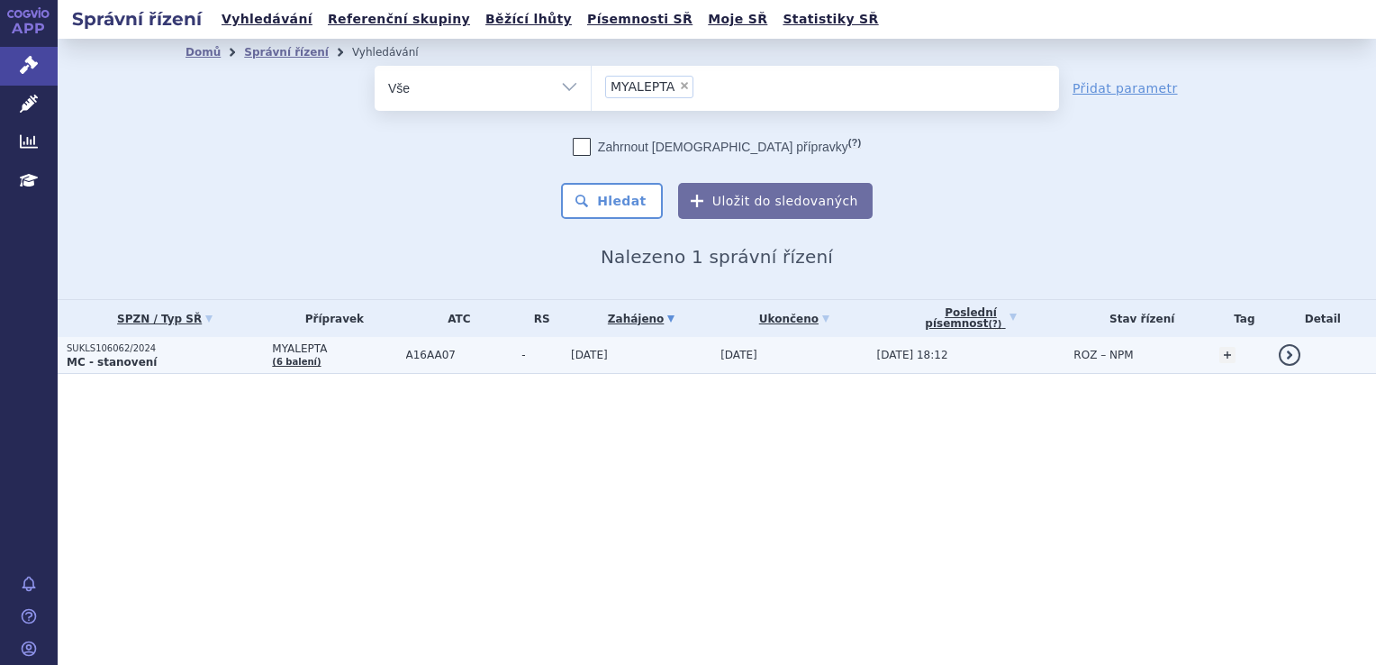
click at [1290, 346] on link "detail" at bounding box center [1290, 355] width 22 height 22
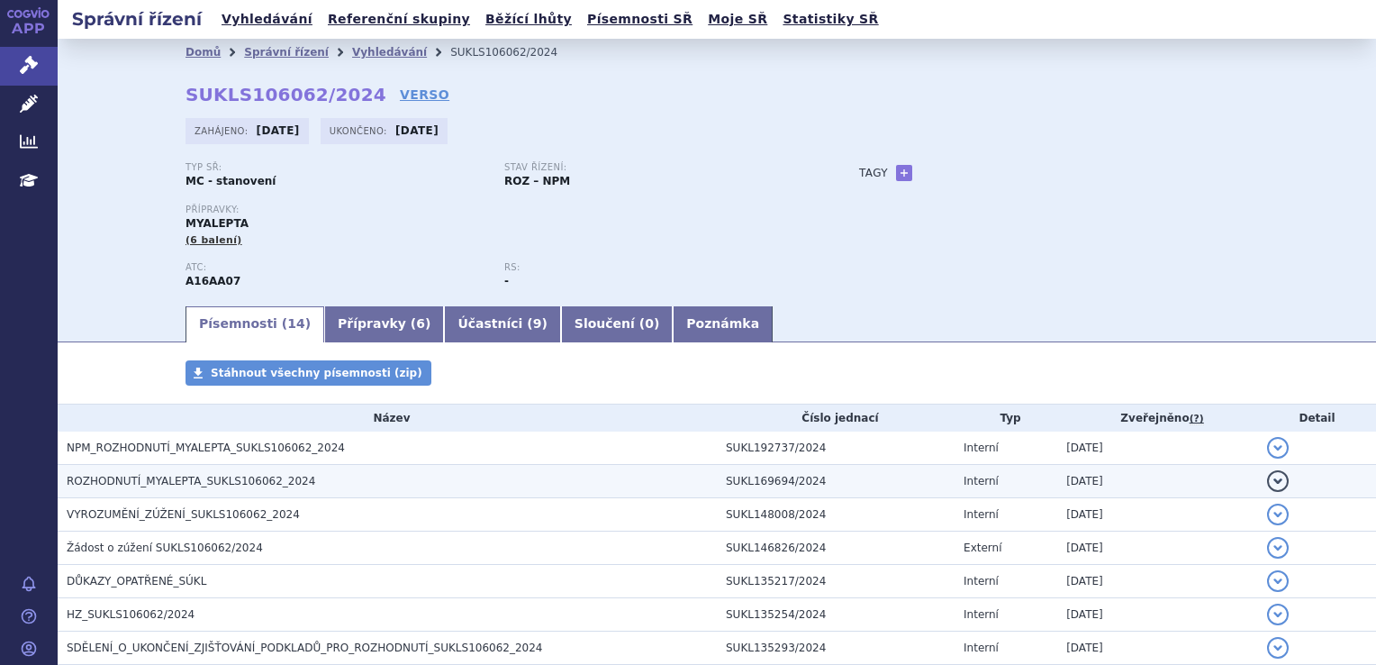
click at [125, 471] on td "ROZHODNUTÍ_MYALEPTA_SUKLS106062_2024" at bounding box center [387, 481] width 659 height 33
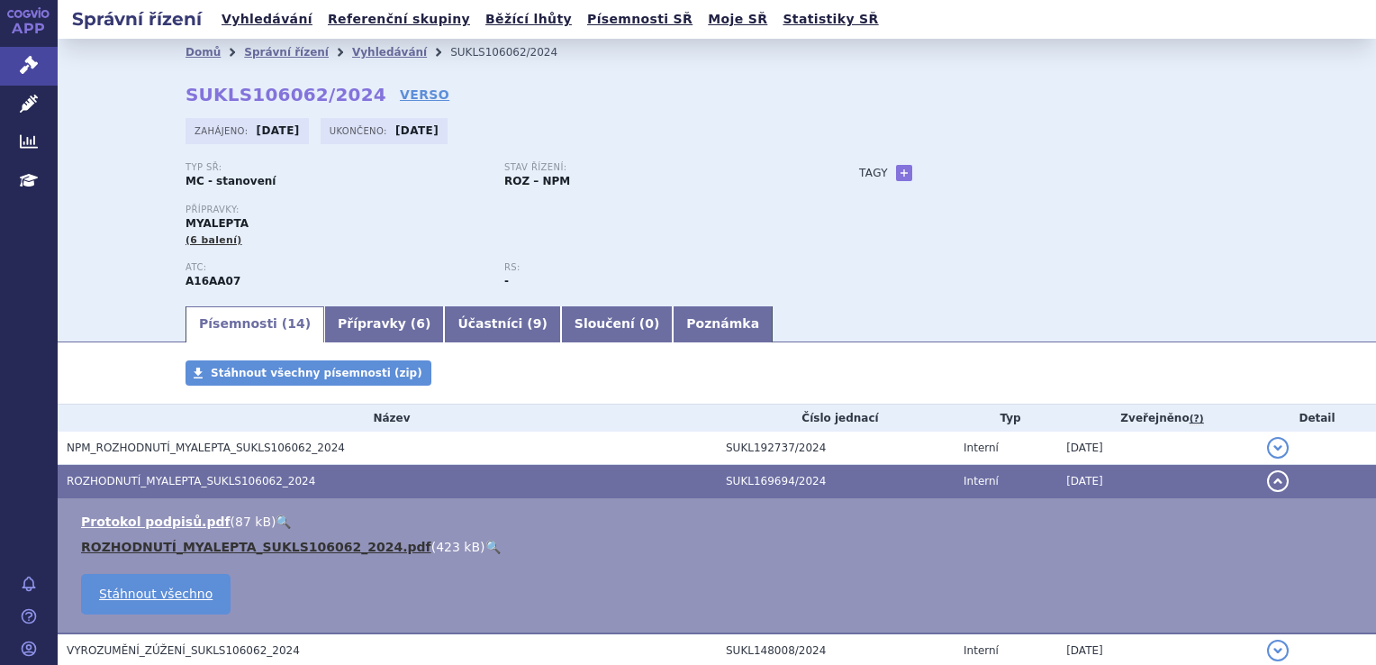
click at [178, 546] on link "ROZHODNUTÍ_MYALEPTA_SUKLS106062_2024.pdf" at bounding box center [256, 547] width 350 height 14
